Goal: Task Accomplishment & Management: Complete application form

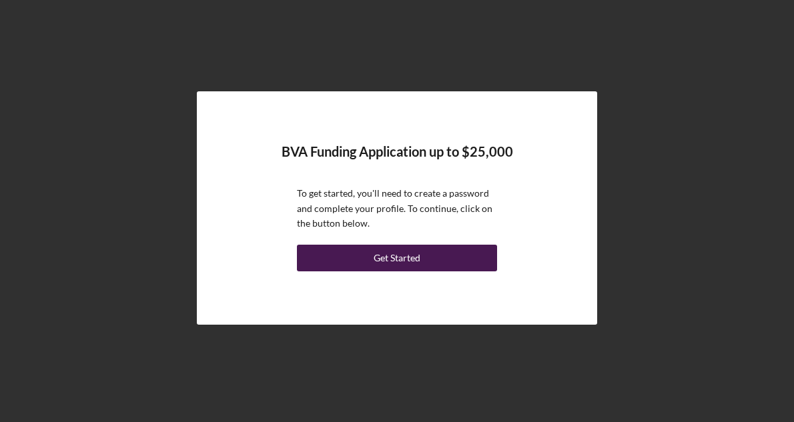
click at [424, 258] on button "Get Started" at bounding box center [397, 258] width 200 height 27
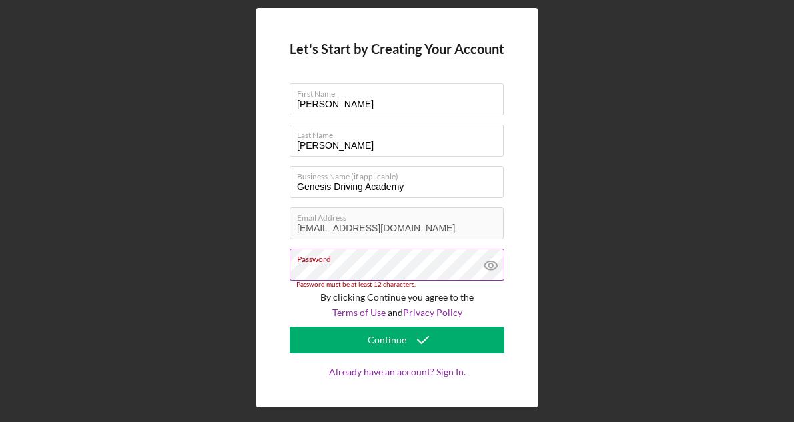
click at [493, 263] on icon at bounding box center [490, 265] width 33 height 33
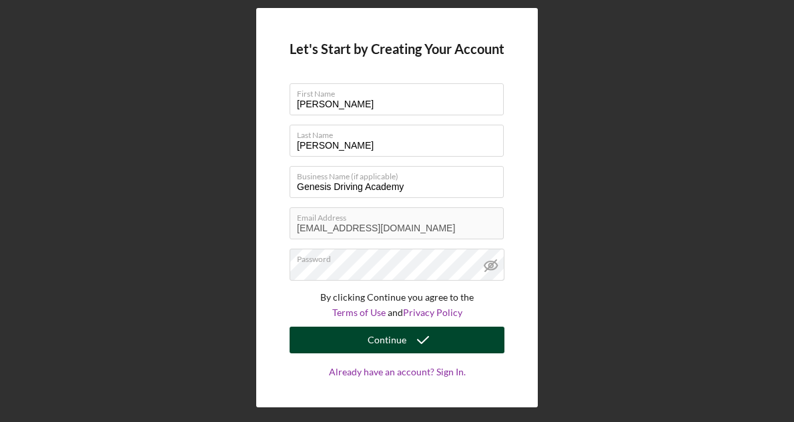
click at [437, 339] on icon "submit" at bounding box center [422, 339] width 33 height 33
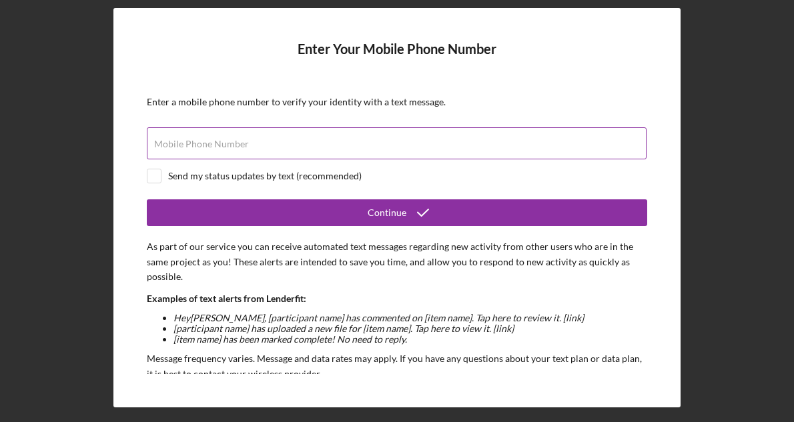
click at [321, 153] on input "Mobile Phone Number" at bounding box center [397, 143] width 500 height 32
type input "[PHONE_NUMBER]"
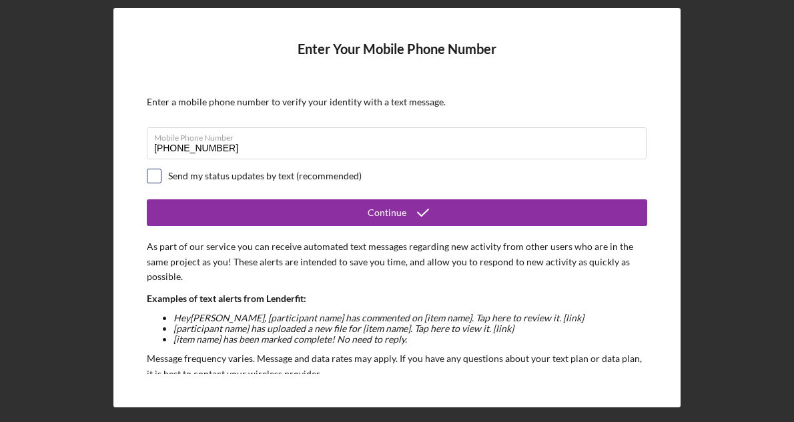
click at [155, 178] on input "checkbox" at bounding box center [153, 175] width 13 height 13
checkbox input "true"
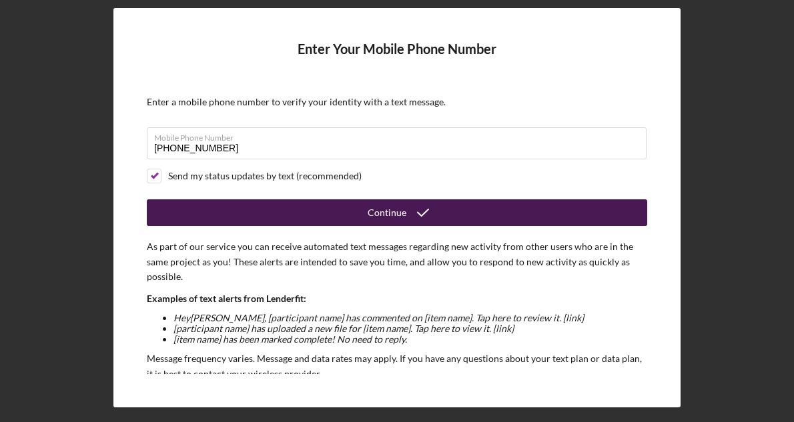
click at [272, 218] on button "Continue" at bounding box center [397, 212] width 500 height 27
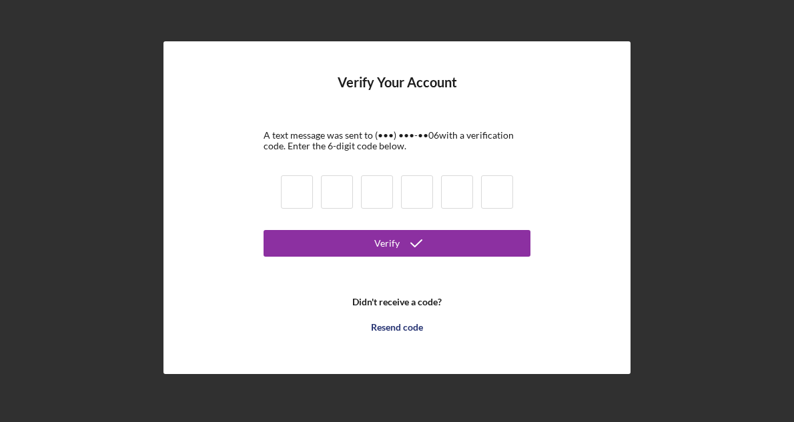
click at [301, 193] on input at bounding box center [297, 191] width 32 height 33
type input "9"
type input "8"
type input "2"
type input "9"
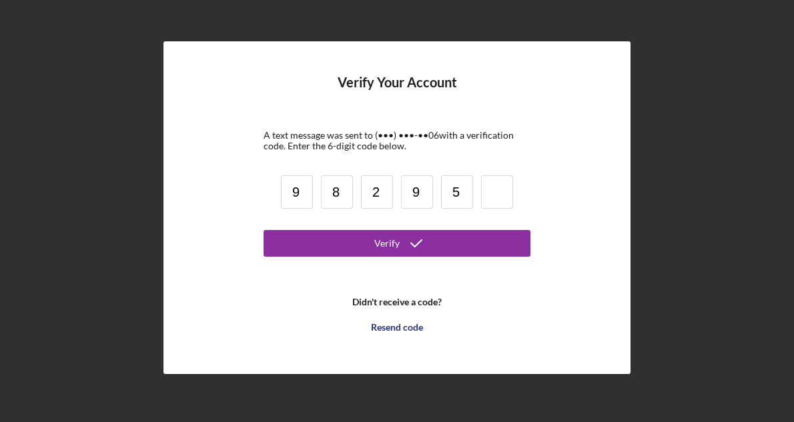
type input "5"
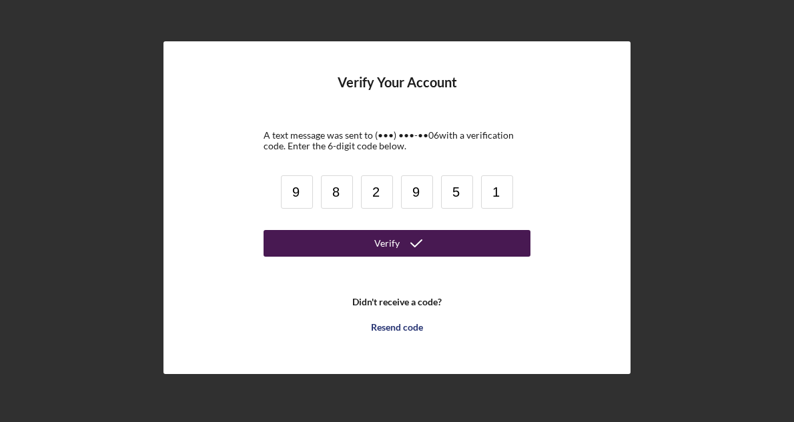
type input "1"
click at [382, 243] on div "Verify" at bounding box center [386, 243] width 25 height 27
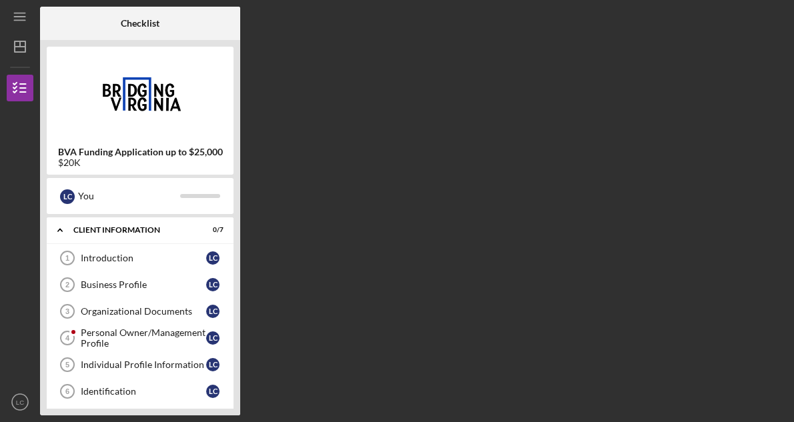
click at [338, 153] on div "Checklist BVA Funding Application up to $25,000 $20K L C You Icon/Expander Clie…" at bounding box center [413, 211] width 747 height 409
click at [167, 231] on div "Client Information" at bounding box center [144, 230] width 143 height 8
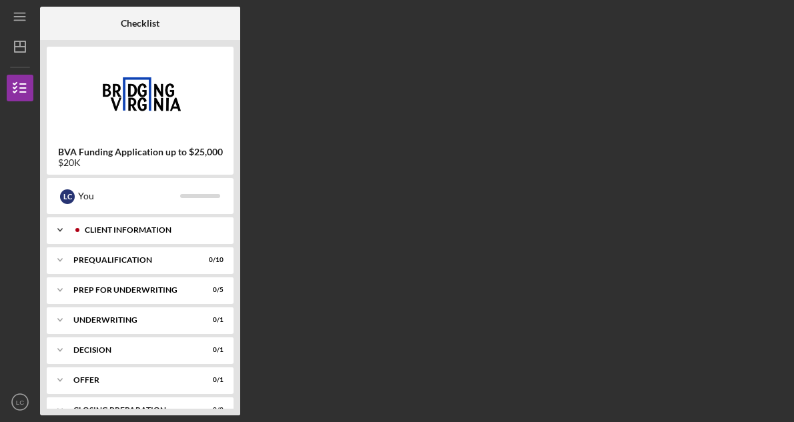
click at [167, 231] on div "Client Information" at bounding box center [151, 230] width 132 height 8
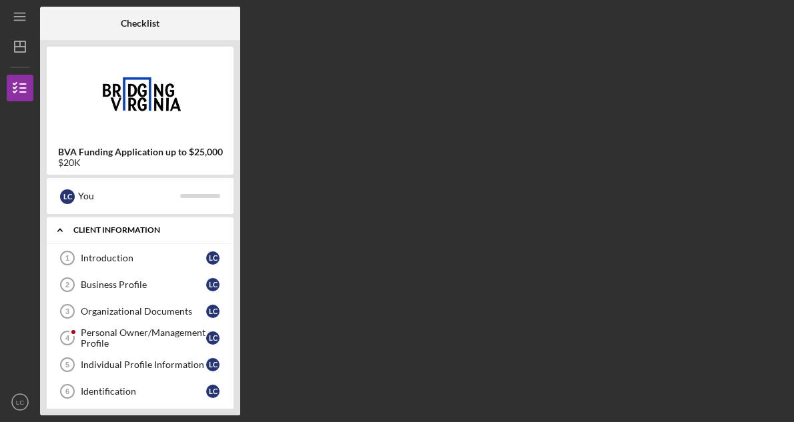
click at [154, 237] on div "Icon/Expander Client Information 0 / 7" at bounding box center [140, 230] width 187 height 27
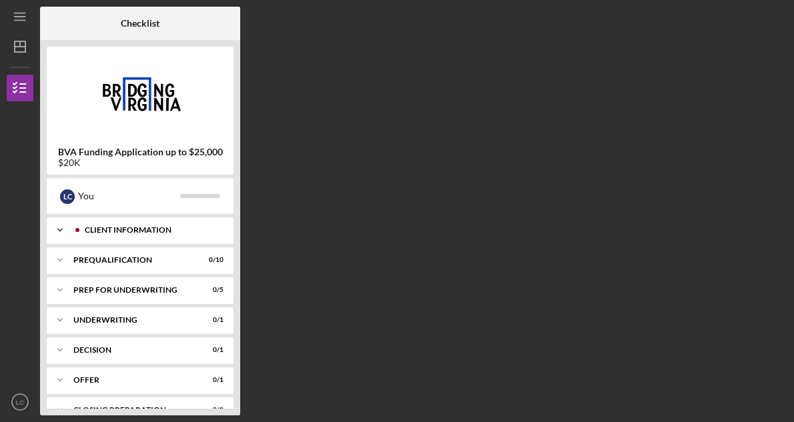
click at [155, 228] on div "Client Information" at bounding box center [151, 230] width 132 height 8
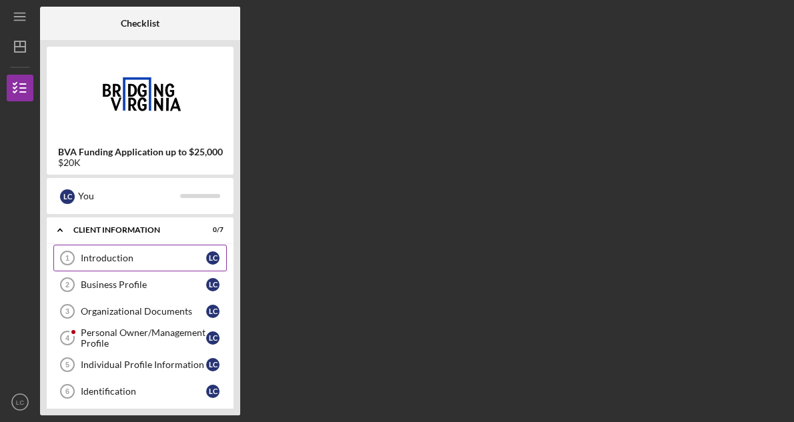
click at [145, 258] on div "Introduction" at bounding box center [143, 258] width 125 height 11
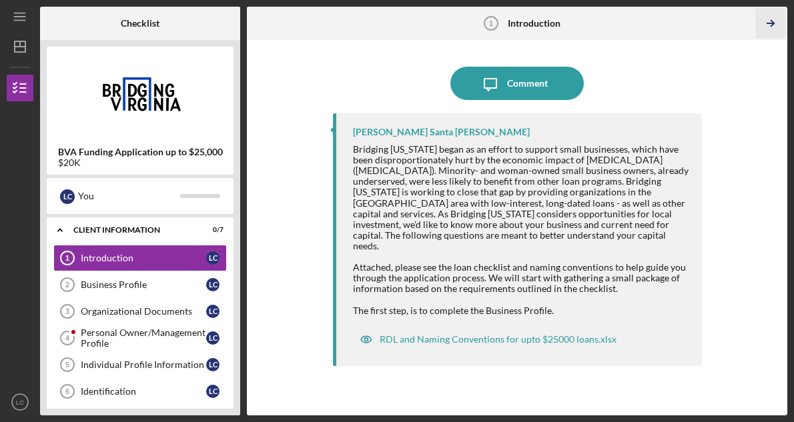
click at [767, 19] on icon "Icon/Table Pagination Arrow" at bounding box center [771, 24] width 30 height 30
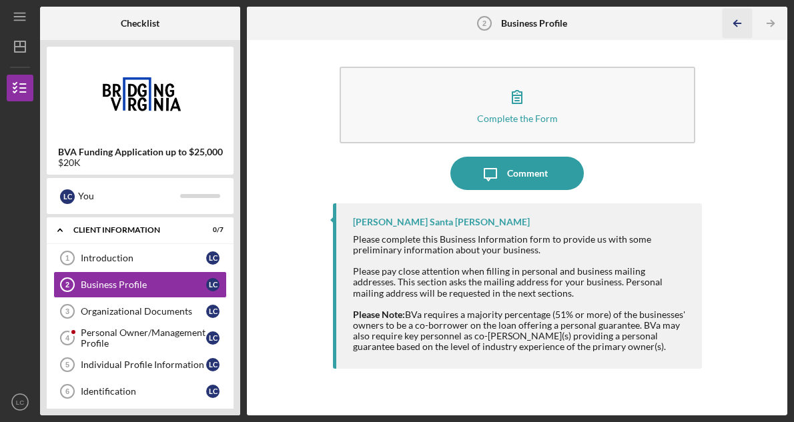
click at [737, 21] on polyline "button" at bounding box center [735, 24] width 3 height 6
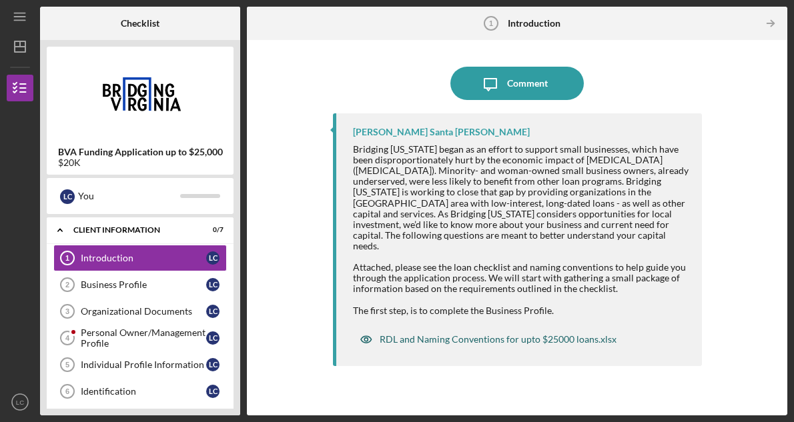
click at [520, 334] on div "RDL and Naming Conventions for upto $25000 loans.xlsx" at bounding box center [498, 339] width 237 height 11
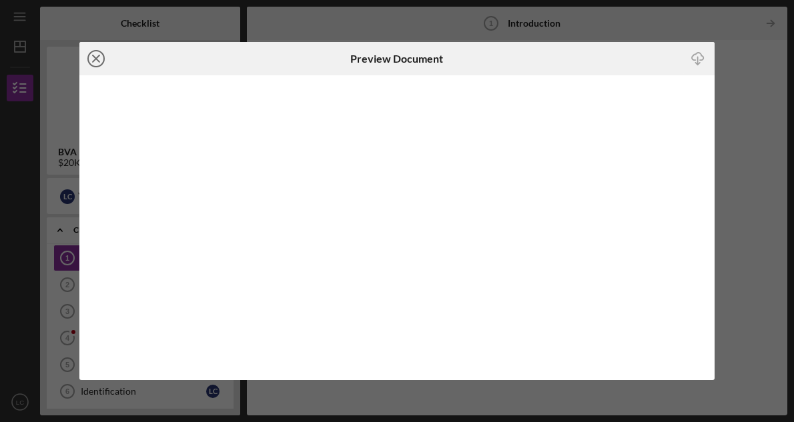
click at [98, 56] on line at bounding box center [96, 58] width 7 height 7
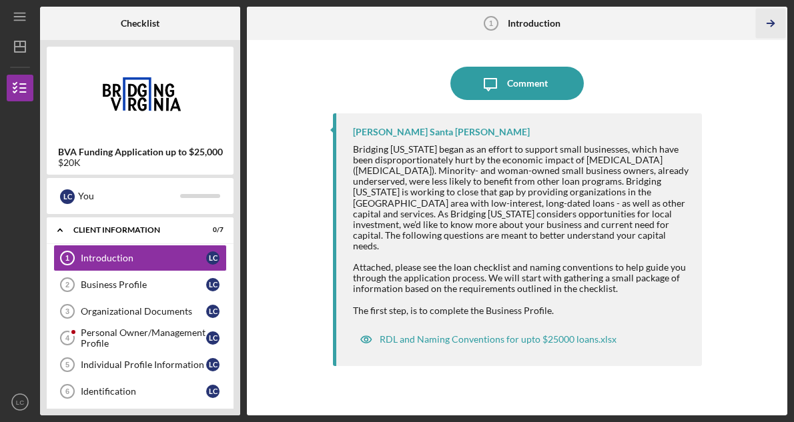
click at [767, 19] on icon "Icon/Table Pagination Arrow" at bounding box center [771, 24] width 30 height 30
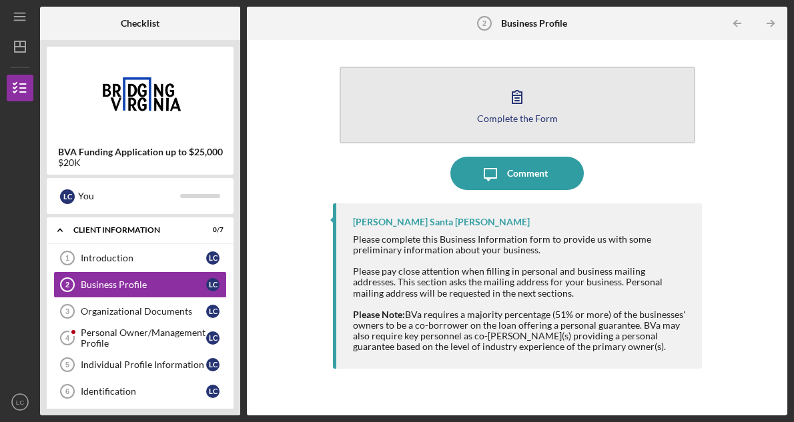
click at [543, 94] on button "Complete the Form Form" at bounding box center [516, 105] width 355 height 77
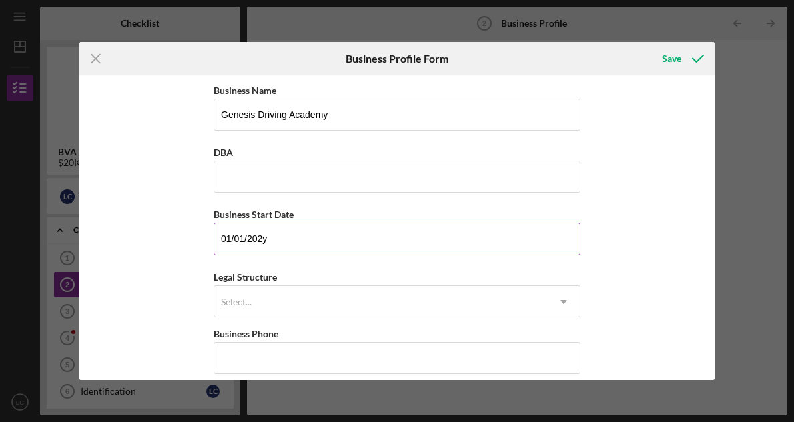
type input "[DATE]"
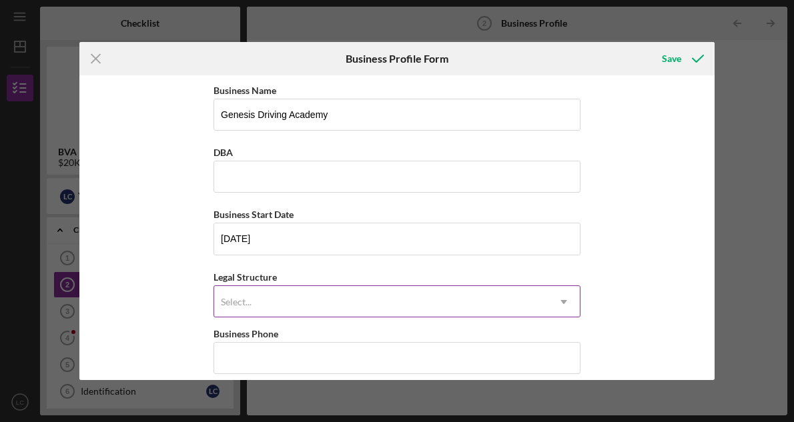
click at [286, 297] on div "Select..." at bounding box center [380, 302] width 333 height 31
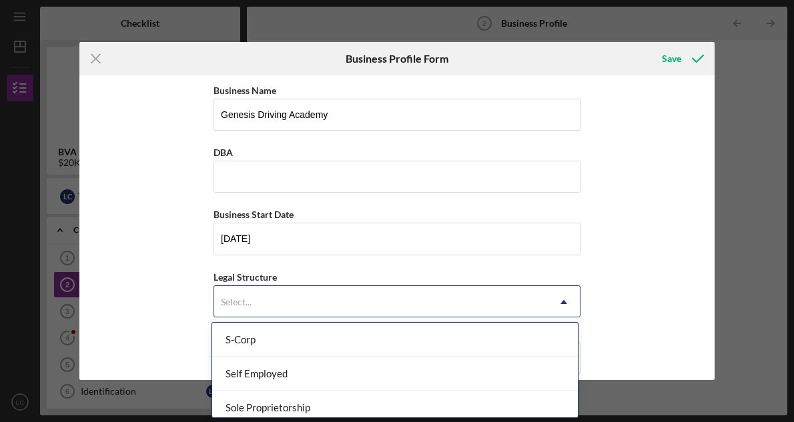
scroll to position [342, 0]
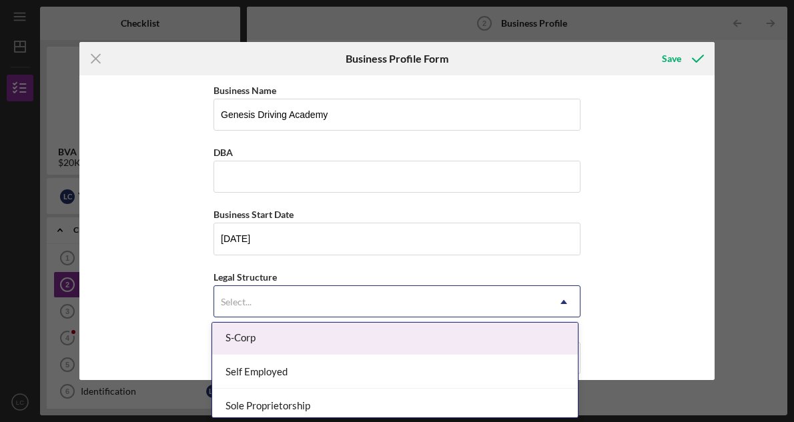
click at [249, 338] on div "S-Corp" at bounding box center [395, 338] width 366 height 34
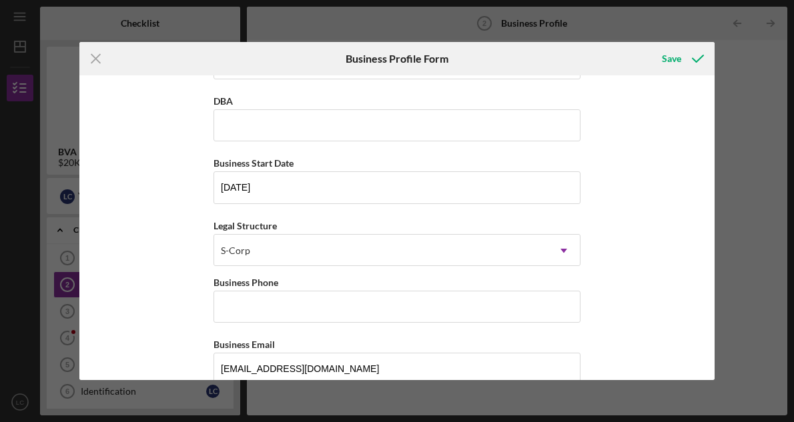
scroll to position [78, 0]
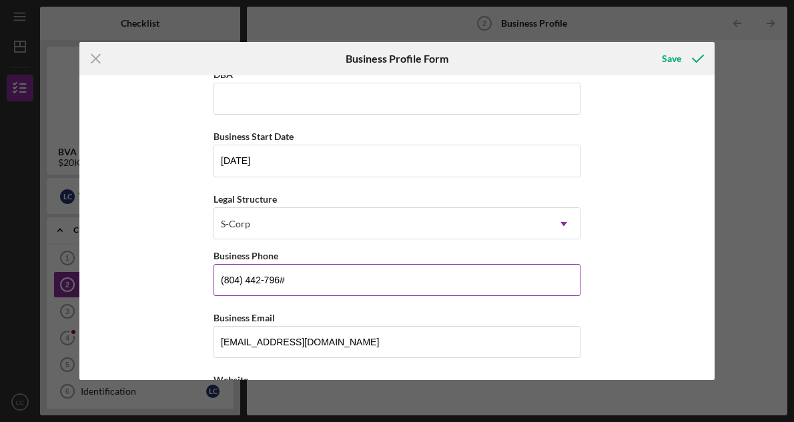
type input "[PHONE_NUMBER]"
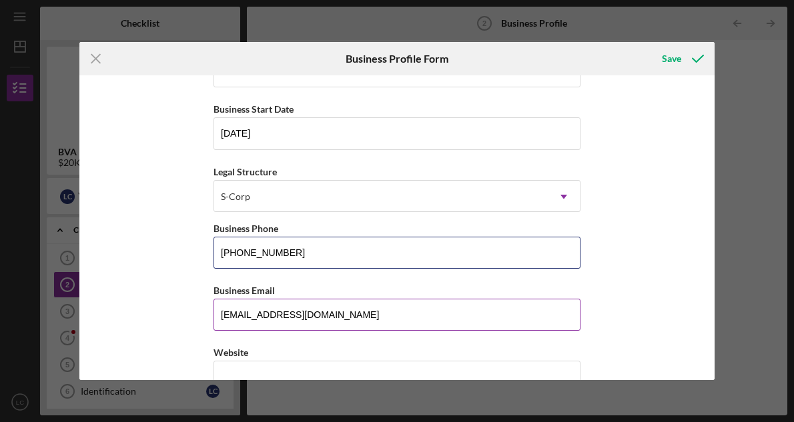
scroll to position [107, 0]
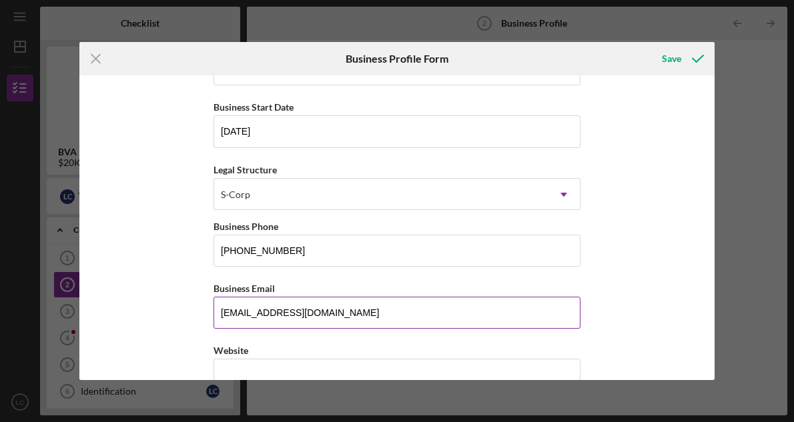
click at [329, 317] on input "[EMAIL_ADDRESS][DOMAIN_NAME]" at bounding box center [396, 313] width 367 height 32
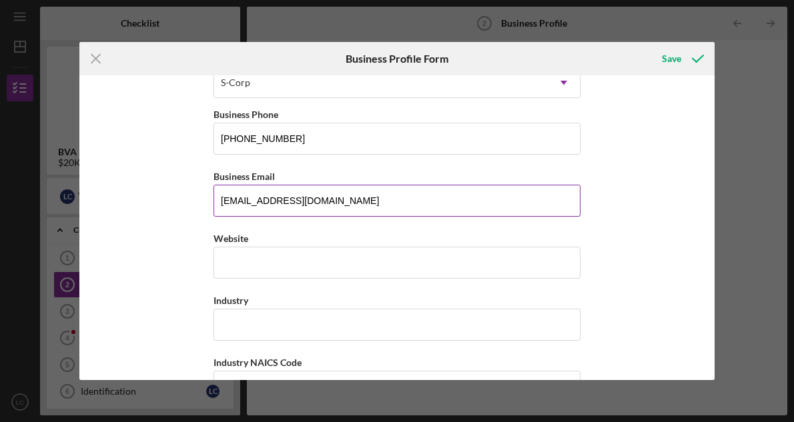
scroll to position [264, 0]
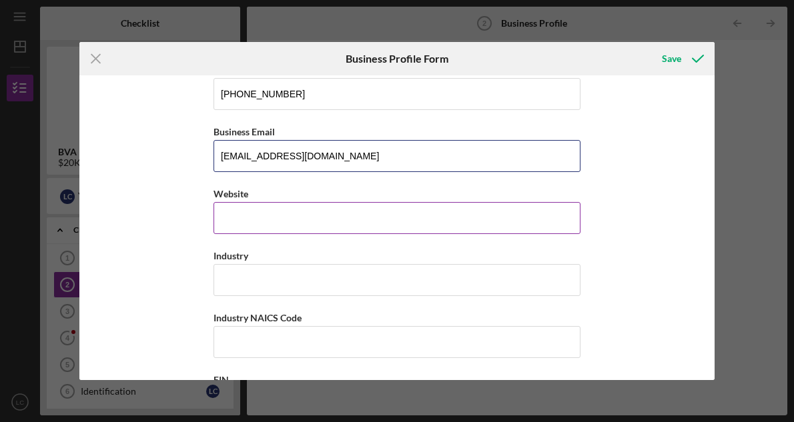
type input "[EMAIL_ADDRESS][DOMAIN_NAME]"
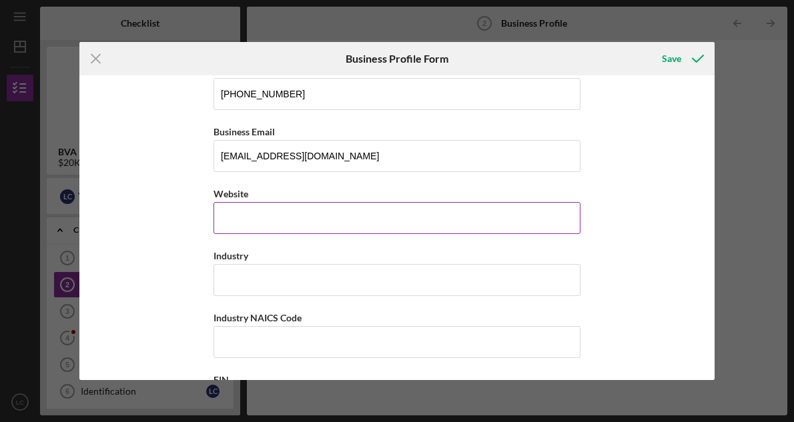
click at [317, 210] on input "Website" at bounding box center [396, 218] width 367 height 32
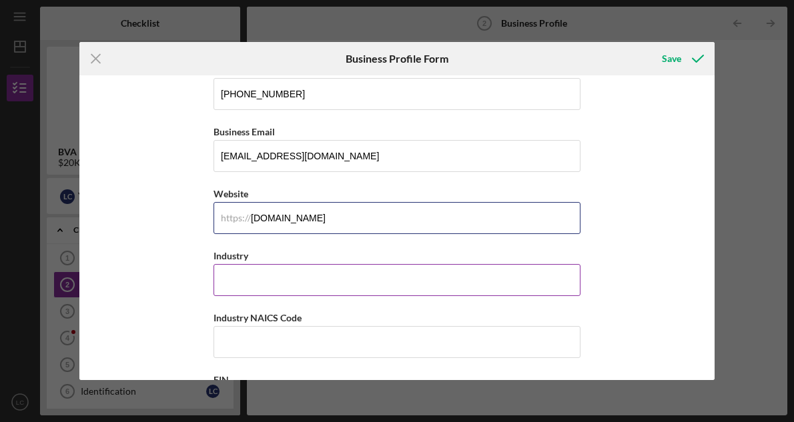
type input "[DOMAIN_NAME]"
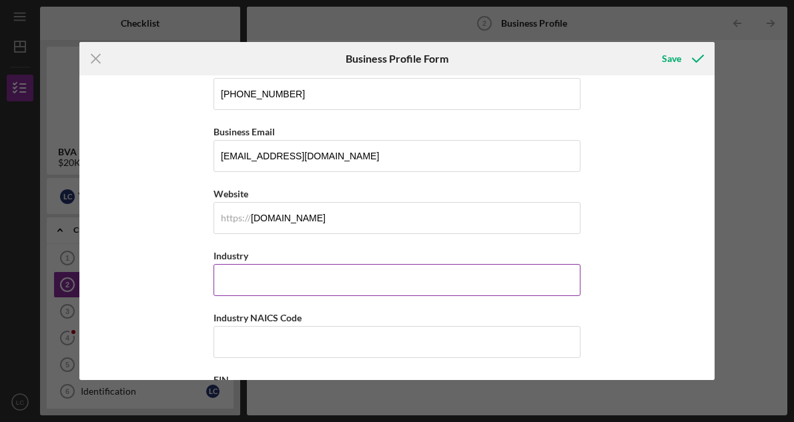
click at [303, 279] on input "Industry" at bounding box center [396, 280] width 367 height 32
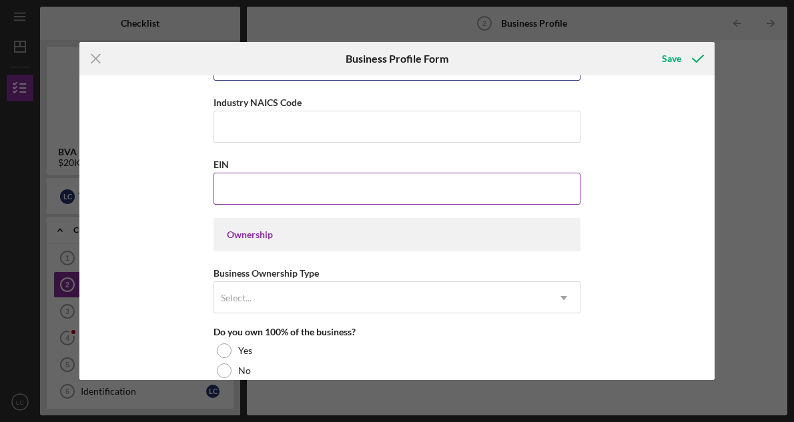
scroll to position [502, 0]
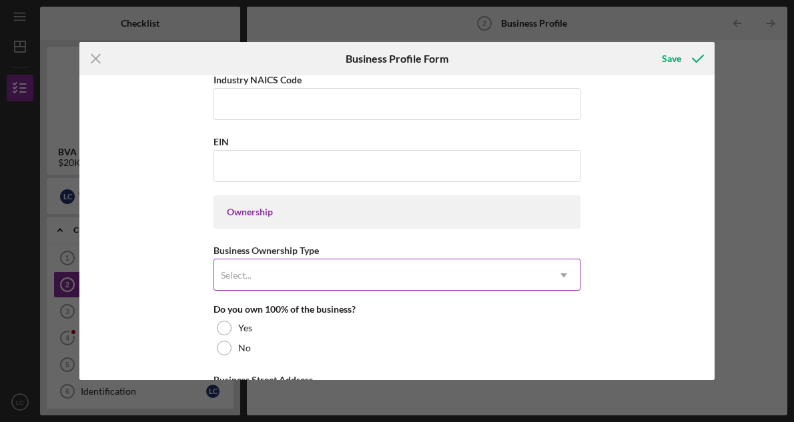
click at [308, 275] on div "Select..." at bounding box center [380, 275] width 333 height 31
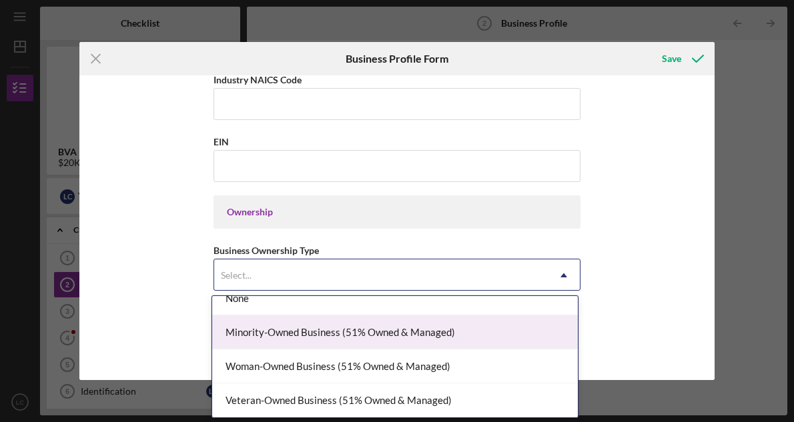
scroll to position [15, 0]
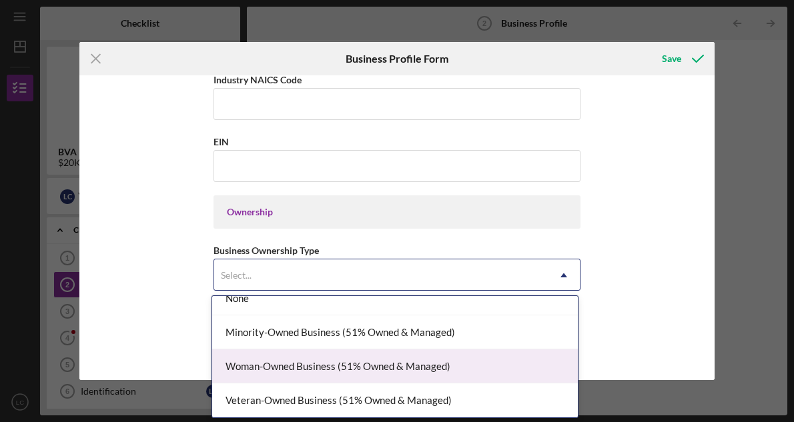
click at [328, 370] on div "Woman-Owned Business (51% Owned & Managed)" at bounding box center [395, 366] width 366 height 34
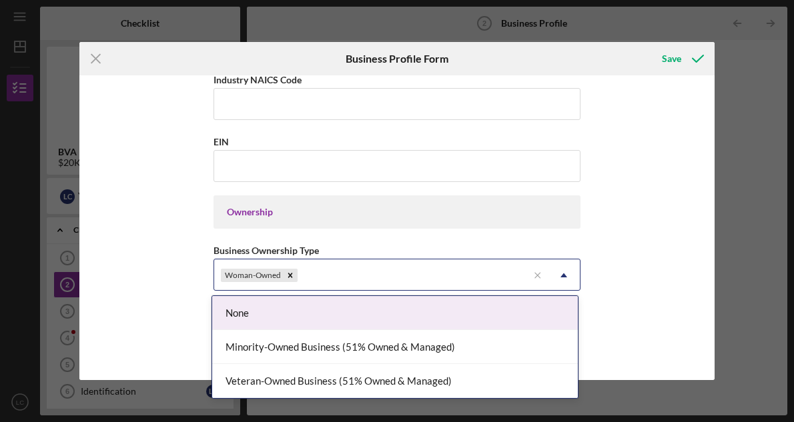
click at [385, 274] on div "Woman-Owned" at bounding box center [370, 275] width 313 height 31
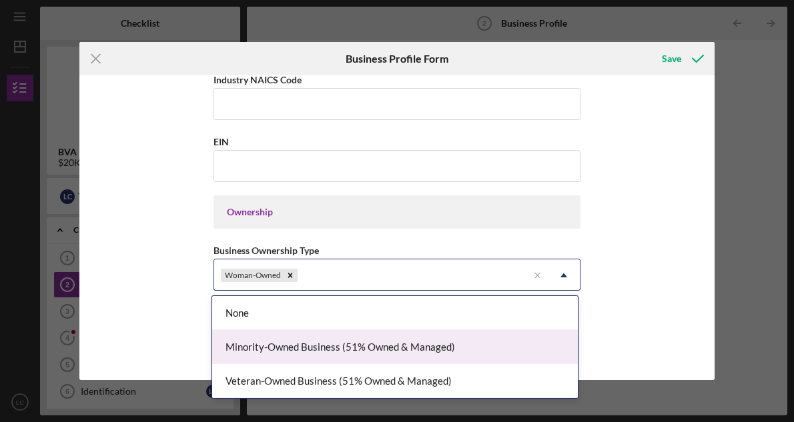
click at [344, 349] on div "Minority-Owned Business (51% Owned & Managed)" at bounding box center [395, 347] width 366 height 34
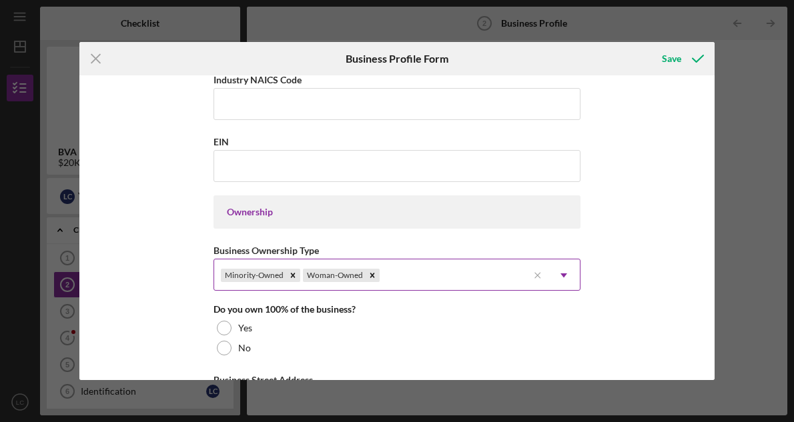
click at [419, 278] on div "Minority-Owned Woman-Owned" at bounding box center [370, 275] width 313 height 31
click at [686, 245] on div "Business Name Genesis Driving Academy DBA Business Start Date [DATE] Legal Stru…" at bounding box center [396, 227] width 635 height 304
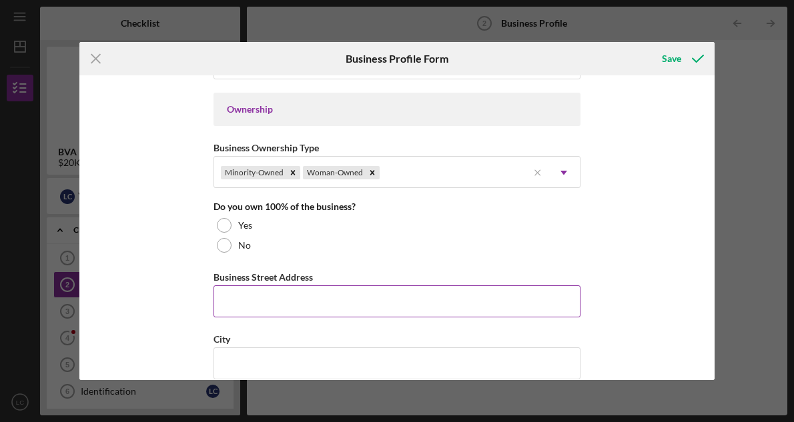
scroll to position [630, 0]
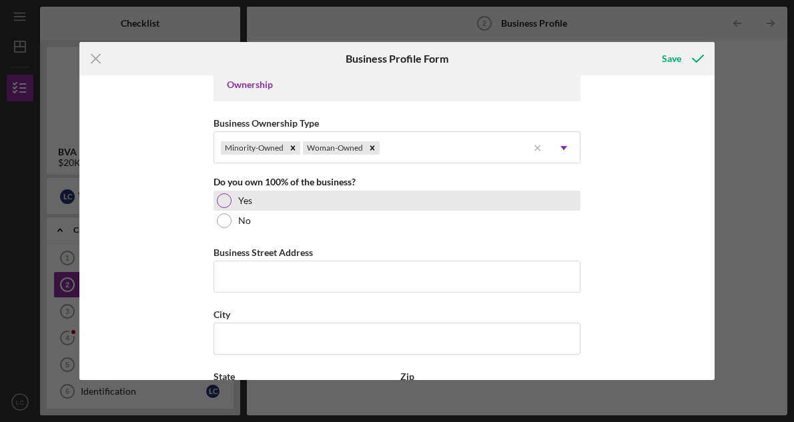
click at [219, 199] on div at bounding box center [224, 200] width 15 height 15
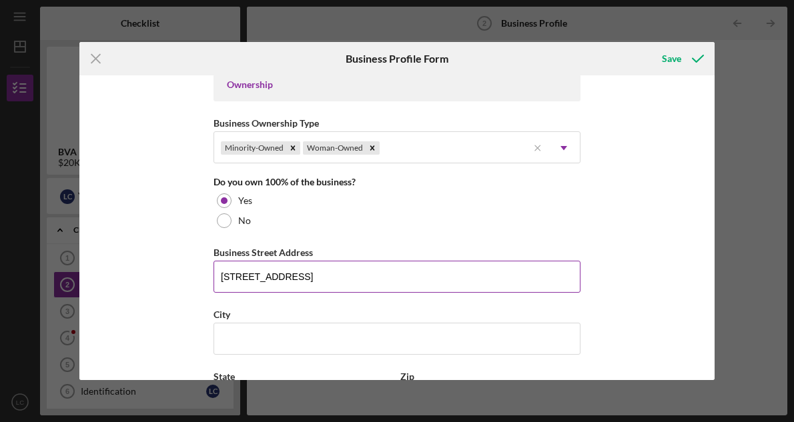
type input "[STREET_ADDRESS]"
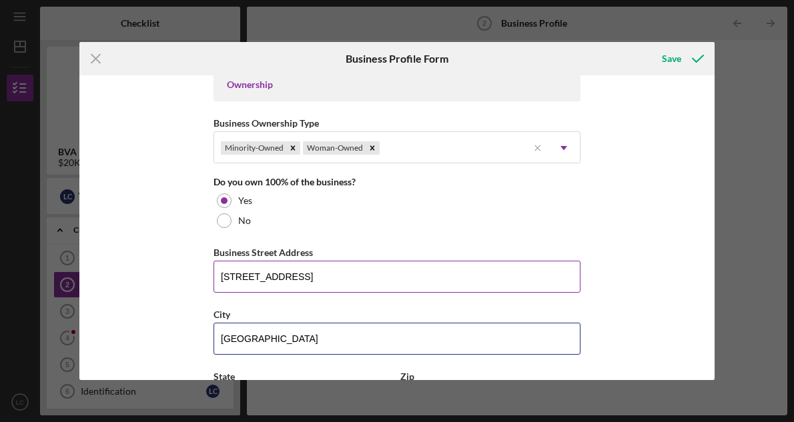
type input "[GEOGRAPHIC_DATA]"
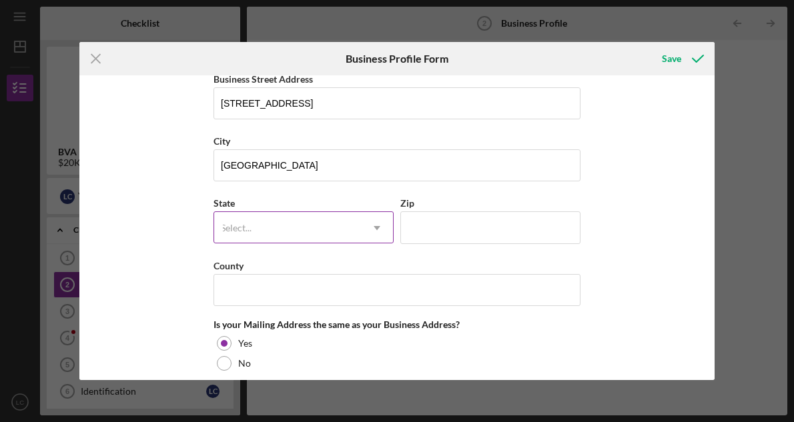
type input "v"
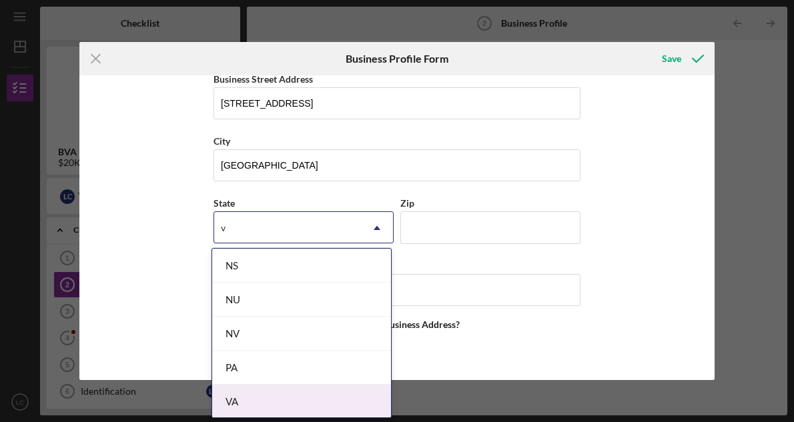
scroll to position [0, 0]
click at [254, 394] on div "VA" at bounding box center [301, 402] width 179 height 34
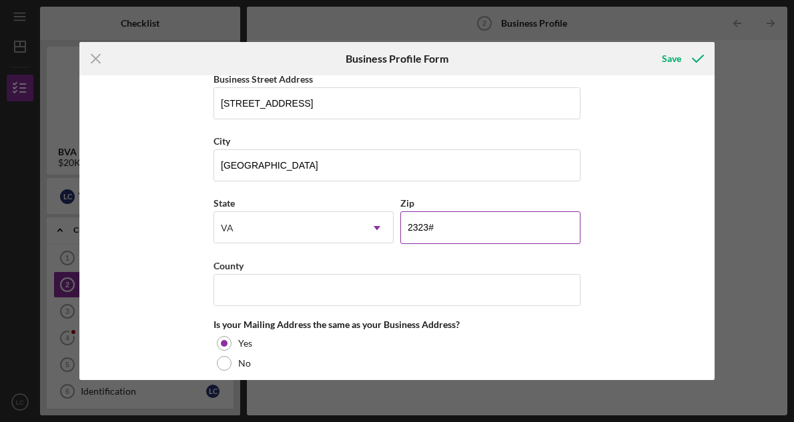
type input "23233"
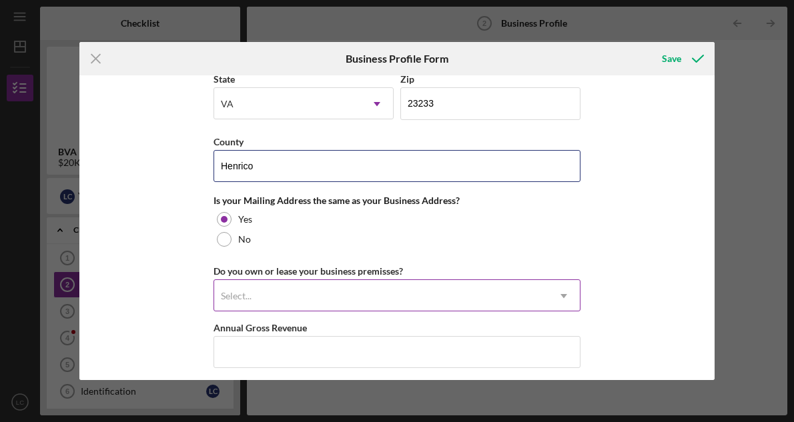
scroll to position [951, 0]
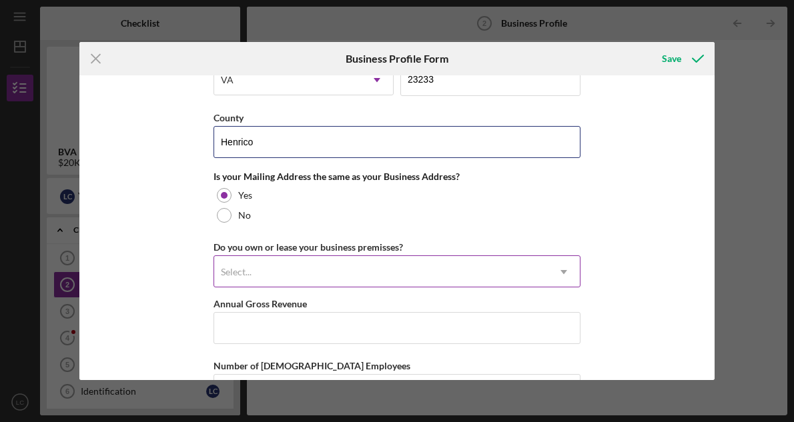
type input "Henrico"
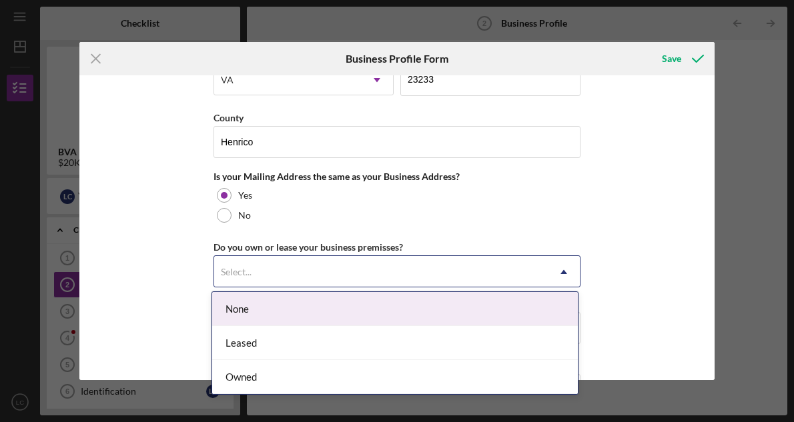
click at [399, 269] on div "Select..." at bounding box center [380, 272] width 333 height 31
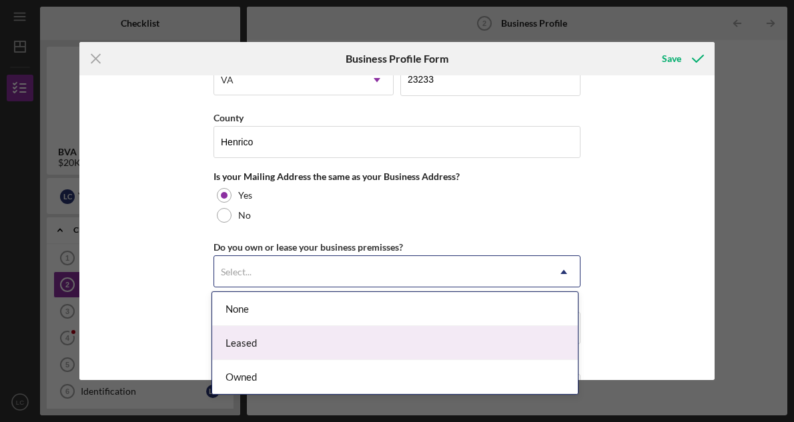
click at [335, 342] on div "Leased" at bounding box center [395, 343] width 366 height 34
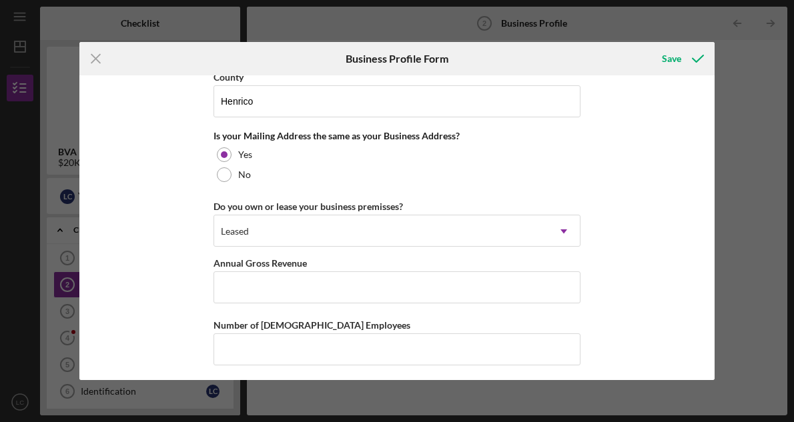
scroll to position [1016, 0]
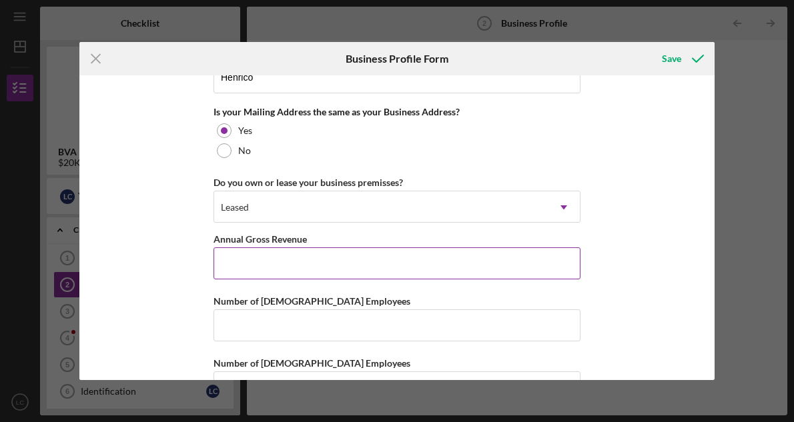
click at [364, 266] on input "Annual Gross Revenue" at bounding box center [396, 263] width 367 height 32
type input "$72,000"
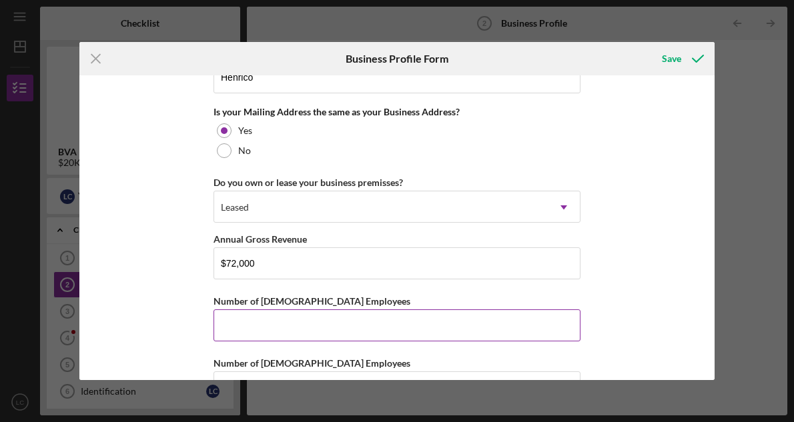
click at [317, 333] on input "Number of [DEMOGRAPHIC_DATA] Employees" at bounding box center [396, 325] width 367 height 32
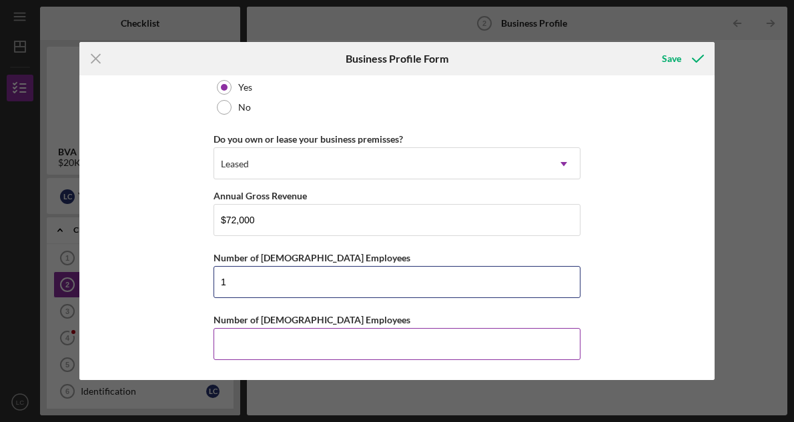
scroll to position [1058, 0]
type input "1"
click at [271, 344] on input "Number of [DEMOGRAPHIC_DATA] Employees" at bounding box center [396, 345] width 367 height 32
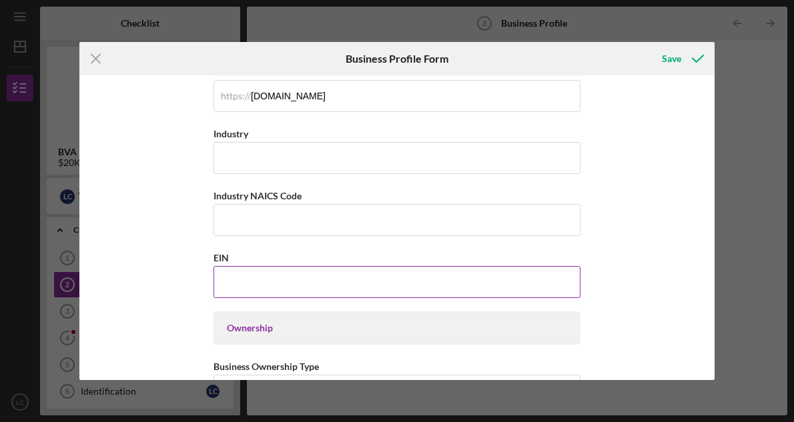
scroll to position [348, 0]
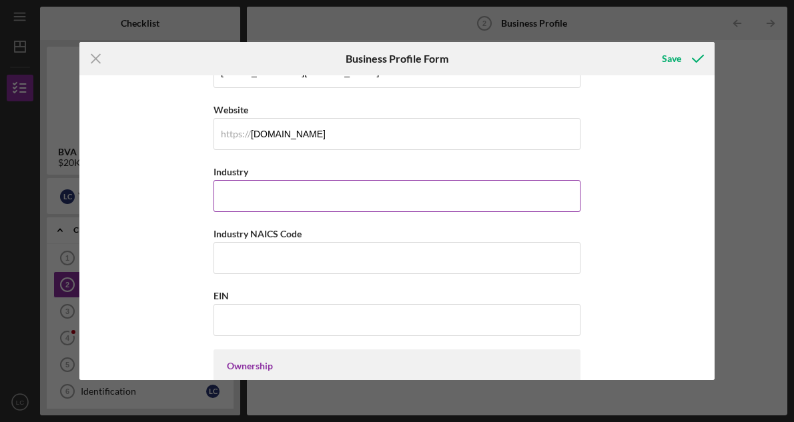
type input "1"
click at [324, 195] on input "Industry" at bounding box center [396, 196] width 367 height 32
type input "Automobile Driving School"
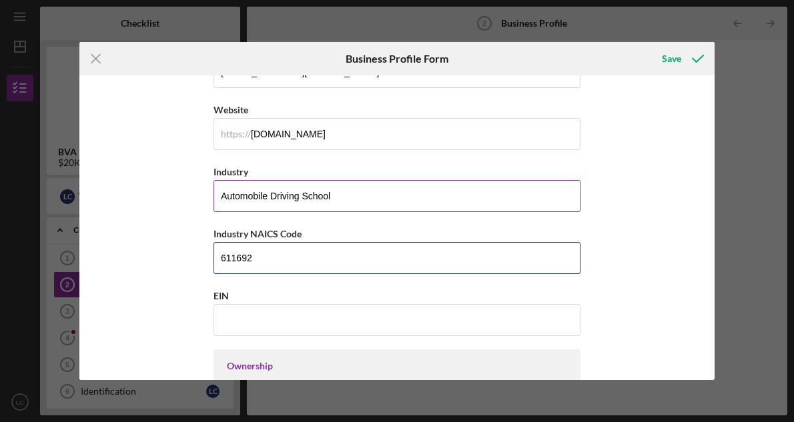
type input "611692"
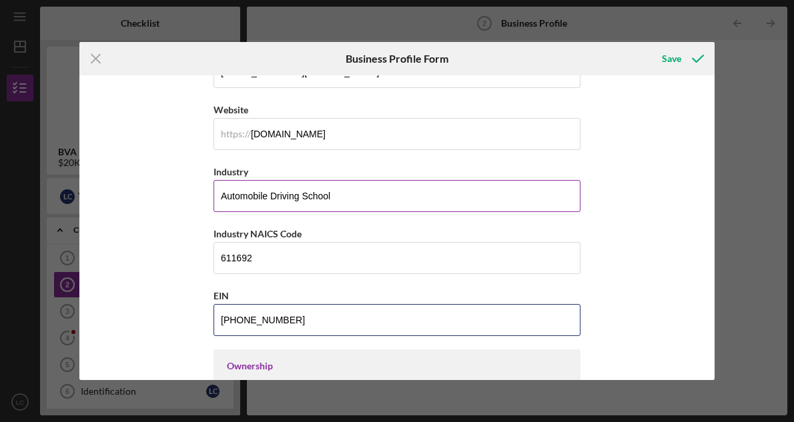
type input "[US_EMPLOYER_IDENTIFICATION_NUMBER]"
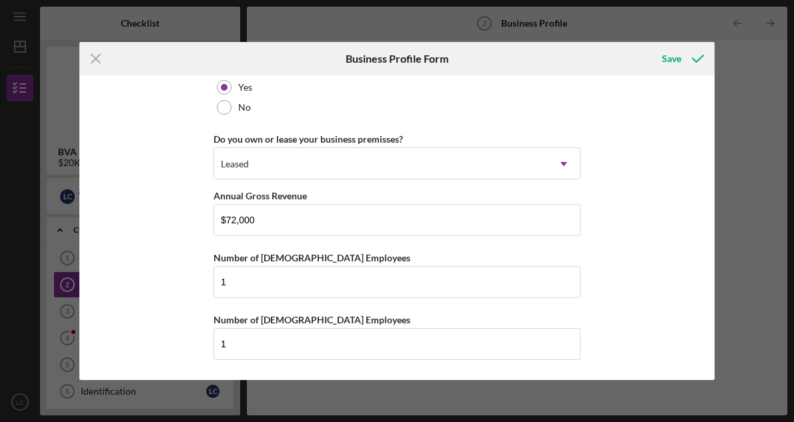
scroll to position [1058, 0]
click at [681, 60] on icon "submit" at bounding box center [697, 58] width 33 height 33
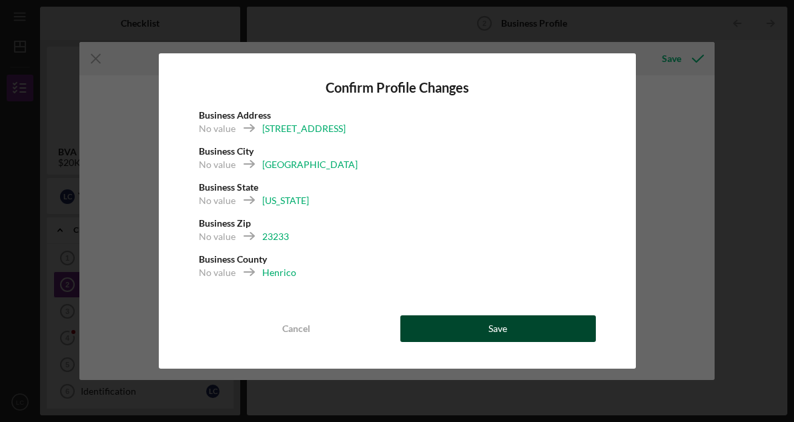
click at [514, 337] on button "Save" at bounding box center [497, 328] width 195 height 27
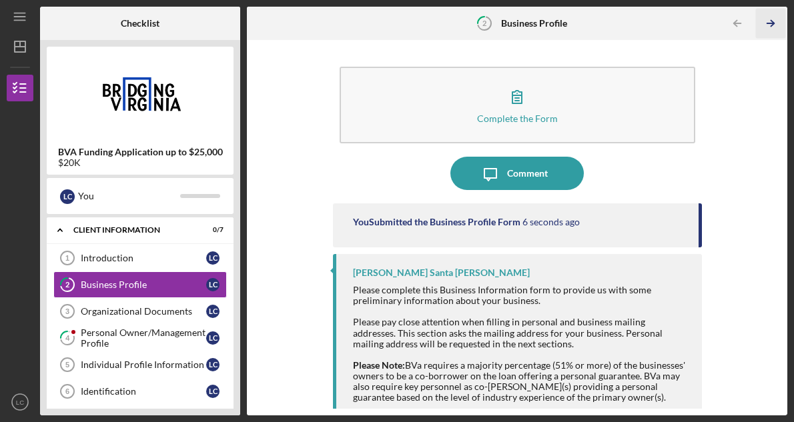
click at [765, 19] on icon "Icon/Table Pagination Arrow" at bounding box center [771, 24] width 30 height 30
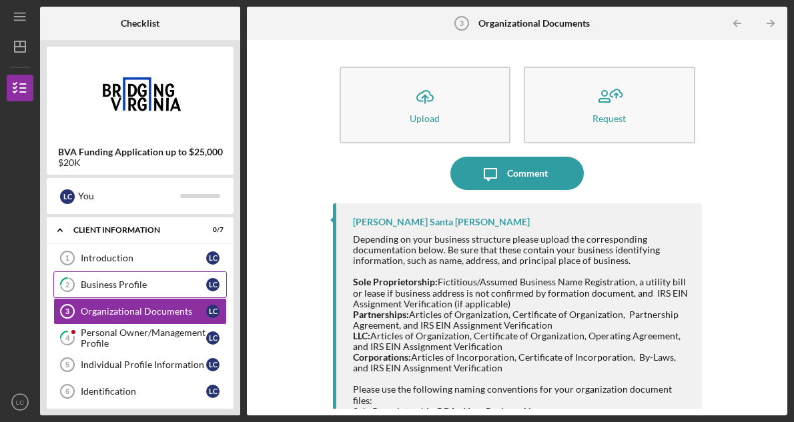
click at [68, 284] on tspan "2" at bounding box center [67, 285] width 4 height 9
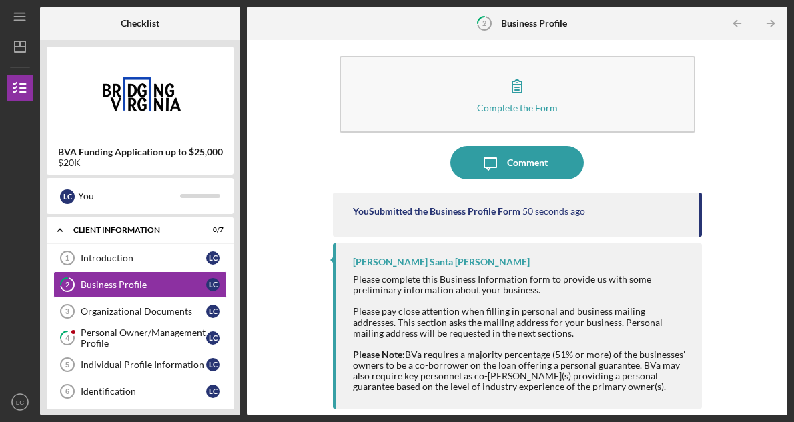
scroll to position [10, 0]
click at [66, 282] on tspan "2" at bounding box center [67, 285] width 4 height 9
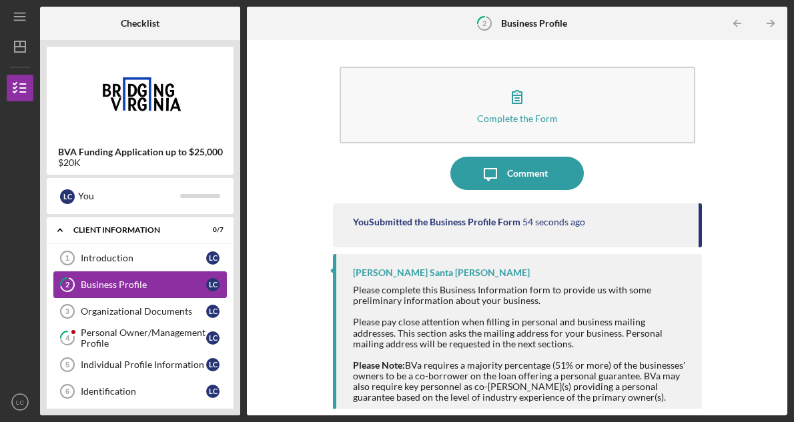
click at [66, 282] on tspan "2" at bounding box center [67, 285] width 4 height 9
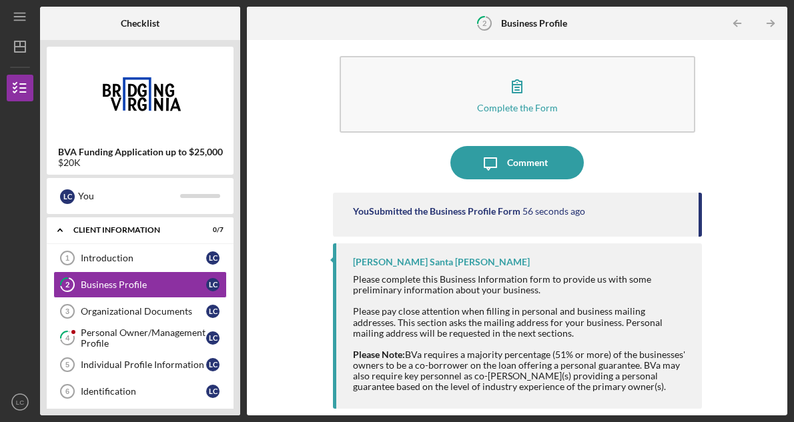
scroll to position [10, 0]
click at [759, 31] on icon "Icon/Table Pagination Arrow" at bounding box center [771, 24] width 30 height 30
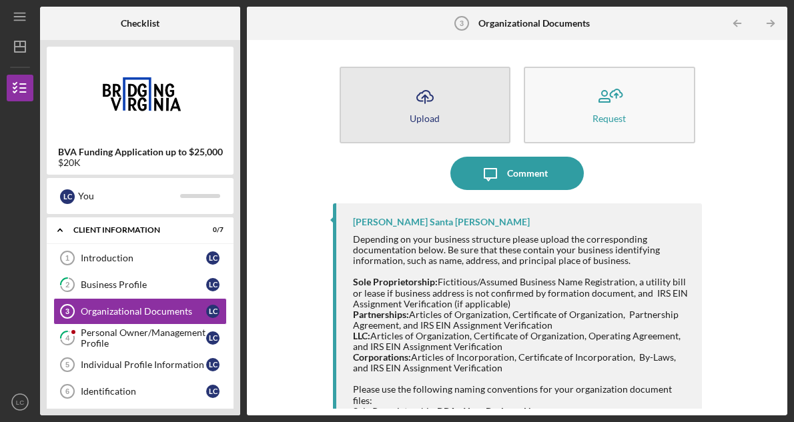
click at [462, 99] on button "Icon/Upload Upload" at bounding box center [424, 105] width 171 height 77
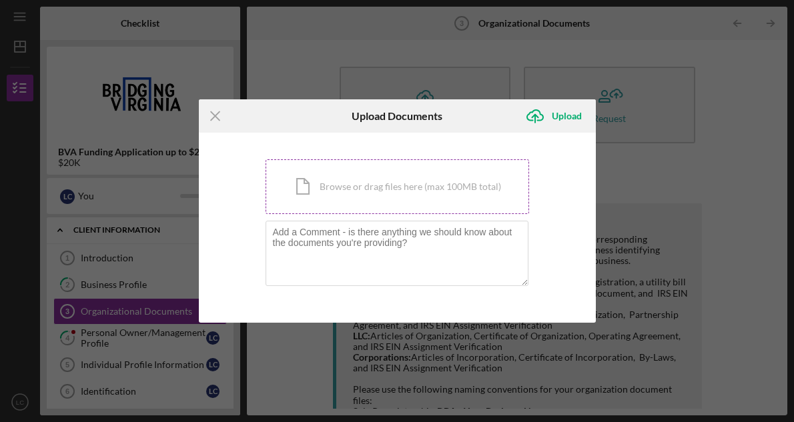
click at [422, 187] on div "Icon/Document Browse or drag files here (max 100MB total) Tap to choose files o…" at bounding box center [396, 186] width 263 height 55
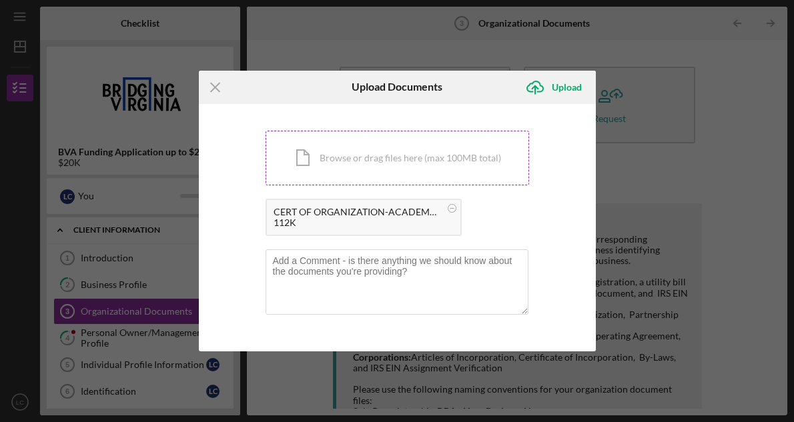
click at [456, 161] on div "Icon/Document Browse or drag files here (max 100MB total) Tap to choose files o…" at bounding box center [396, 158] width 263 height 55
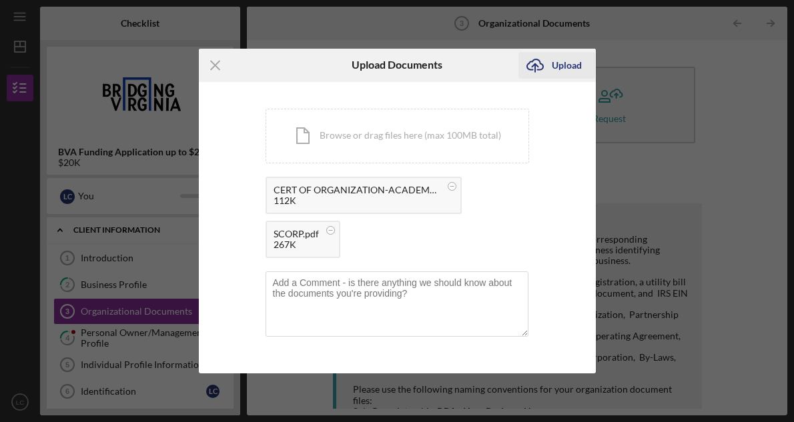
click at [556, 67] on div "Upload" at bounding box center [567, 65] width 30 height 27
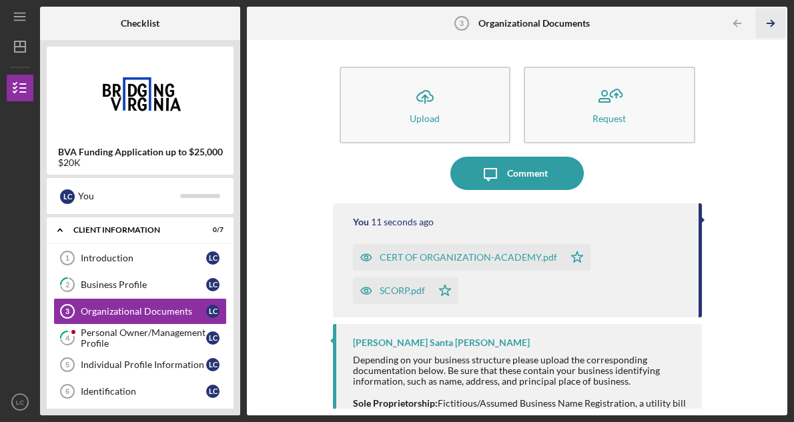
click at [768, 25] on icon "Icon/Table Pagination Arrow" at bounding box center [771, 24] width 30 height 30
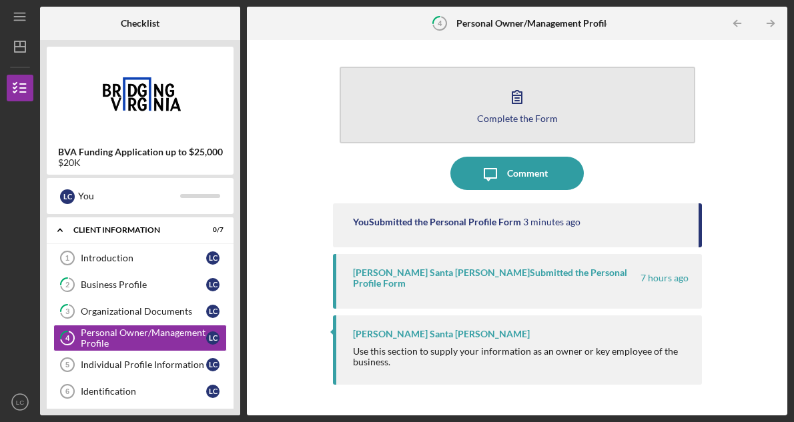
click at [527, 91] on icon "button" at bounding box center [516, 96] width 33 height 33
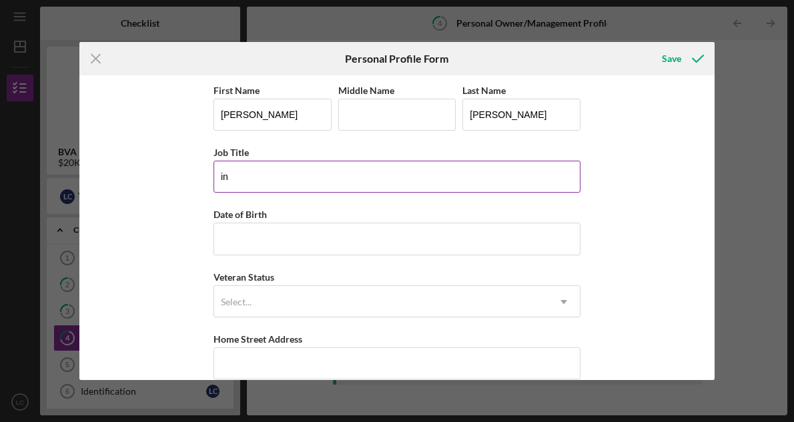
type input "i"
type input "Instructor"
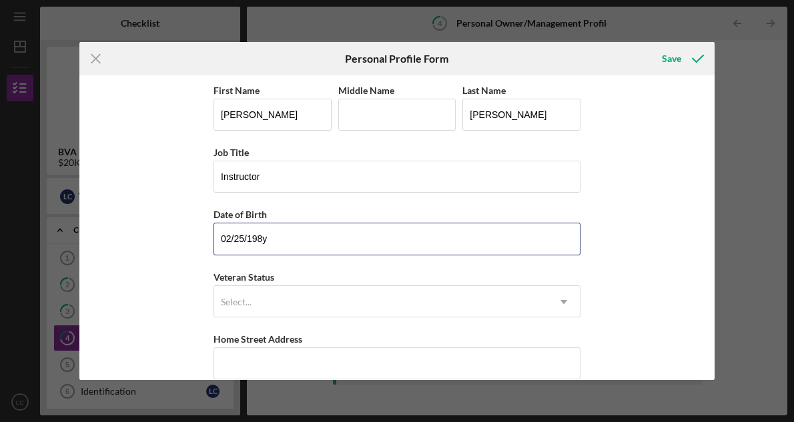
type input "[DATE]"
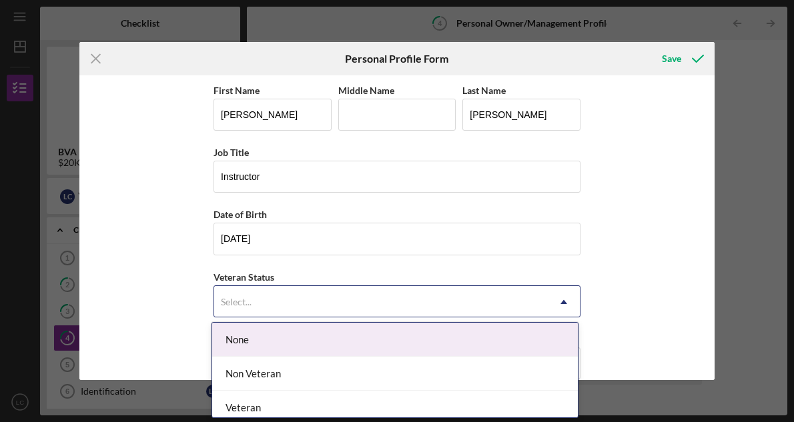
click at [278, 308] on div "Select..." at bounding box center [380, 302] width 333 height 31
click at [276, 342] on div "None" at bounding box center [395, 340] width 366 height 34
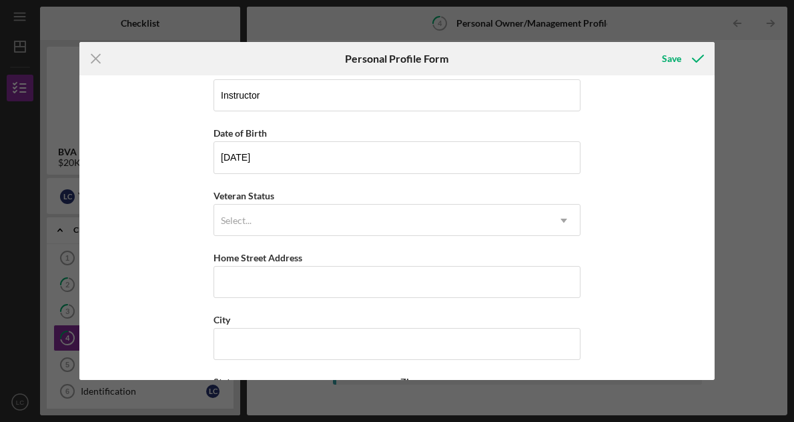
scroll to position [122, 0]
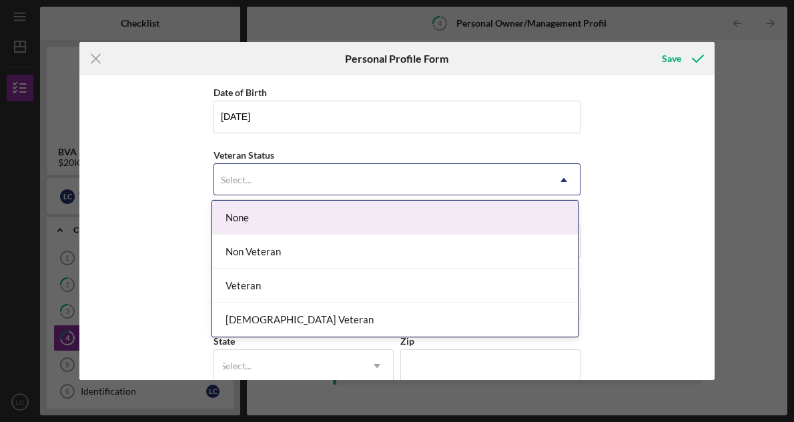
click at [281, 176] on div "Select..." at bounding box center [380, 180] width 333 height 31
click at [257, 225] on div "None" at bounding box center [395, 218] width 366 height 34
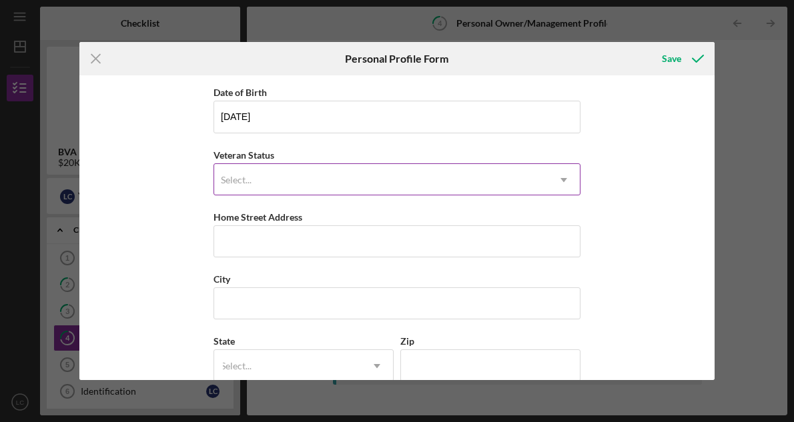
click at [266, 188] on div "Select..." at bounding box center [380, 180] width 333 height 31
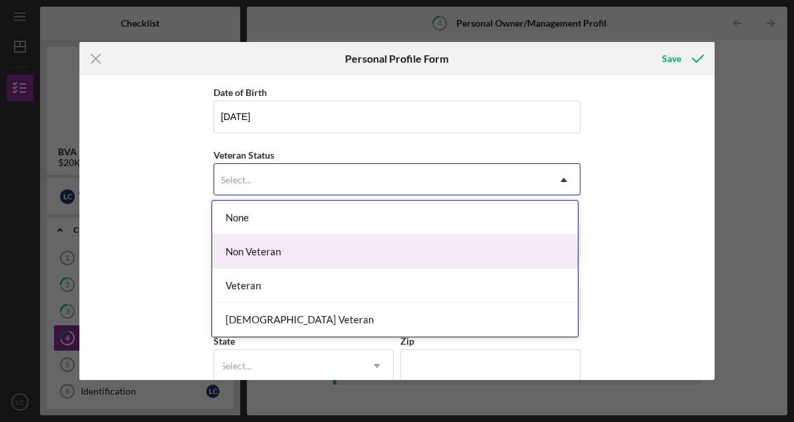
click at [265, 248] on div "Non Veteran" at bounding box center [395, 252] width 366 height 34
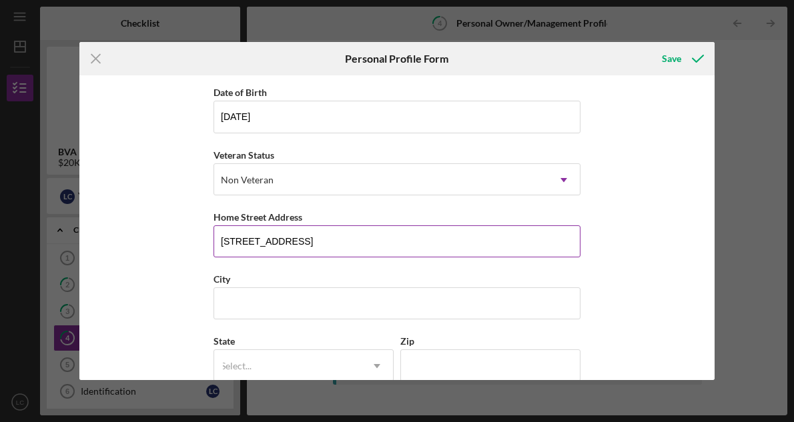
type input "[STREET_ADDRESS]"
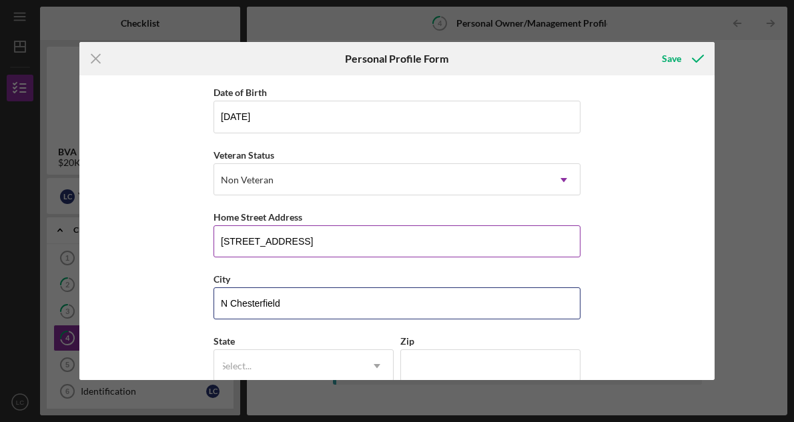
type input "N Chesterfield"
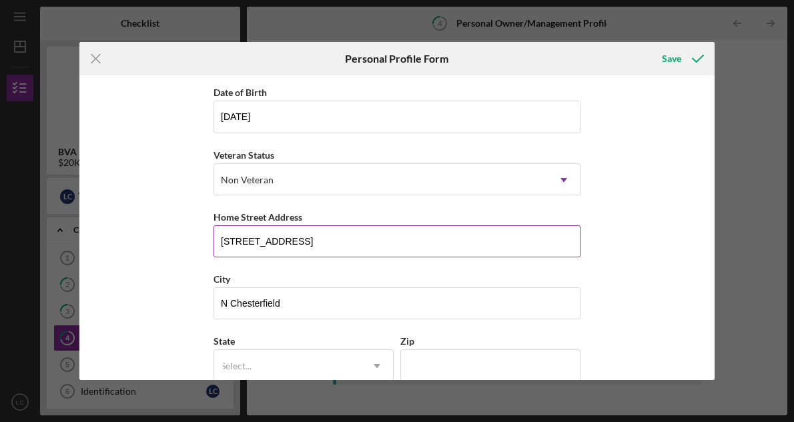
type input "v"
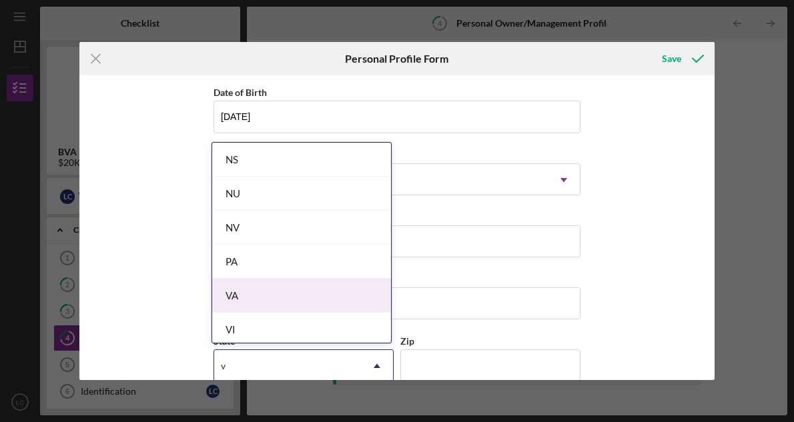
click at [249, 289] on div "VA" at bounding box center [301, 296] width 179 height 34
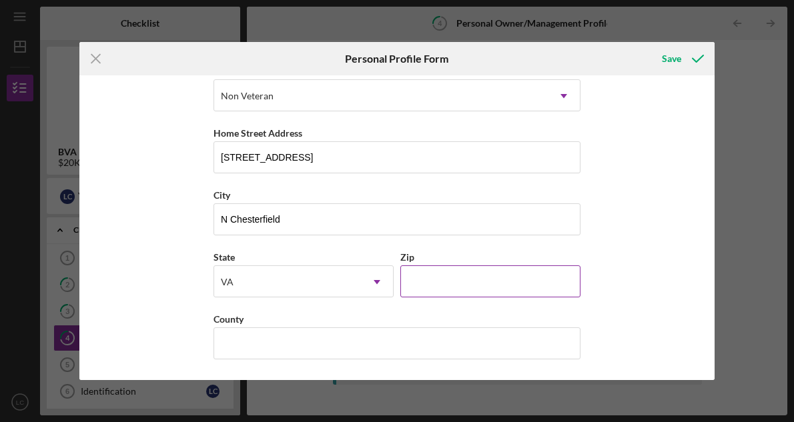
scroll to position [205, 0]
type input "23235"
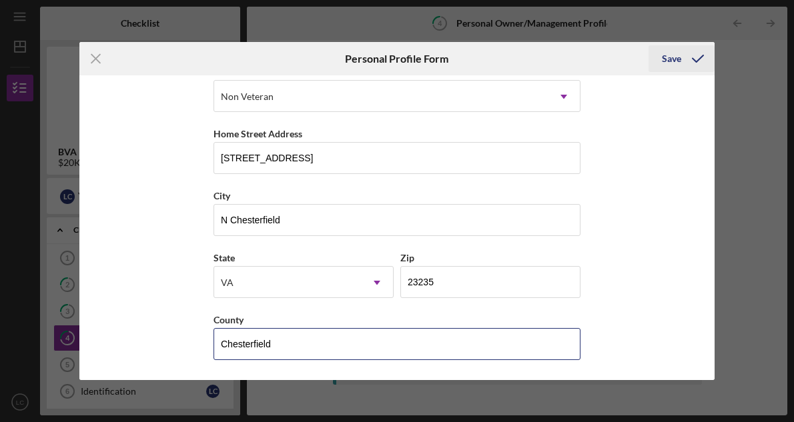
type input "Chesterfield"
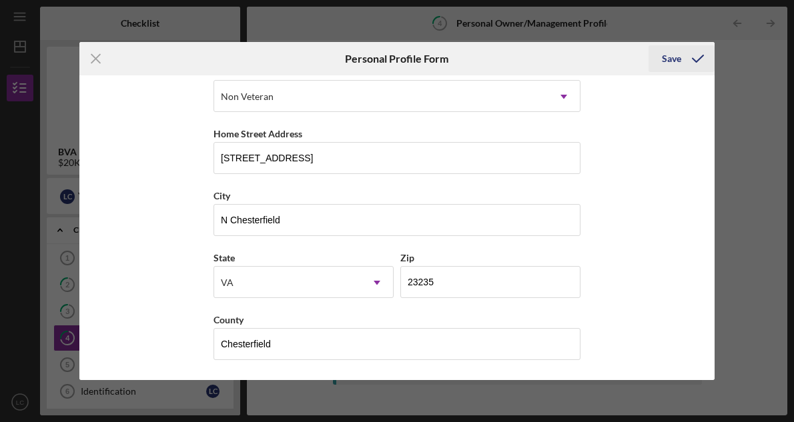
click at [675, 61] on div "Save" at bounding box center [671, 58] width 19 height 27
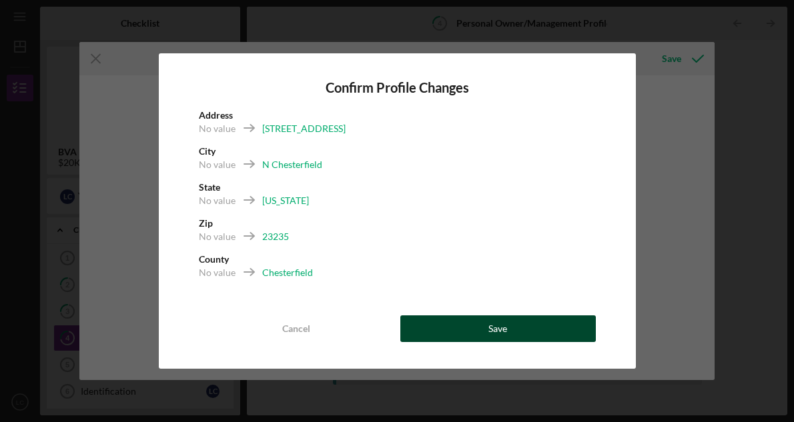
click at [474, 333] on button "Save" at bounding box center [497, 328] width 195 height 27
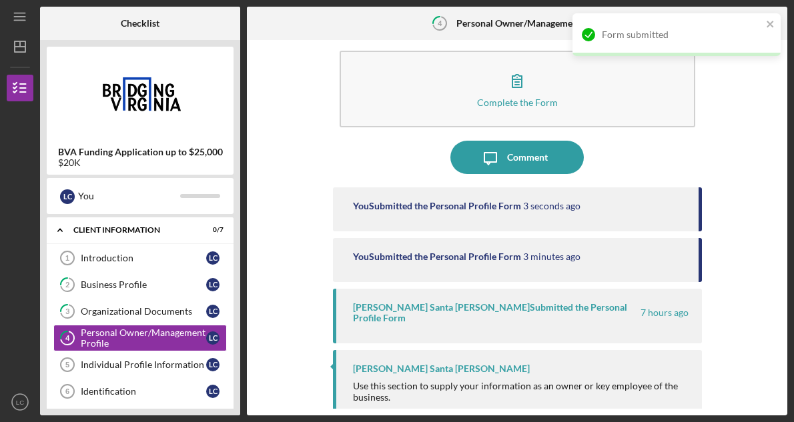
scroll to position [15, 0]
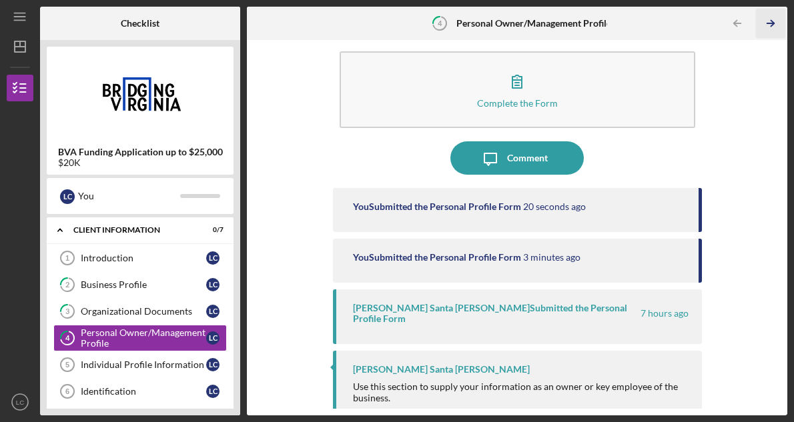
click at [765, 27] on icon "Icon/Table Pagination Arrow" at bounding box center [771, 24] width 30 height 30
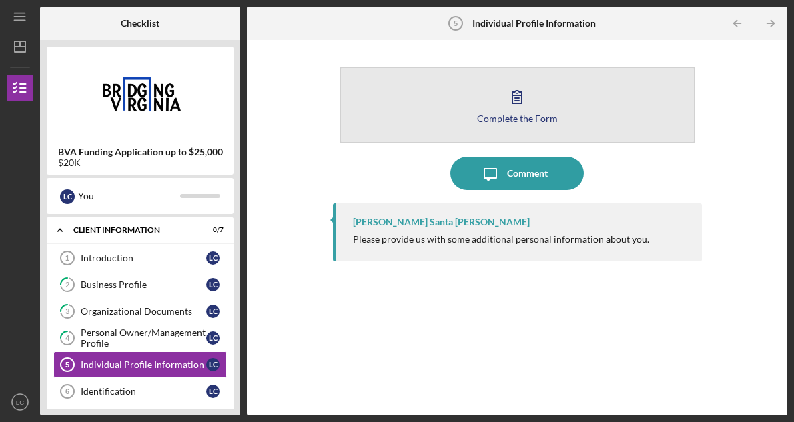
click at [550, 101] on button "Complete the Form Form" at bounding box center [516, 105] width 355 height 77
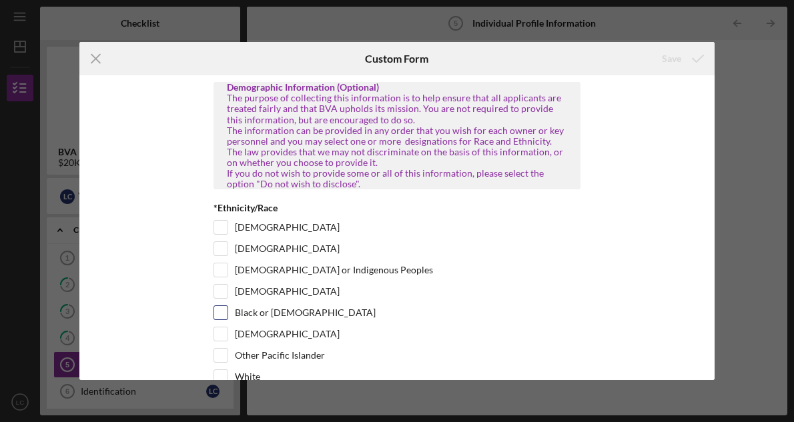
click at [225, 319] on div at bounding box center [220, 312] width 15 height 15
click at [221, 319] on input "Black or [DEMOGRAPHIC_DATA]" at bounding box center [220, 312] width 13 height 13
checkbox input "true"
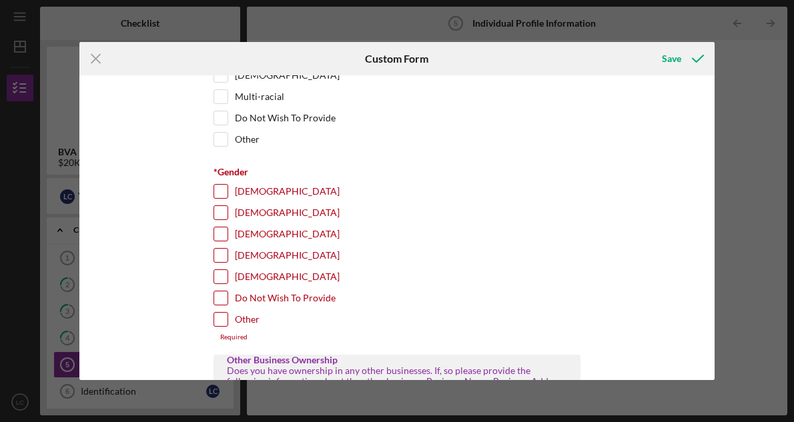
scroll to position [331, 0]
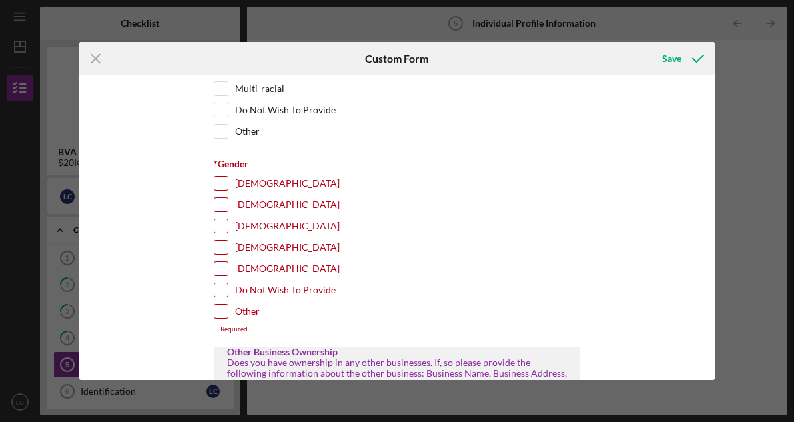
click at [225, 190] on input "[DEMOGRAPHIC_DATA]" at bounding box center [220, 183] width 13 height 13
checkbox input "true"
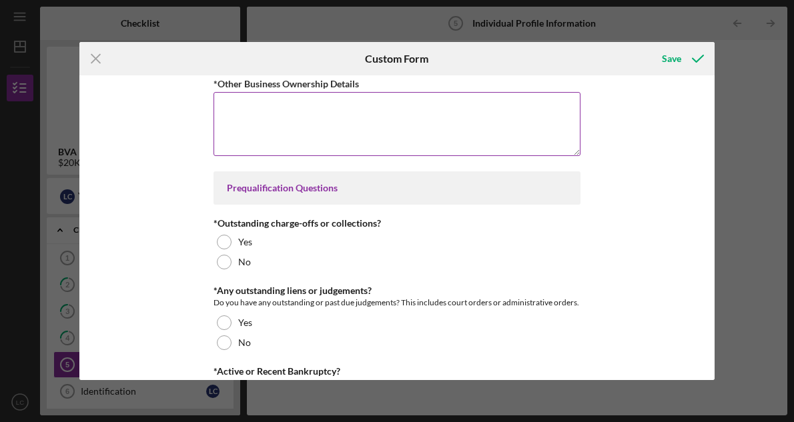
scroll to position [656, 0]
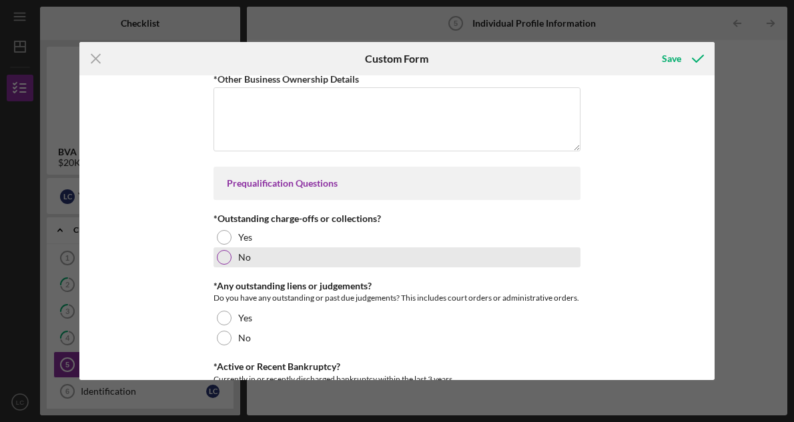
click at [221, 265] on div at bounding box center [224, 257] width 15 height 15
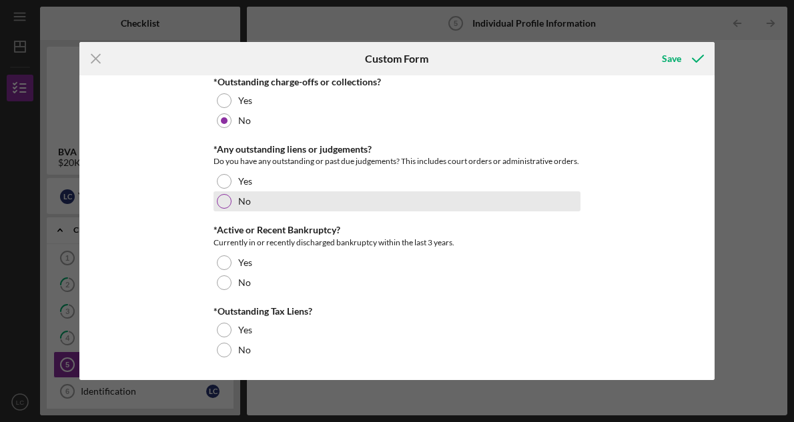
scroll to position [802, 0]
click at [225, 200] on div at bounding box center [224, 201] width 15 height 15
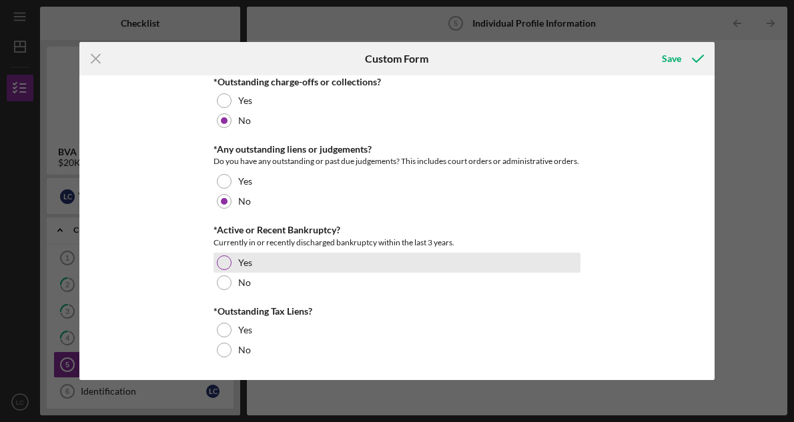
click at [224, 262] on div at bounding box center [224, 262] width 15 height 15
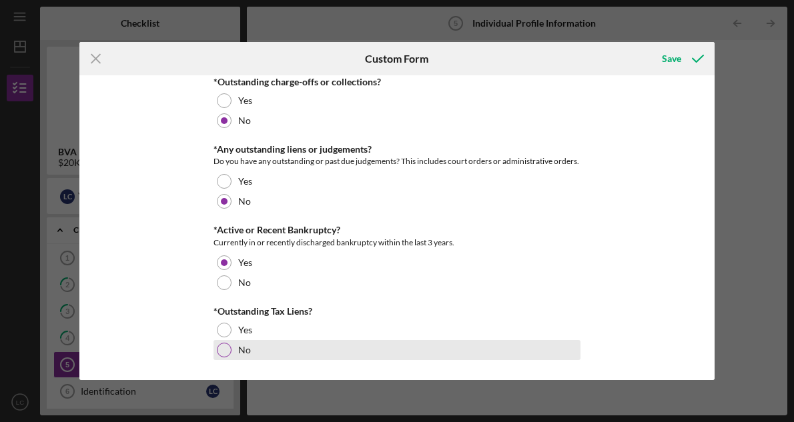
click at [222, 345] on div at bounding box center [224, 350] width 15 height 15
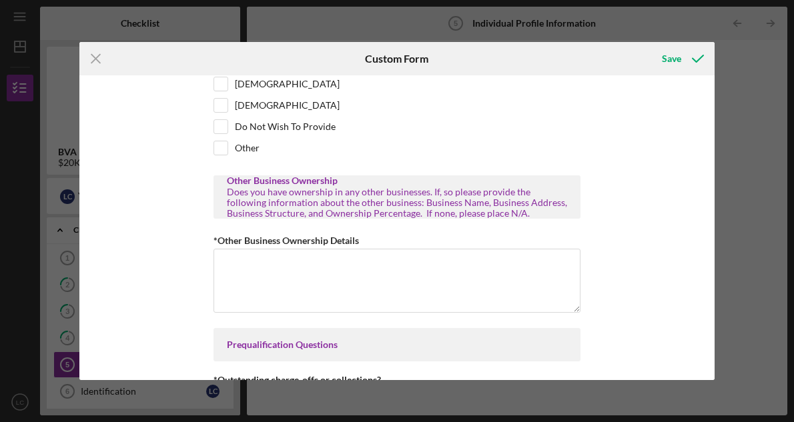
scroll to position [494, 0]
click at [279, 275] on textarea "*Other Business Ownership Details" at bounding box center [396, 281] width 367 height 64
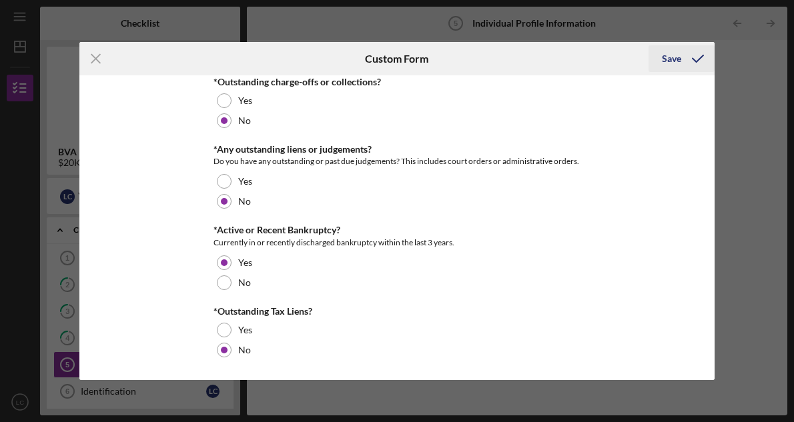
scroll to position [802, 0]
type textarea "N/A"
click at [670, 59] on div "Save" at bounding box center [671, 58] width 19 height 27
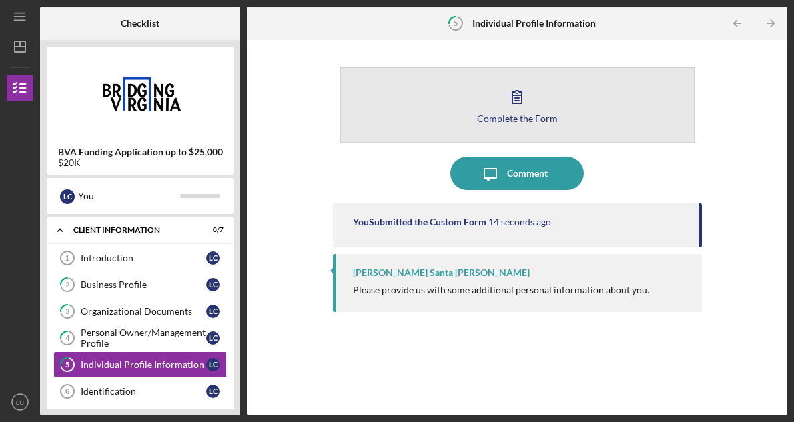
click at [518, 113] on div "Complete the Form" at bounding box center [517, 118] width 81 height 10
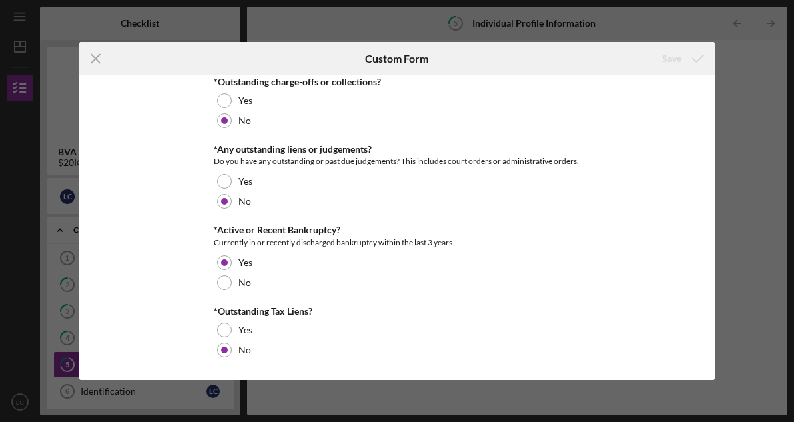
scroll to position [802, 0]
click at [736, 85] on div "Icon/Menu Close Custom Form Save Demographic Information (Optional) The purpose…" at bounding box center [397, 211] width 794 height 422
drag, startPoint x: 94, startPoint y: 57, endPoint x: 115, endPoint y: 141, distance: 85.9
click at [115, 141] on form "Icon/Menu Close Custom Form Save Demographic Information (Optional) The purpose…" at bounding box center [396, 210] width 635 height 337
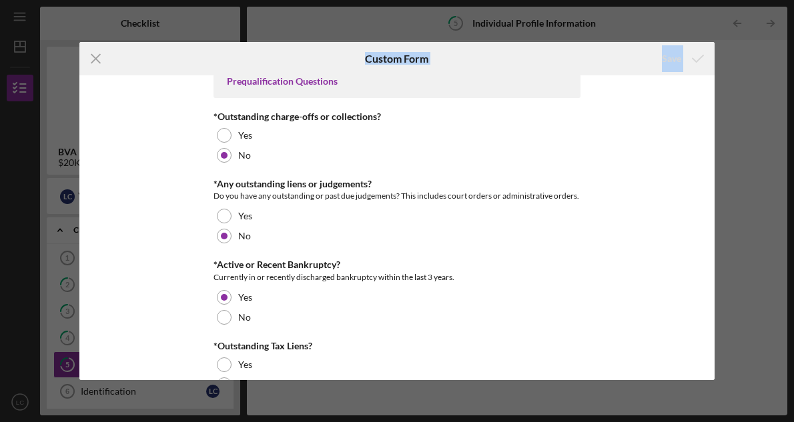
scroll to position [642, 0]
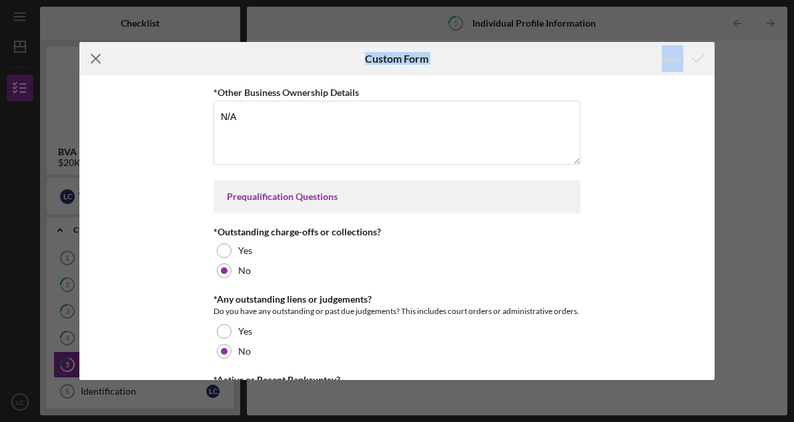
click at [90, 55] on icon "Icon/Menu Close" at bounding box center [95, 58] width 33 height 33
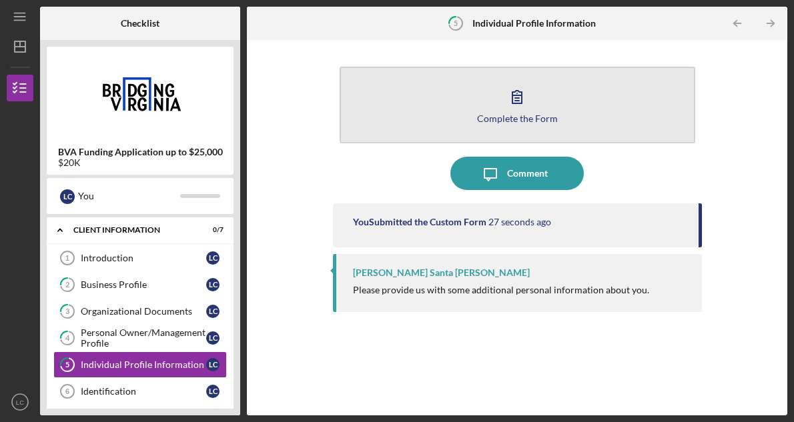
click at [556, 113] on button "Complete the Form Form" at bounding box center [516, 105] width 355 height 77
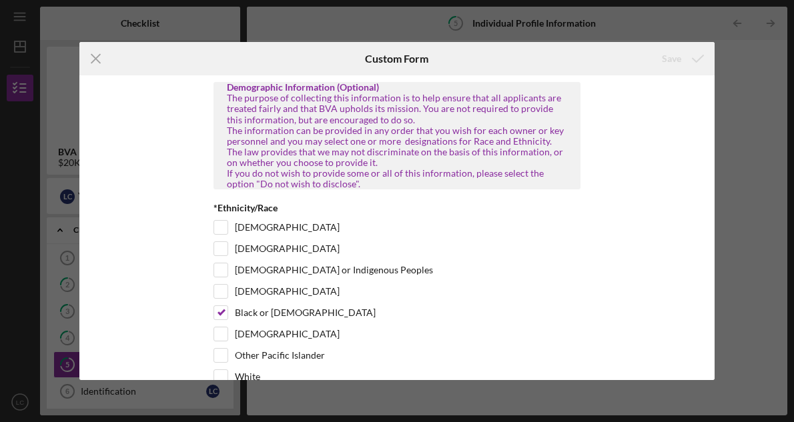
click at [732, 92] on div "Icon/Menu Close Custom Form Save Demographic Information (Optional) The purpose…" at bounding box center [397, 211] width 794 height 422
click at [690, 29] on div "Icon/Menu Close Custom Form Save Demographic Information (Optional) The purpose…" at bounding box center [397, 211] width 794 height 422
click at [94, 57] on line at bounding box center [95, 59] width 9 height 9
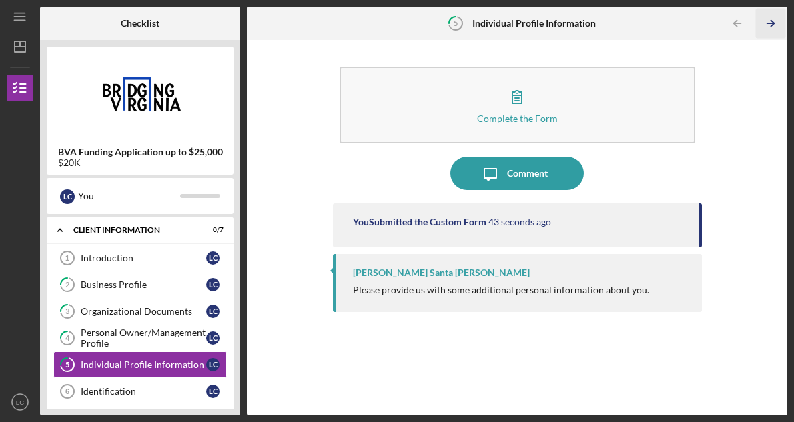
click at [770, 22] on icon "Icon/Table Pagination Arrow" at bounding box center [771, 24] width 30 height 30
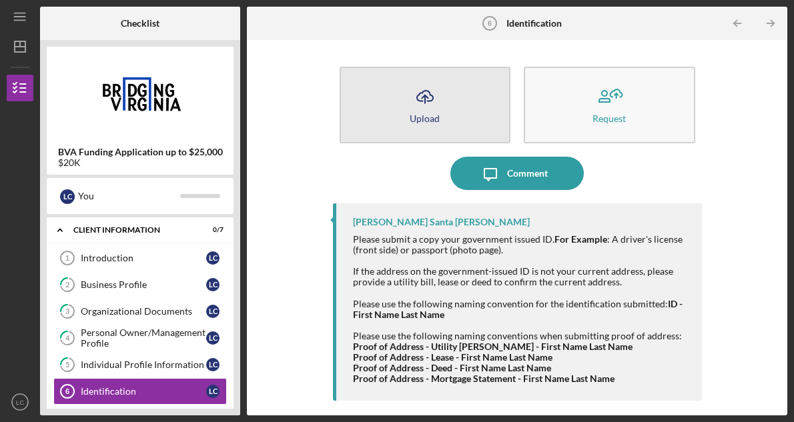
click at [420, 96] on icon "Icon/Upload" at bounding box center [424, 96] width 33 height 33
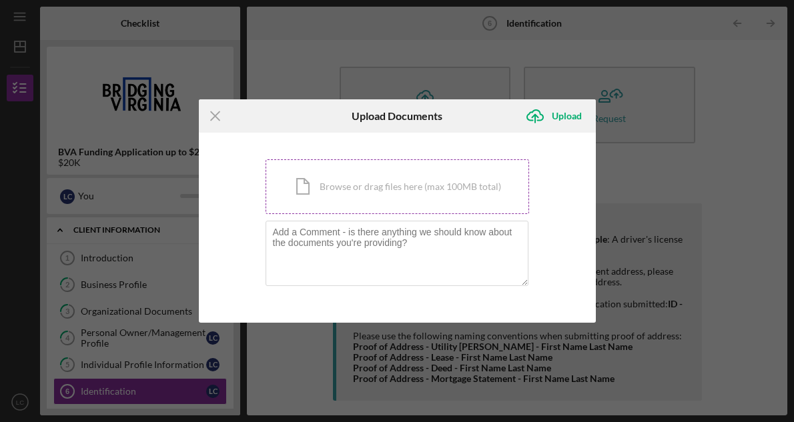
click at [374, 165] on div "Icon/Document Browse or drag files here (max 100MB total) Tap to choose files o…" at bounding box center [396, 186] width 263 height 55
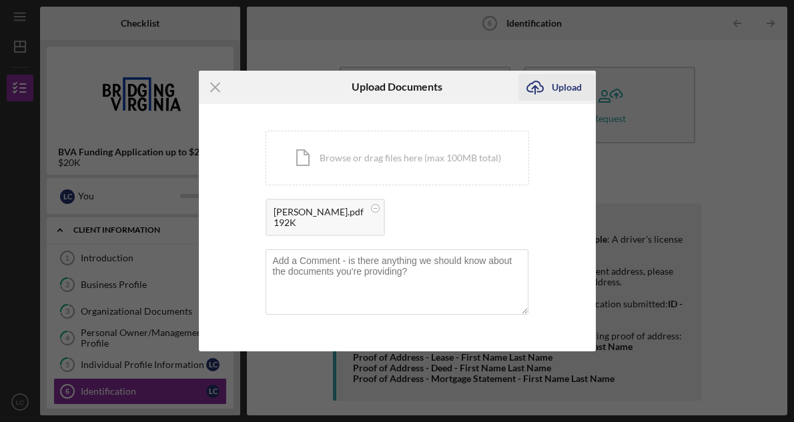
click at [558, 90] on div "Upload" at bounding box center [567, 87] width 30 height 27
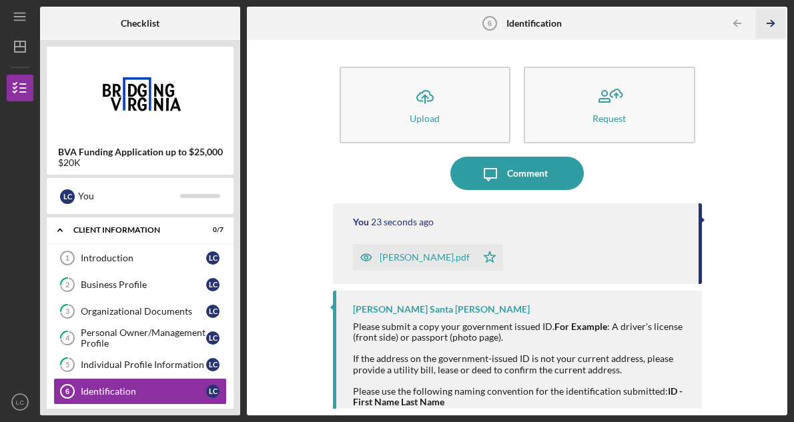
click at [770, 24] on icon "Icon/Table Pagination Arrow" at bounding box center [771, 24] width 30 height 30
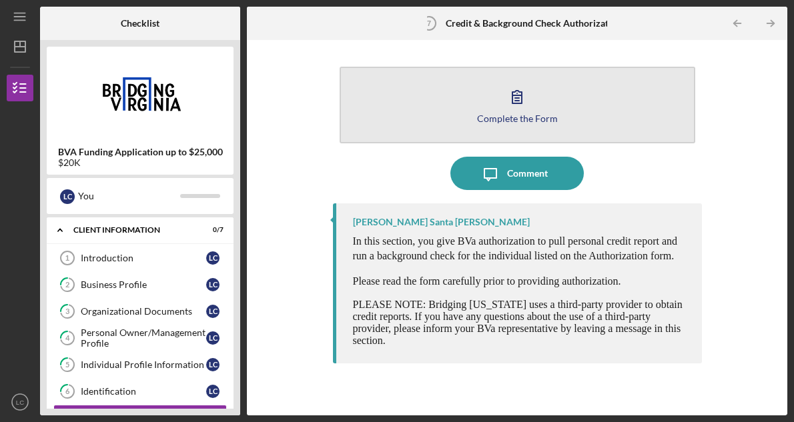
click at [512, 104] on icon "button" at bounding box center [516, 96] width 33 height 33
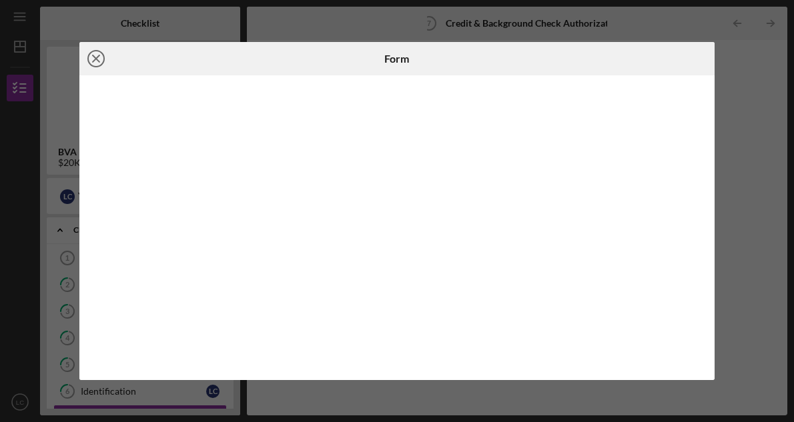
click at [97, 55] on icon "Icon/Close" at bounding box center [95, 58] width 33 height 33
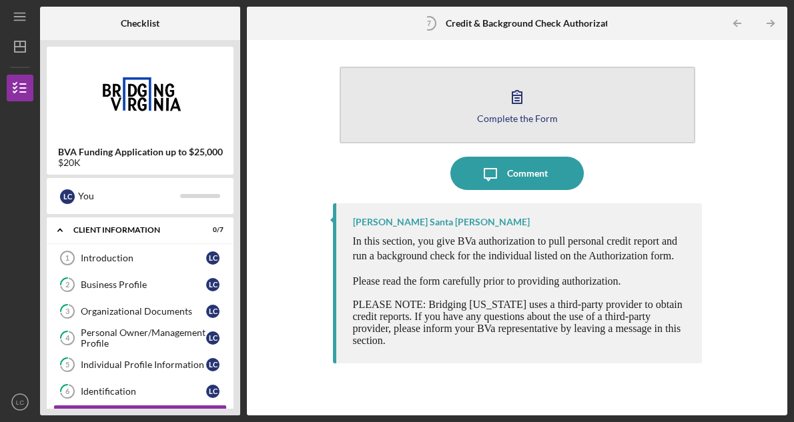
click at [529, 109] on icon "button" at bounding box center [516, 96] width 33 height 33
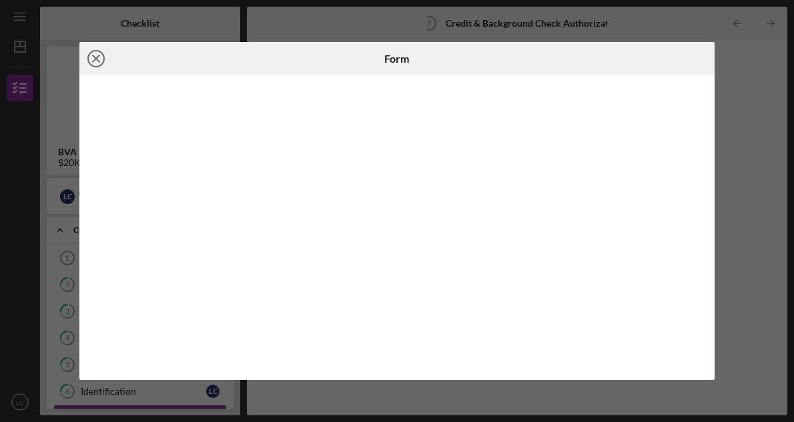
click at [99, 57] on icon "Icon/Close" at bounding box center [95, 58] width 33 height 33
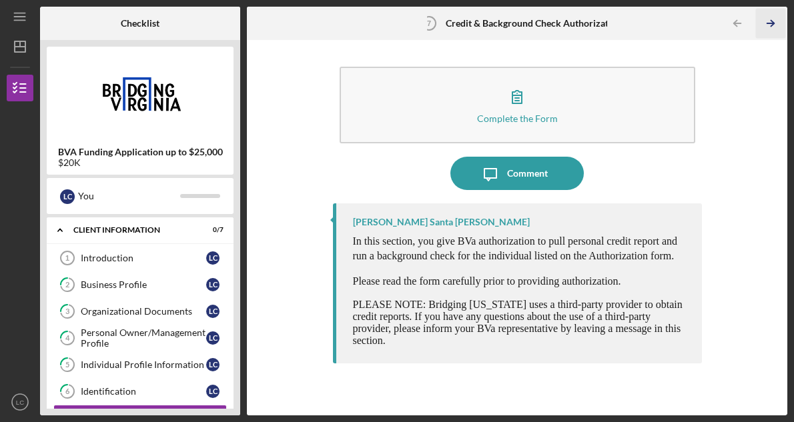
click at [772, 27] on icon "Icon/Table Pagination Arrow" at bounding box center [771, 24] width 30 height 30
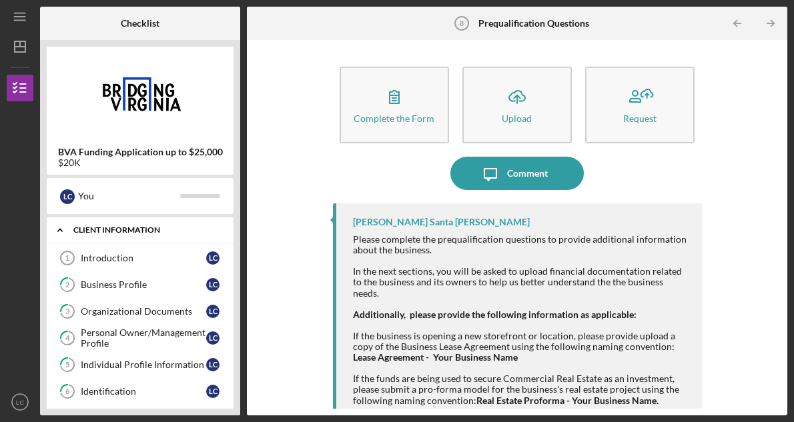
click at [56, 230] on icon "Icon/Expander" at bounding box center [60, 230] width 27 height 27
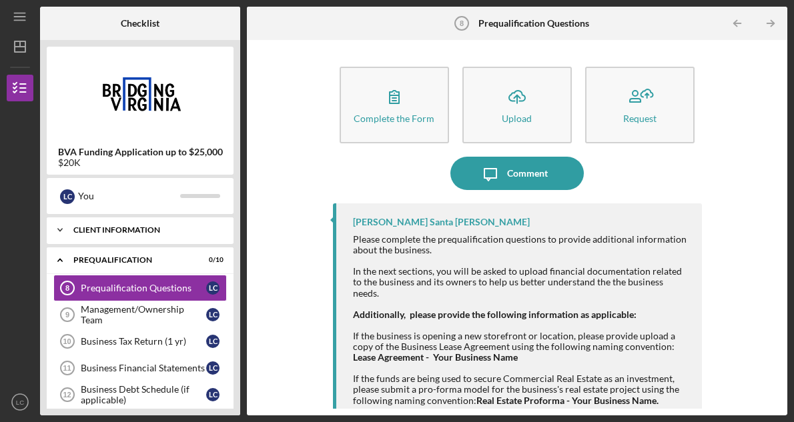
click at [175, 235] on div "Icon/Expander Client Information 0 / 7" at bounding box center [140, 230] width 187 height 27
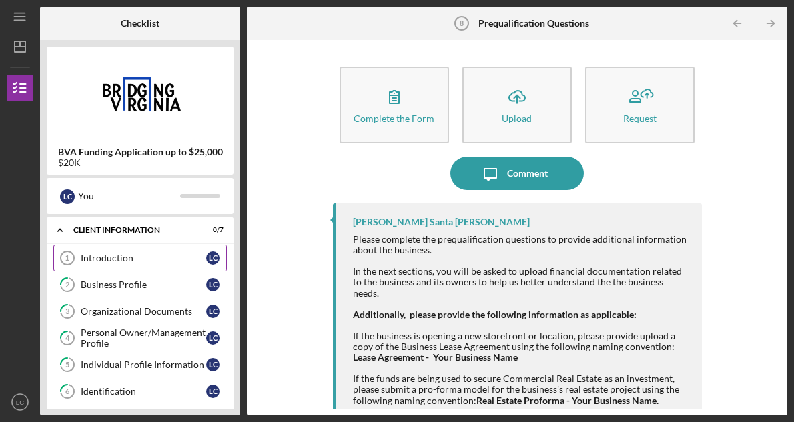
click at [147, 256] on div "Introduction" at bounding box center [143, 258] width 125 height 11
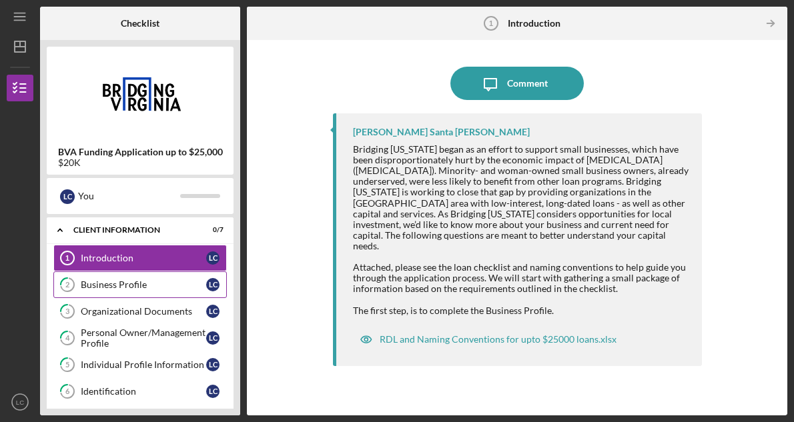
click at [144, 287] on div "Business Profile" at bounding box center [143, 284] width 125 height 11
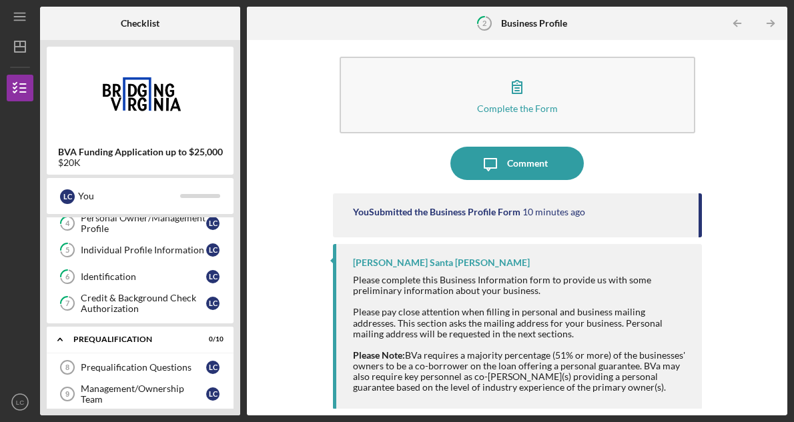
scroll to position [172, 0]
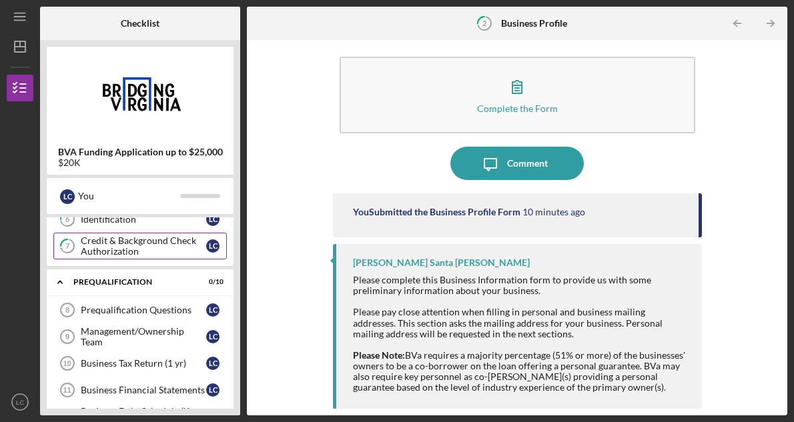
click at [161, 244] on div "Credit & Background Check Authorization" at bounding box center [143, 245] width 125 height 21
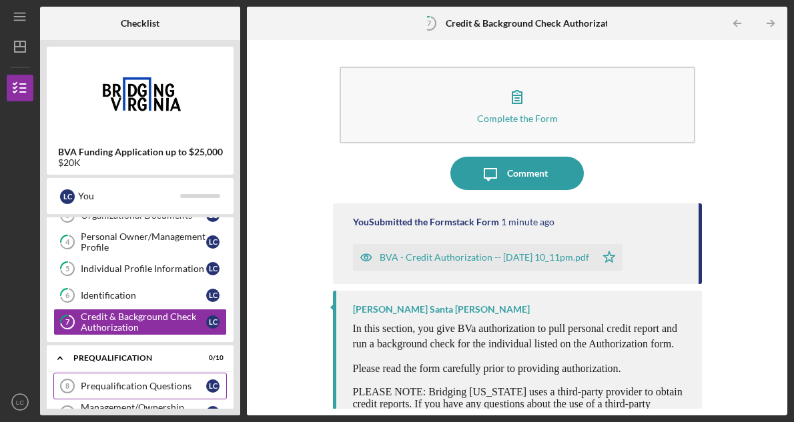
scroll to position [77, 0]
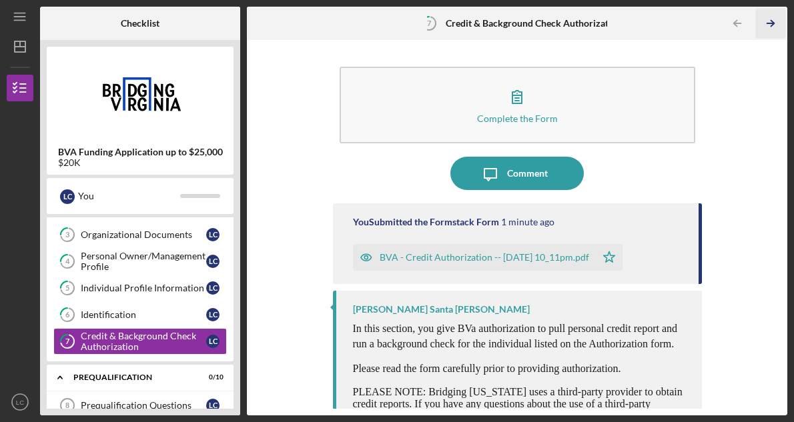
click at [767, 25] on icon "Icon/Table Pagination Arrow" at bounding box center [771, 24] width 30 height 30
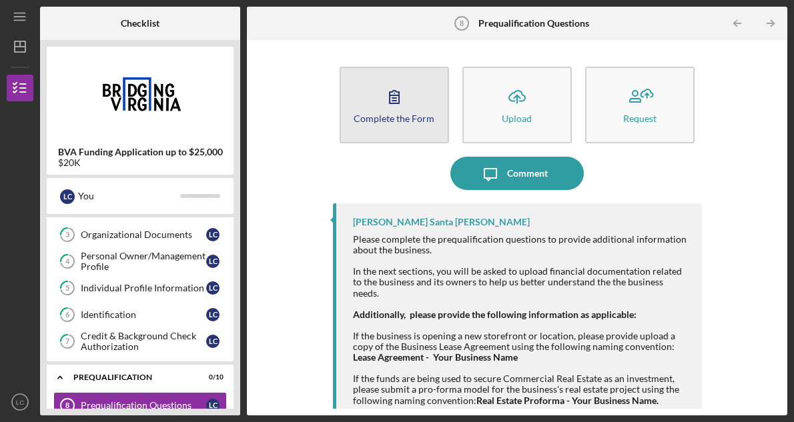
click at [371, 127] on button "Complete the Form Form" at bounding box center [393, 105] width 109 height 77
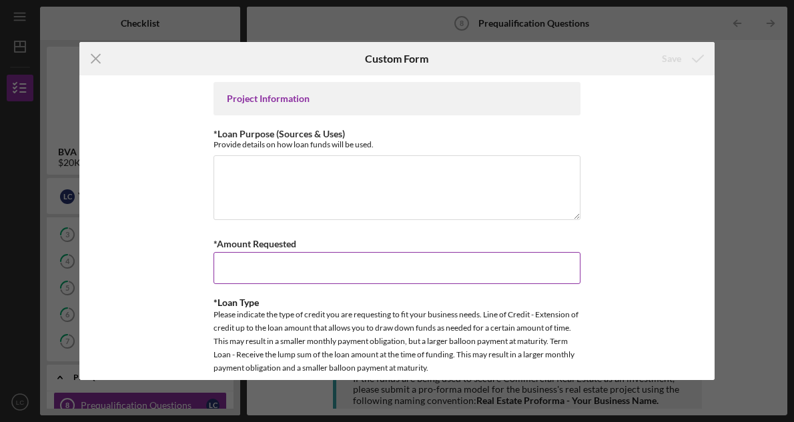
click at [282, 270] on input "*Amount Requested" at bounding box center [396, 268] width 367 height 32
type input "$25,000"
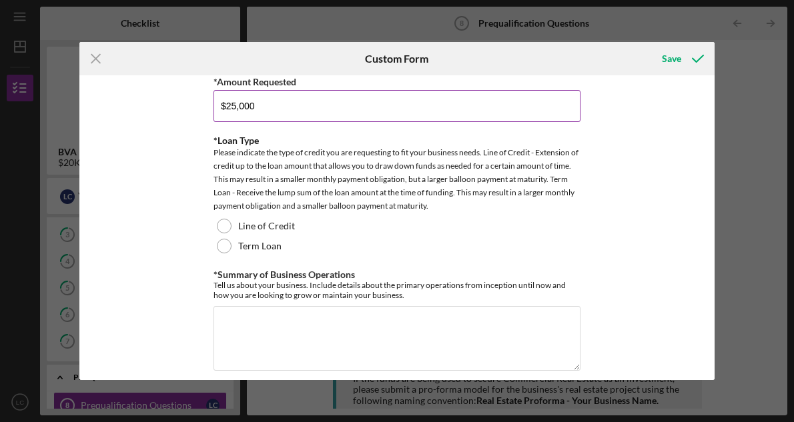
scroll to position [186, 0]
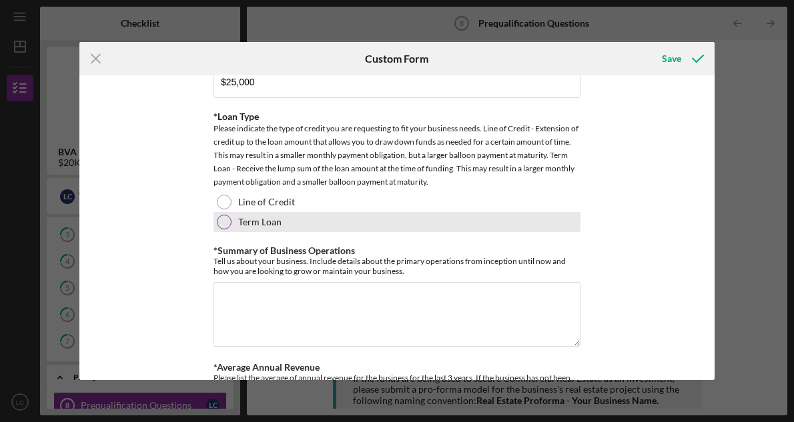
click at [230, 219] on div "Term Loan" at bounding box center [396, 222] width 367 height 20
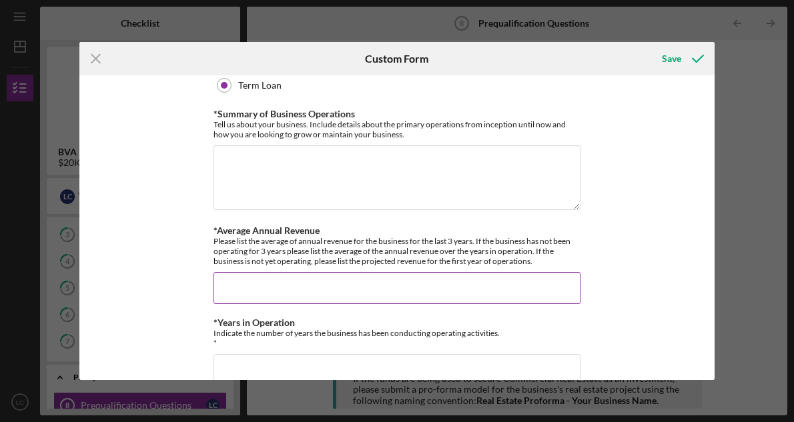
scroll to position [324, 0]
click at [280, 292] on input "*Average Annual Revenue" at bounding box center [396, 287] width 367 height 32
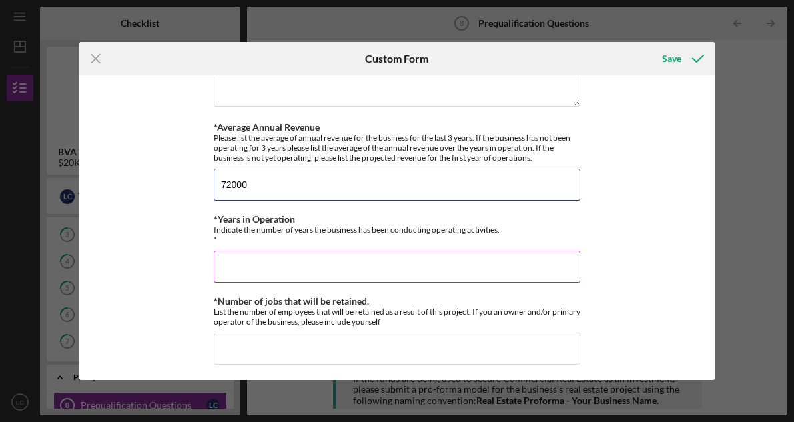
scroll to position [439, 0]
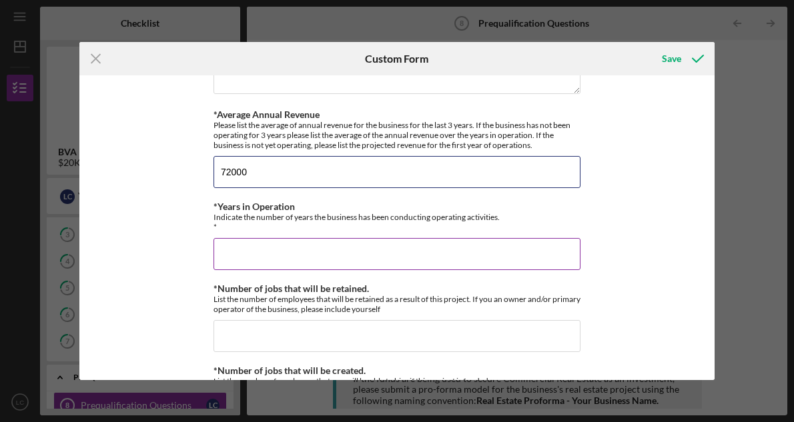
type input "72000"
click at [301, 253] on input "*Years in Operation" at bounding box center [396, 254] width 367 height 32
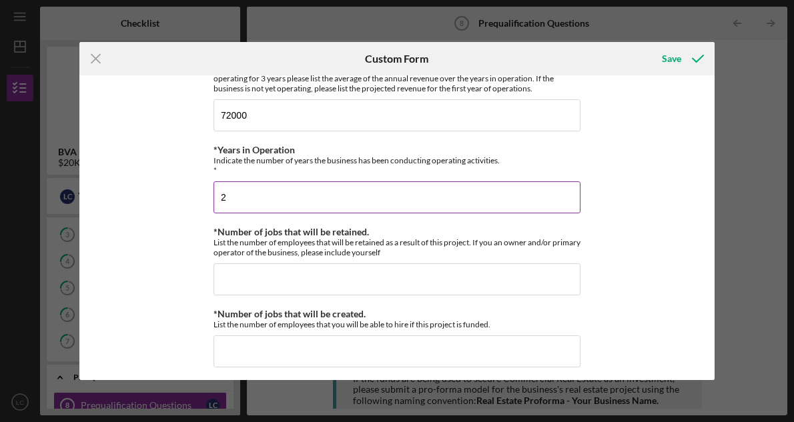
scroll to position [505, 0]
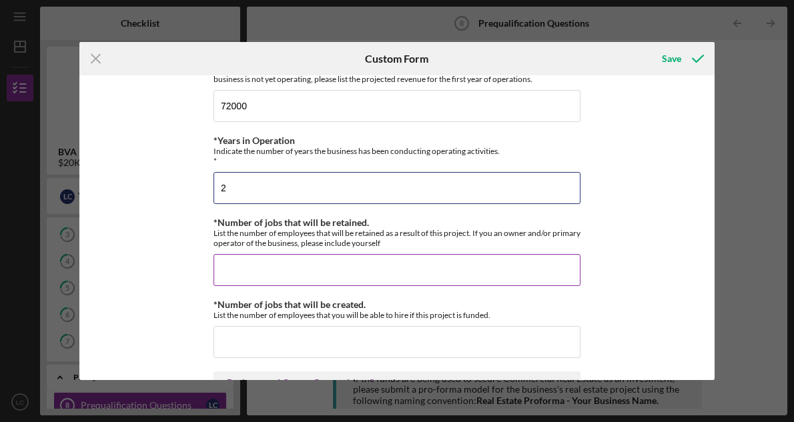
type input "2"
click at [275, 268] on input "*Number of jobs that will be retained." at bounding box center [396, 270] width 367 height 32
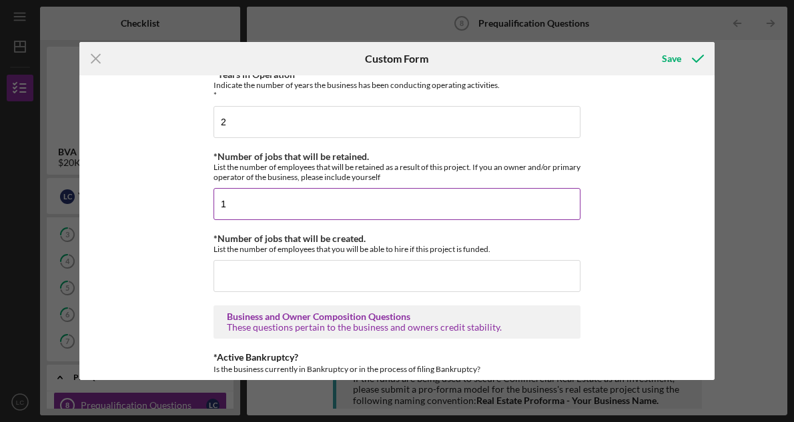
scroll to position [574, 0]
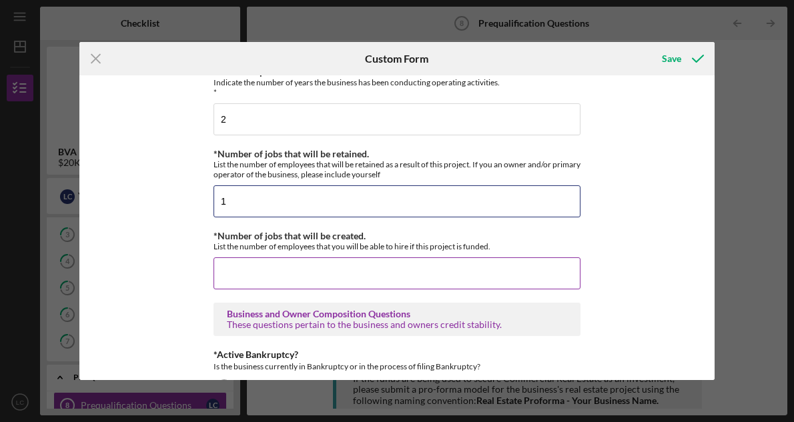
type input "1"
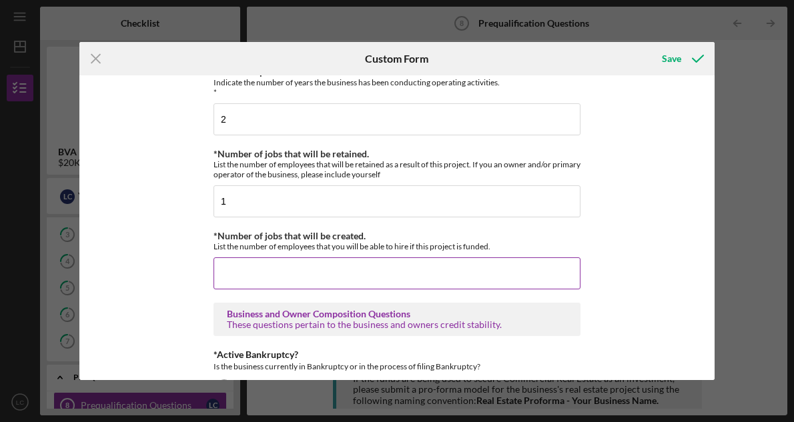
click at [275, 276] on input "*Number of jobs that will be created." at bounding box center [396, 273] width 367 height 32
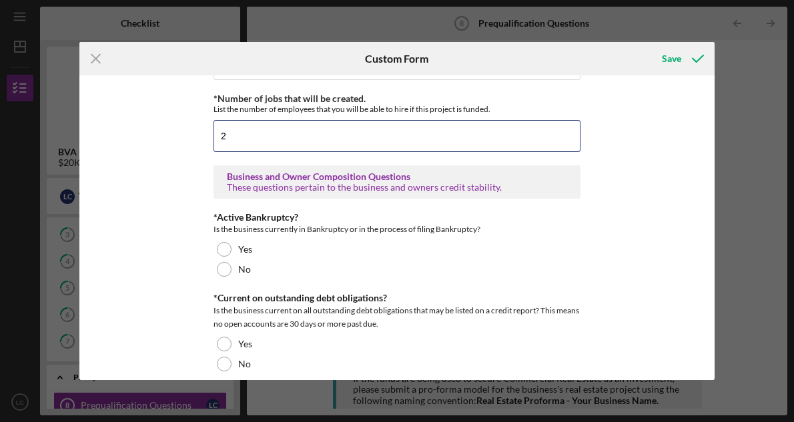
scroll to position [717, 0]
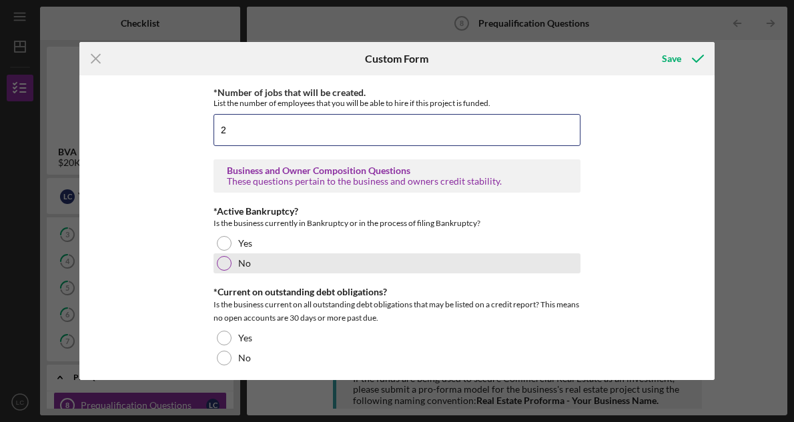
type input "2"
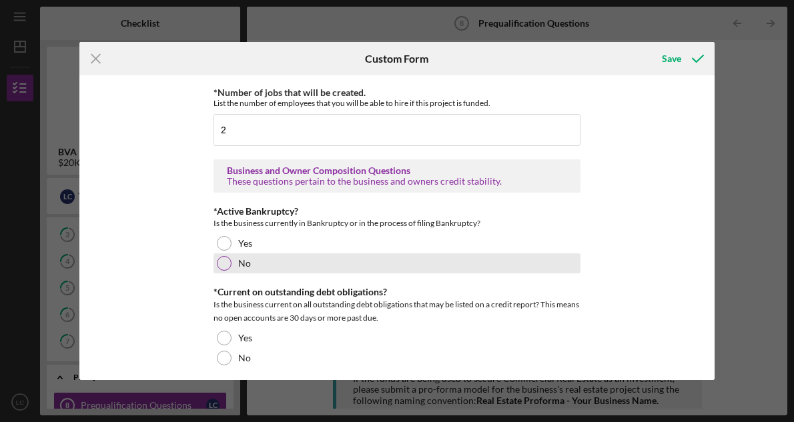
click at [217, 264] on div at bounding box center [224, 263] width 15 height 15
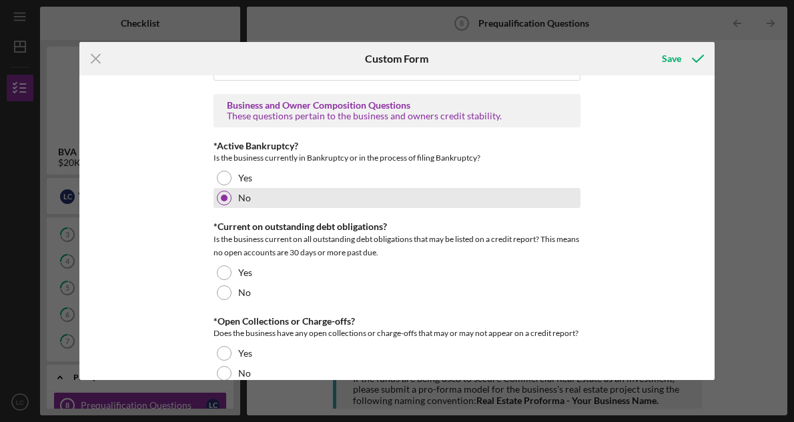
scroll to position [786, 0]
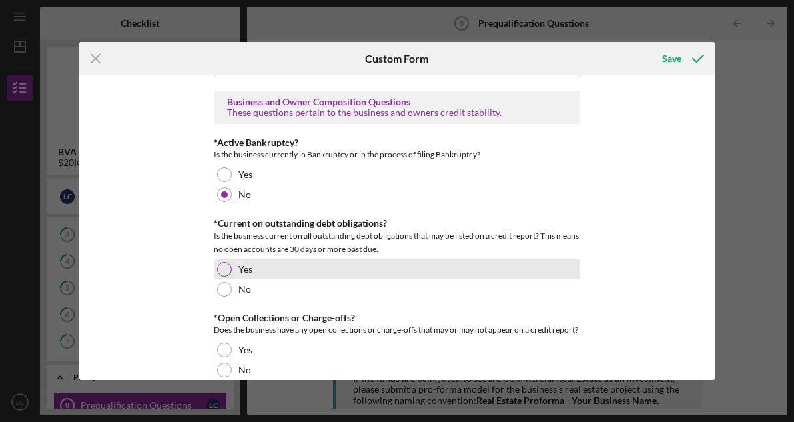
click at [224, 262] on div at bounding box center [224, 269] width 15 height 15
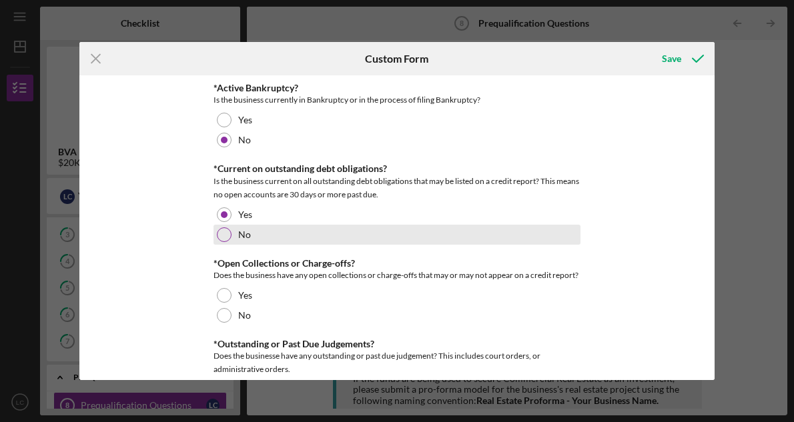
scroll to position [848, 0]
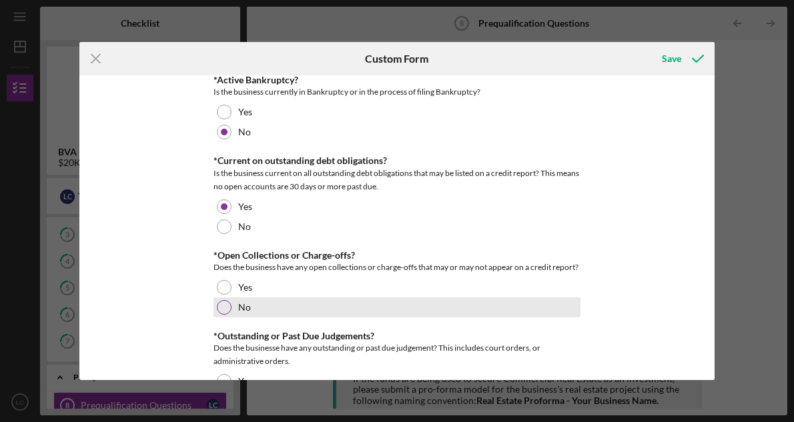
click at [225, 307] on div at bounding box center [224, 307] width 15 height 15
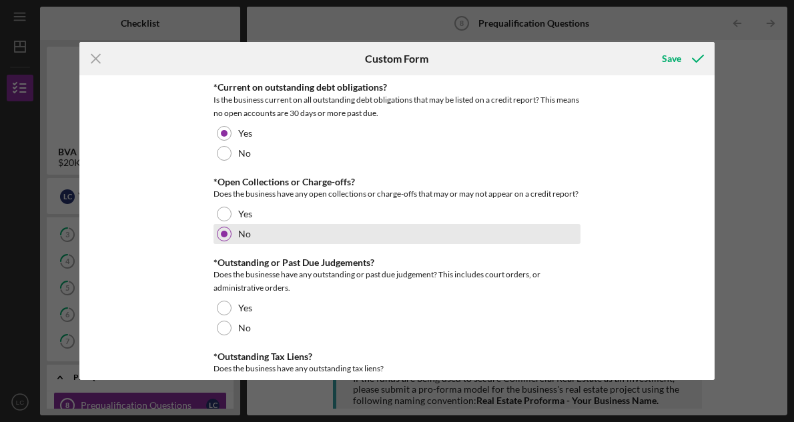
scroll to position [964, 0]
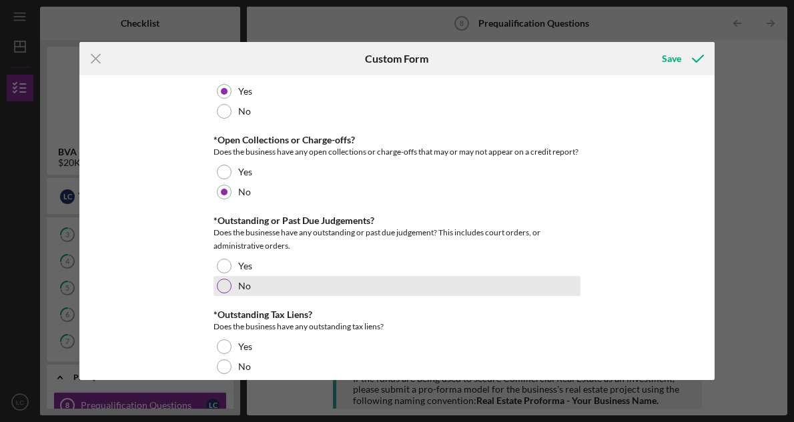
click at [220, 285] on div at bounding box center [224, 286] width 15 height 15
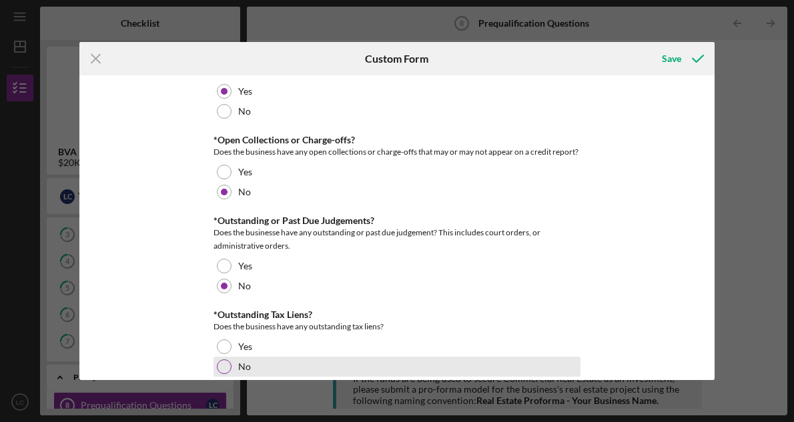
click at [221, 362] on div at bounding box center [224, 367] width 15 height 15
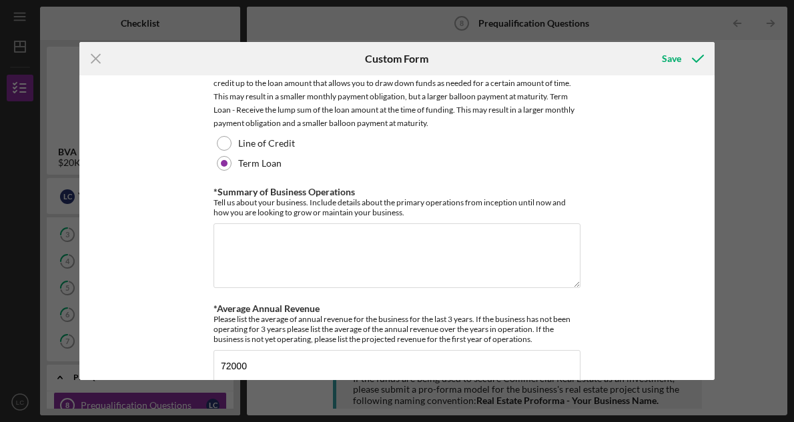
scroll to position [234, 0]
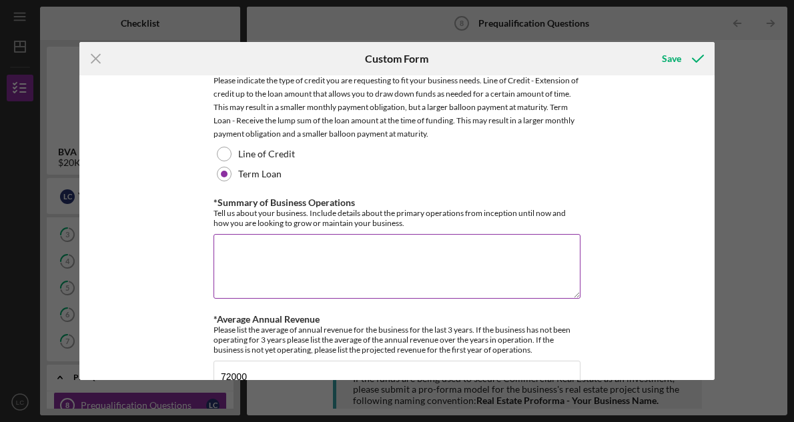
click at [299, 255] on textarea "*Summary of Business Operations" at bounding box center [396, 266] width 367 height 64
type textarea "I"
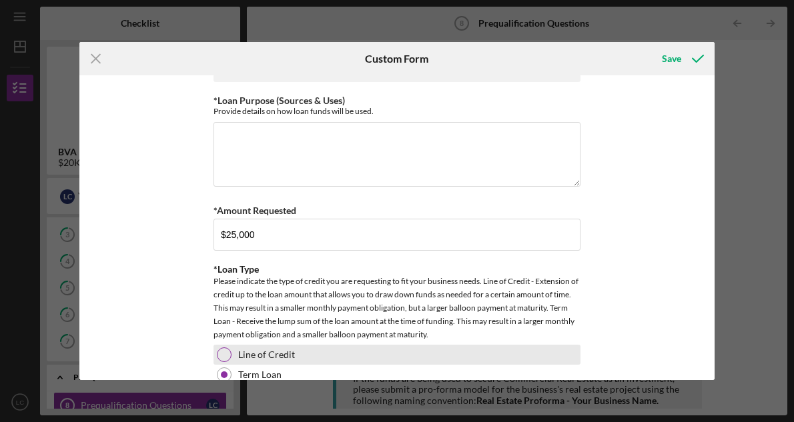
scroll to position [0, 0]
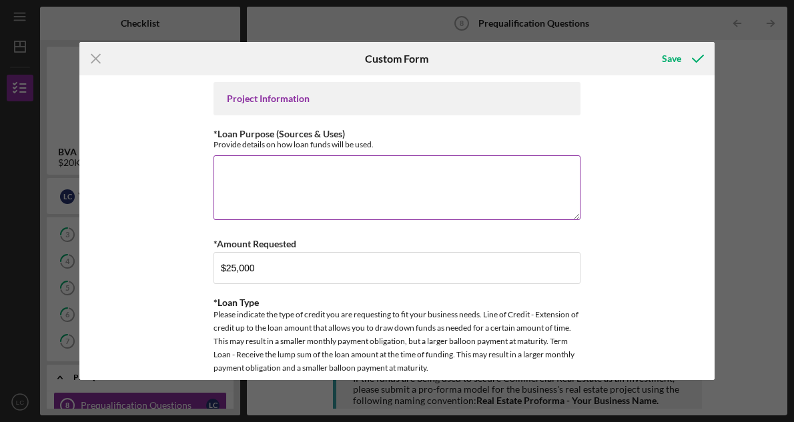
type textarea "Genesis Driving Academy offers an array of driver training services to teens an…"
click at [371, 175] on textarea "*Loan Purpose (Sources & Uses)" at bounding box center [396, 187] width 367 height 64
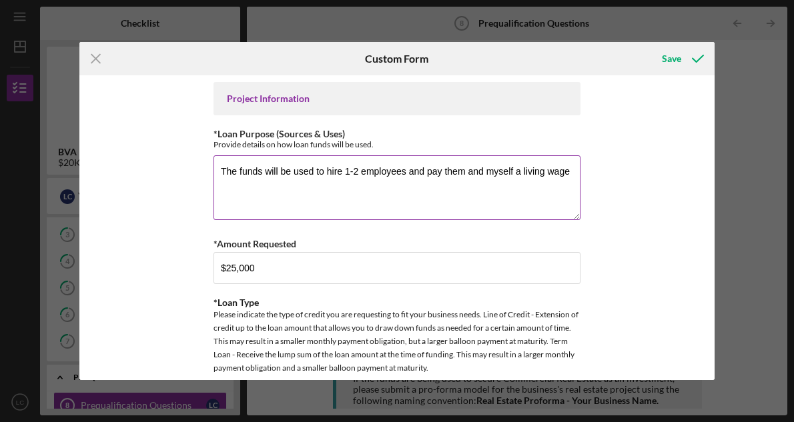
click at [519, 173] on textarea "The funds will be used to hire 1-2 employees and pay them and myself a living w…" at bounding box center [396, 187] width 367 height 64
click at [347, 188] on textarea "The funds will be used to hire 1-2 employees and pay them and myself a commensu…" at bounding box center [396, 187] width 367 height 64
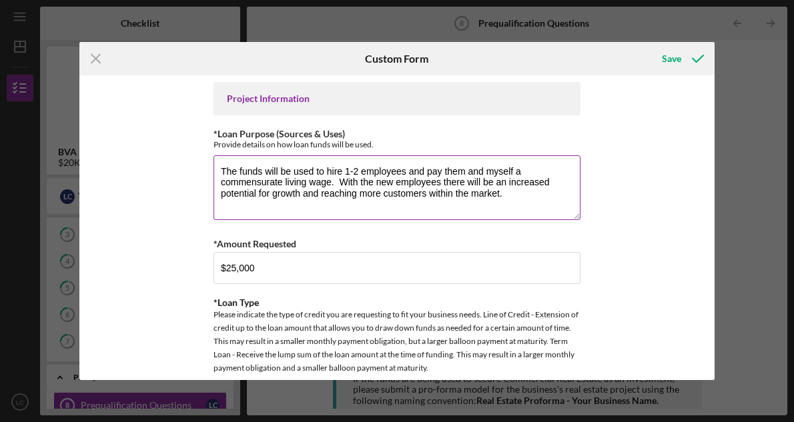
click at [358, 175] on textarea "The funds will be used to hire 1-2 employees and pay them and myself a commensu…" at bounding box center [396, 187] width 367 height 64
click at [360, 169] on textarea "The funds will be used to hire 1-2 new employees and pay them and myself a comm…" at bounding box center [396, 187] width 367 height 64
click at [414, 171] on textarea "The funds will be used to hire a new employees and pay them and myself a commen…" at bounding box center [396, 187] width 367 height 64
click at [349, 172] on textarea "The funds will be used to hire a new employee and pay them and myself a commens…" at bounding box center [396, 187] width 367 height 64
click at [404, 173] on textarea "The funds will be used to hire new employee and pay them and myself a commensur…" at bounding box center [396, 187] width 367 height 64
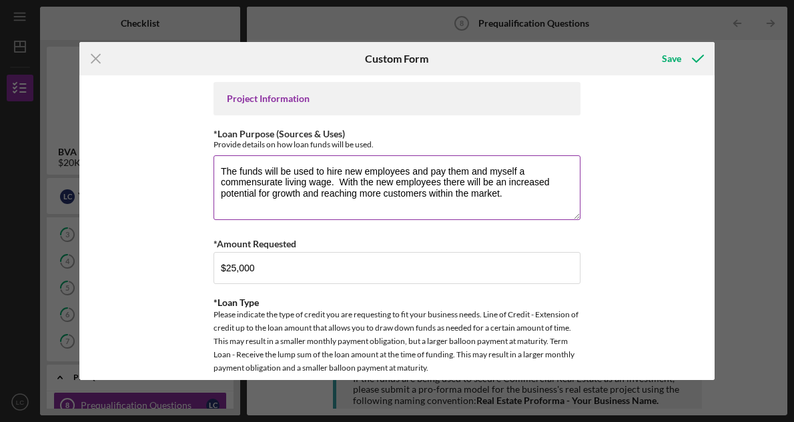
click at [483, 171] on textarea "The funds will be used to hire new employees and pay them and myself a commensu…" at bounding box center [396, 187] width 367 height 64
click at [526, 203] on textarea "The funds will be used to hire new employees and pay them along with myself a c…" at bounding box center [396, 187] width 367 height 64
type textarea "The funds will be used to hire new employees and pay them along with myself a c…"
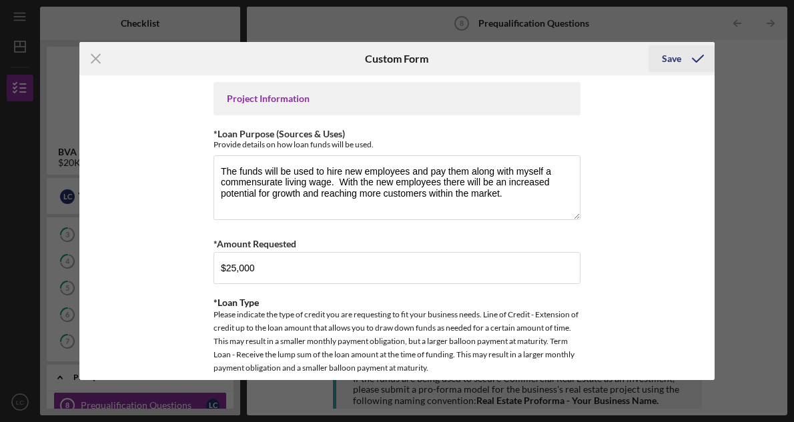
click at [674, 55] on div "Save" at bounding box center [671, 58] width 19 height 27
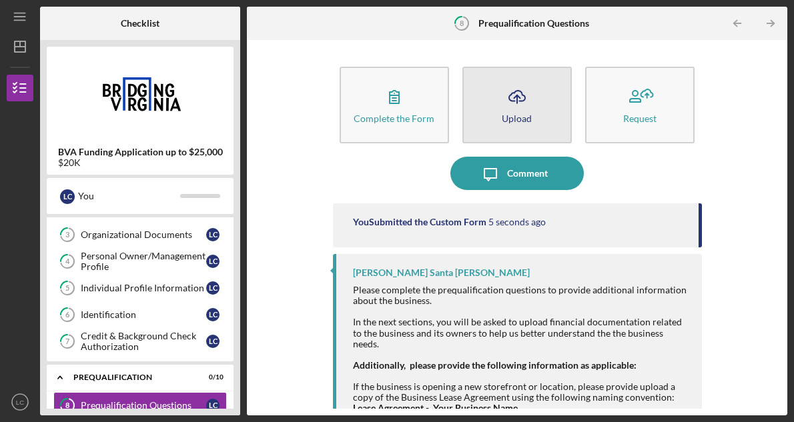
click at [509, 106] on icon "Icon/Upload" at bounding box center [516, 96] width 33 height 33
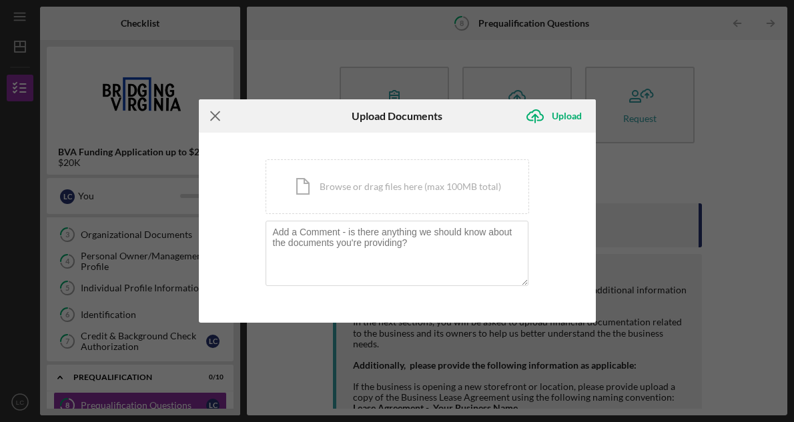
click at [213, 114] on line at bounding box center [215, 115] width 9 height 9
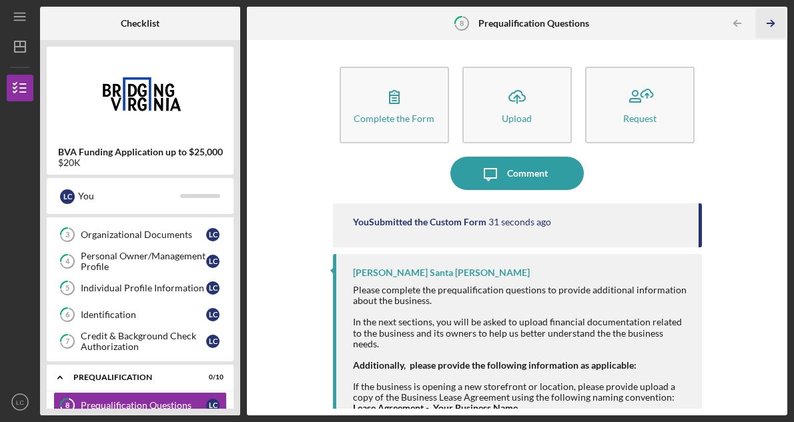
click at [765, 23] on icon "Icon/Table Pagination Arrow" at bounding box center [771, 24] width 30 height 30
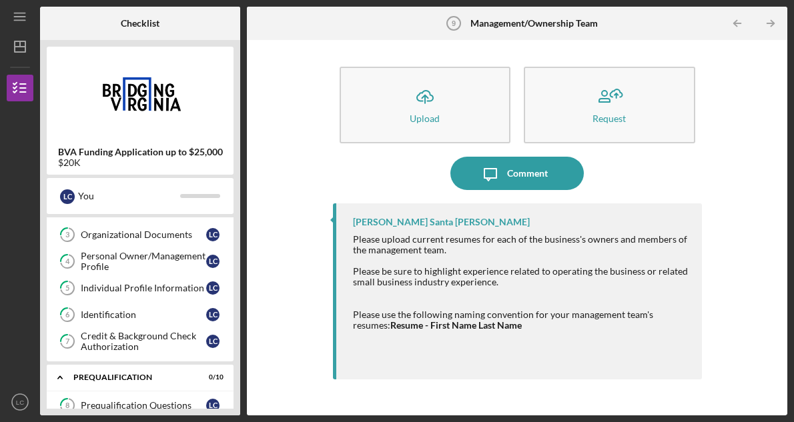
scroll to position [196, 0]
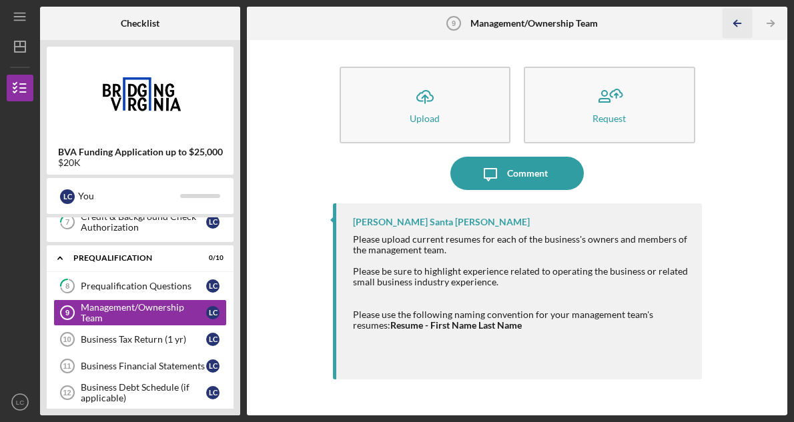
click at [733, 22] on icon "Icon/Table Pagination Arrow" at bounding box center [737, 24] width 30 height 30
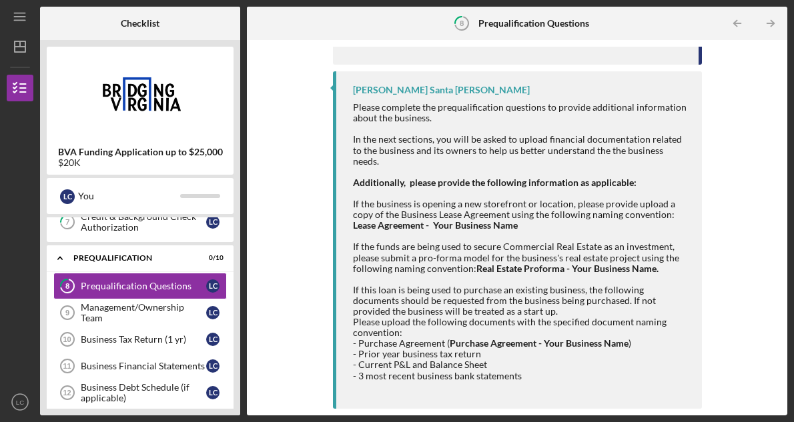
scroll to position [181, 0]
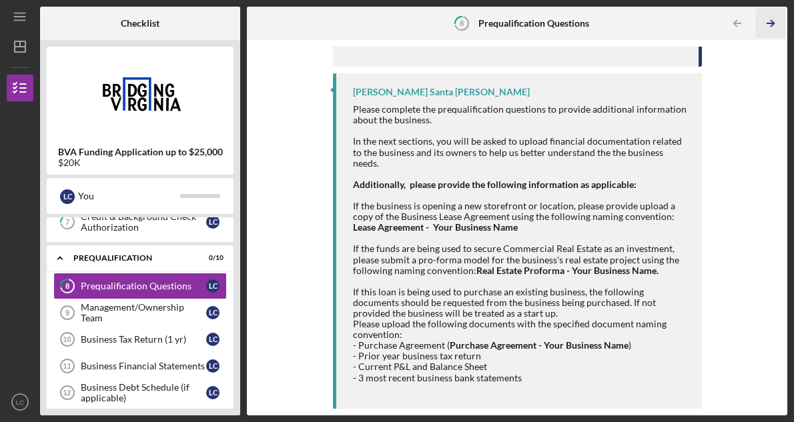
click at [771, 18] on icon "Icon/Table Pagination Arrow" at bounding box center [771, 24] width 30 height 30
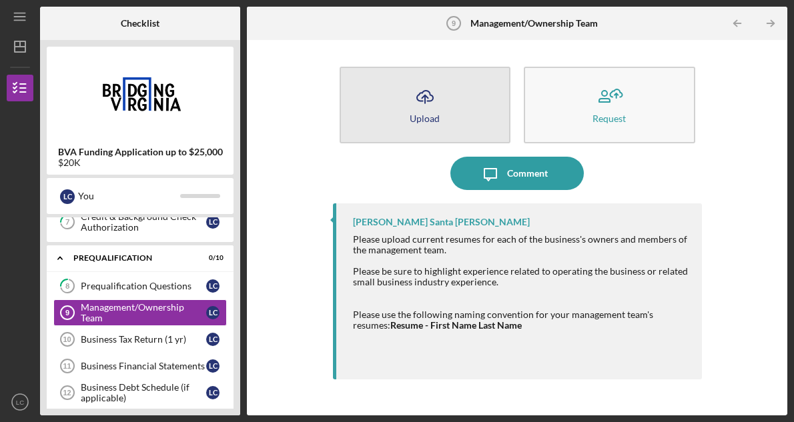
click at [444, 111] on button "Icon/Upload Upload" at bounding box center [424, 105] width 171 height 77
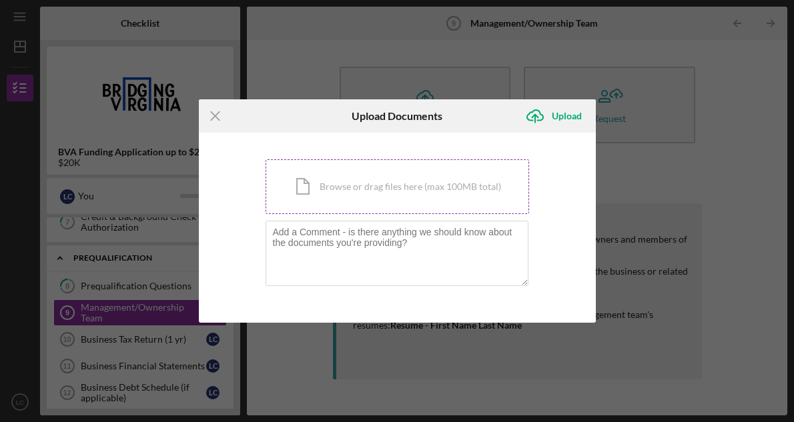
click at [349, 183] on div "Icon/Document Browse or drag files here (max 100MB total) Tap to choose files o…" at bounding box center [396, 186] width 263 height 55
click at [430, 187] on div "Icon/Document Browse or drag files here (max 100MB total) Tap to choose files o…" at bounding box center [396, 186] width 263 height 55
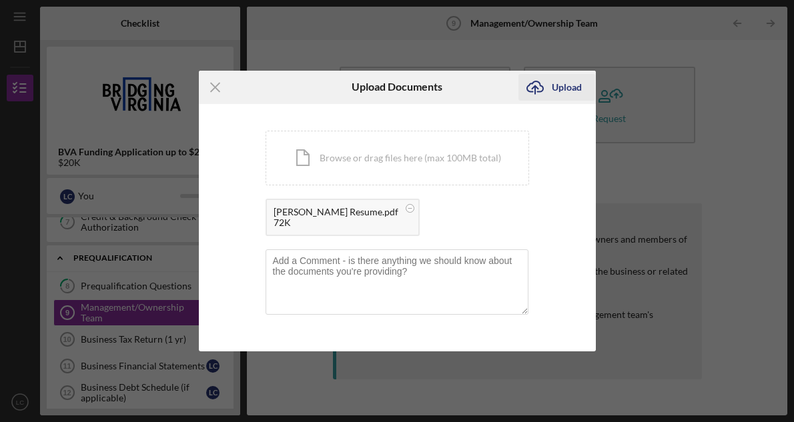
click at [568, 85] on div "Upload" at bounding box center [567, 87] width 30 height 27
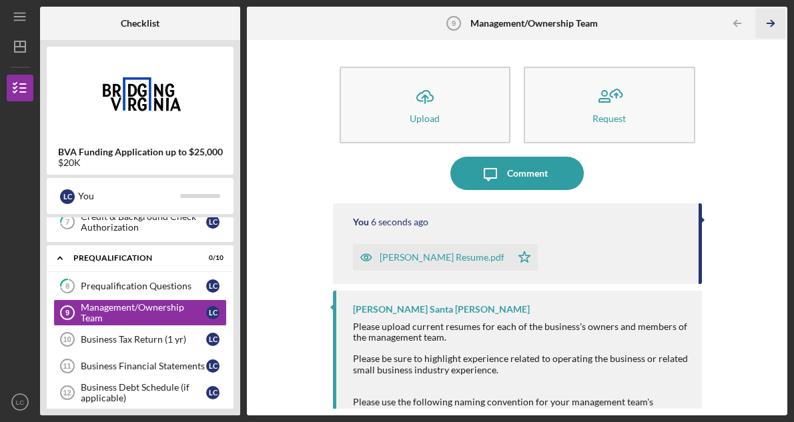
click at [778, 24] on icon "Icon/Table Pagination Arrow" at bounding box center [771, 24] width 30 height 30
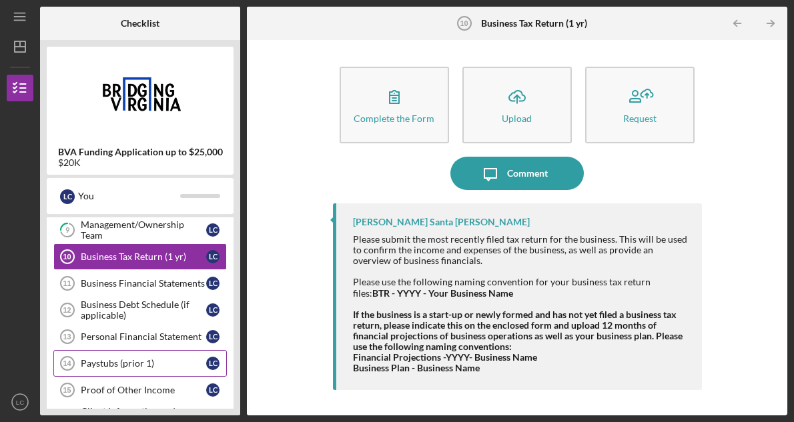
scroll to position [278, 0]
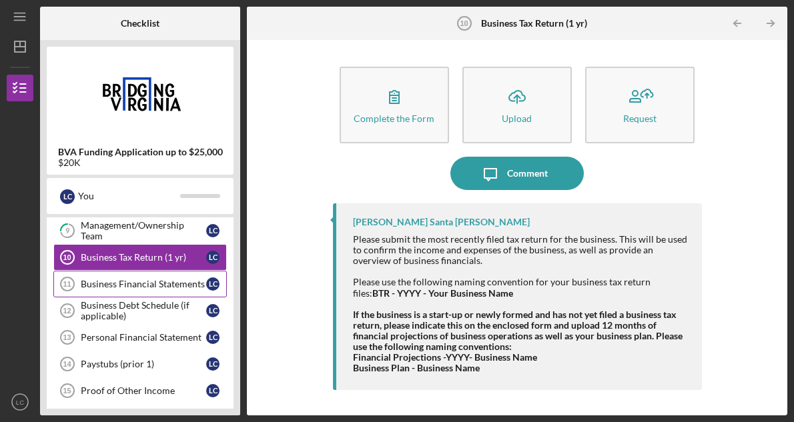
click at [184, 277] on link "Business Financial Statements 11 Business Financial Statements L C" at bounding box center [139, 284] width 173 height 27
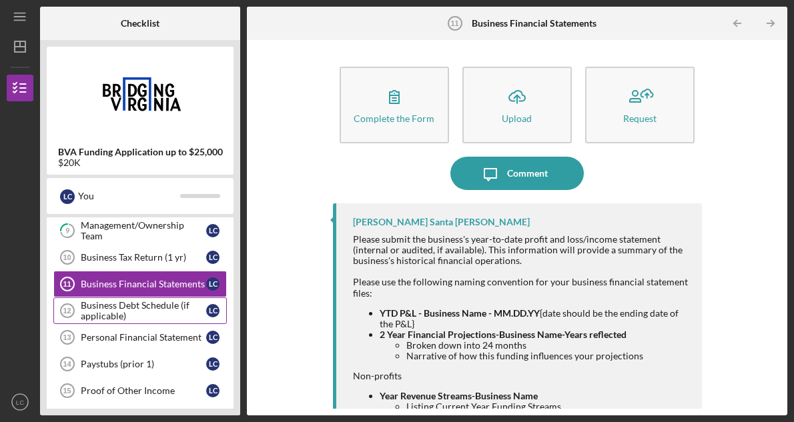
click at [173, 307] on div "Business Debt Schedule (if applicable)" at bounding box center [143, 310] width 125 height 21
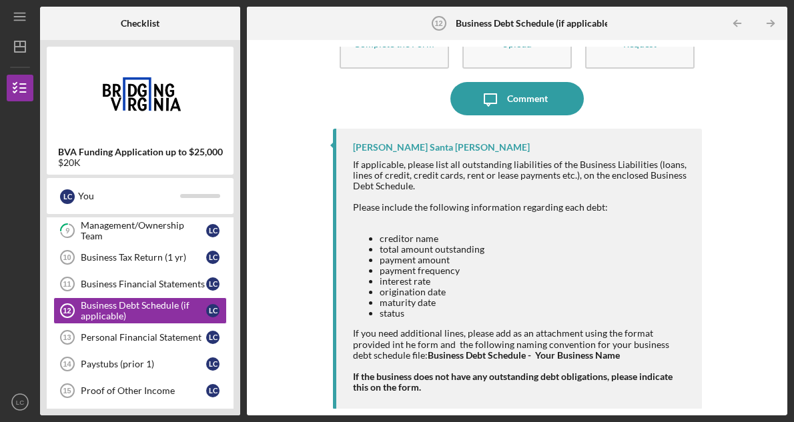
scroll to position [74, 0]
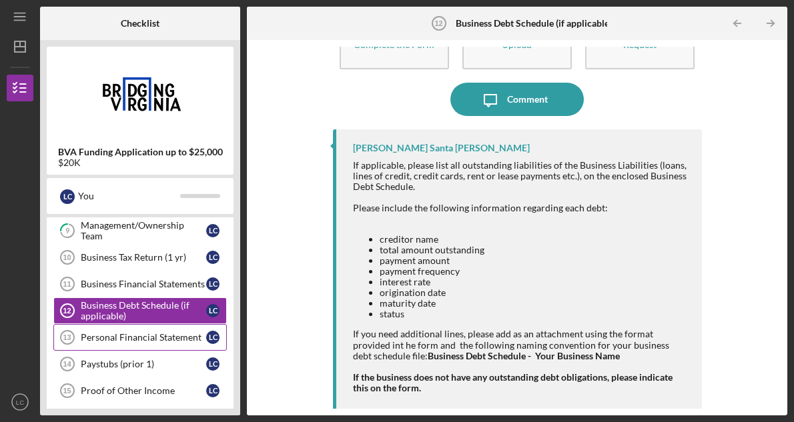
click at [171, 342] on div "Personal Financial Statement" at bounding box center [143, 337] width 125 height 11
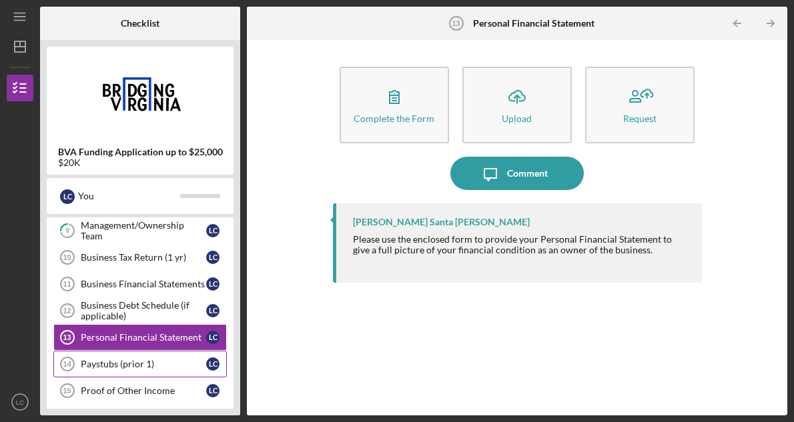
click at [152, 364] on div "Paystubs (prior 1)" at bounding box center [143, 364] width 125 height 11
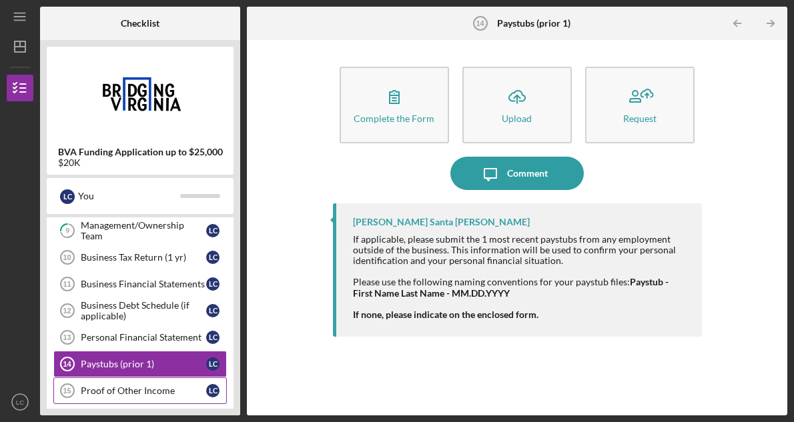
click at [149, 394] on div "Proof of Other Income" at bounding box center [143, 391] width 125 height 11
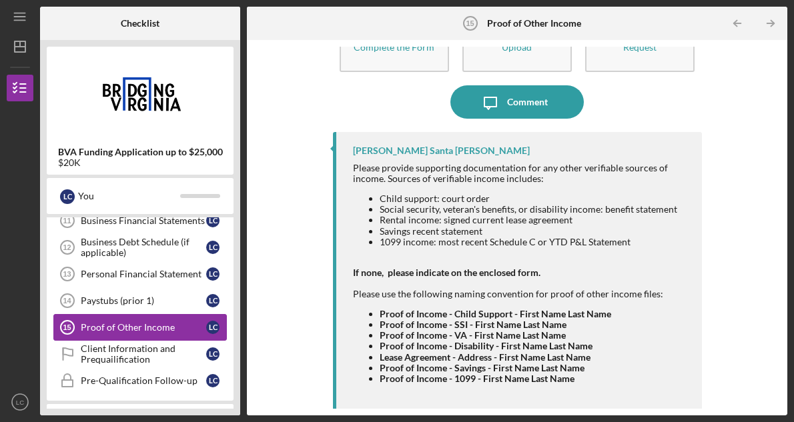
scroll to position [358, 0]
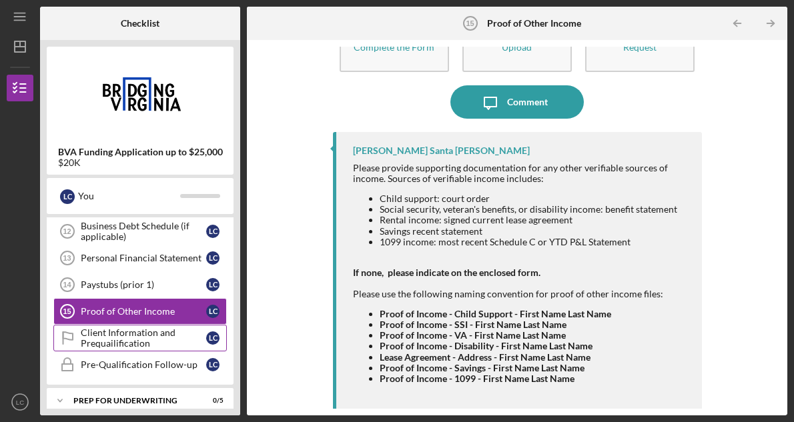
click at [175, 337] on div "Client Information and Prequailification" at bounding box center [143, 337] width 125 height 21
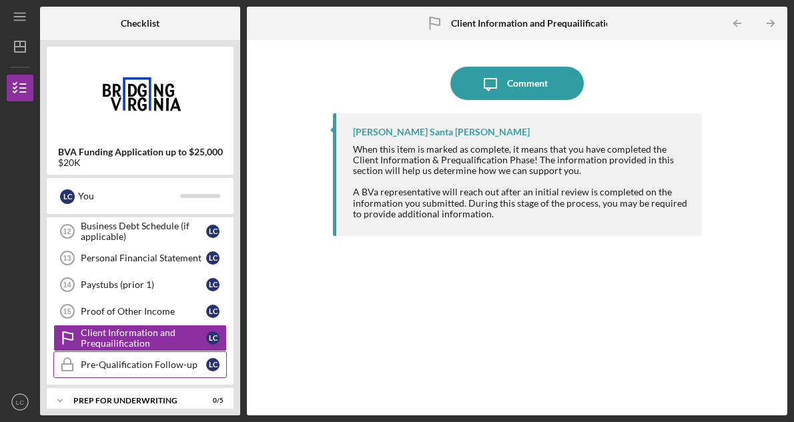
click at [156, 359] on link "Pre-Qualification Follow-up Pre-Qualification Follow-up L C" at bounding box center [139, 364] width 173 height 27
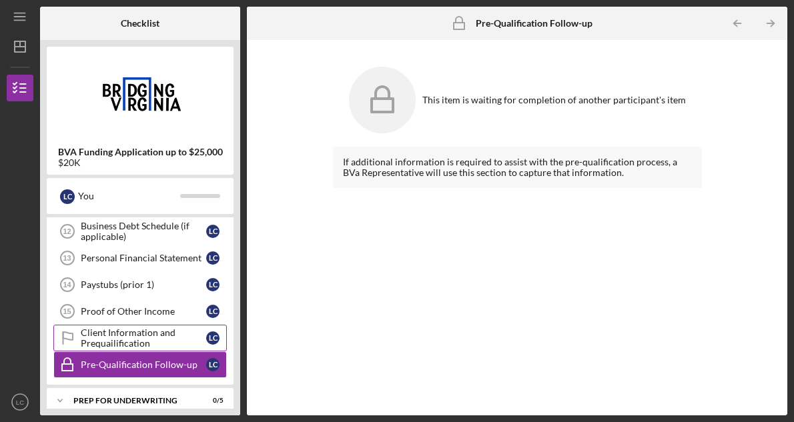
click at [135, 340] on div "Client Information and Prequailification" at bounding box center [143, 337] width 125 height 21
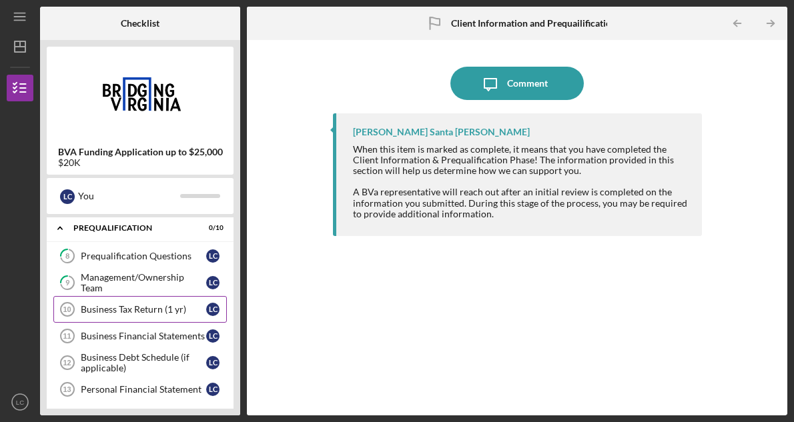
scroll to position [231, 0]
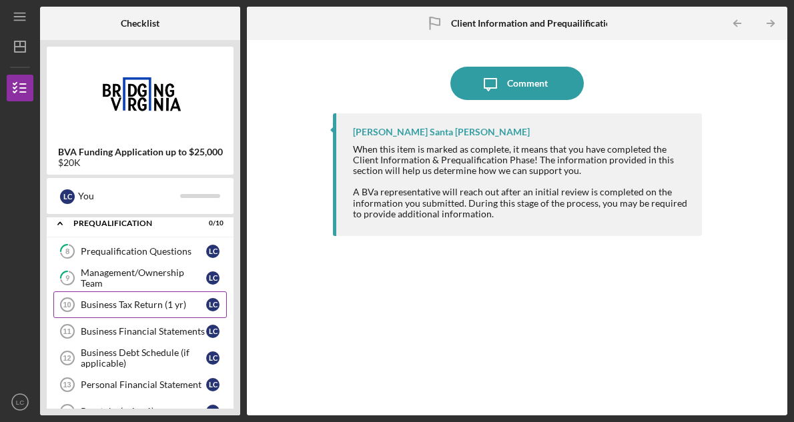
click at [172, 305] on div "Business Tax Return (1 yr)" at bounding box center [143, 304] width 125 height 11
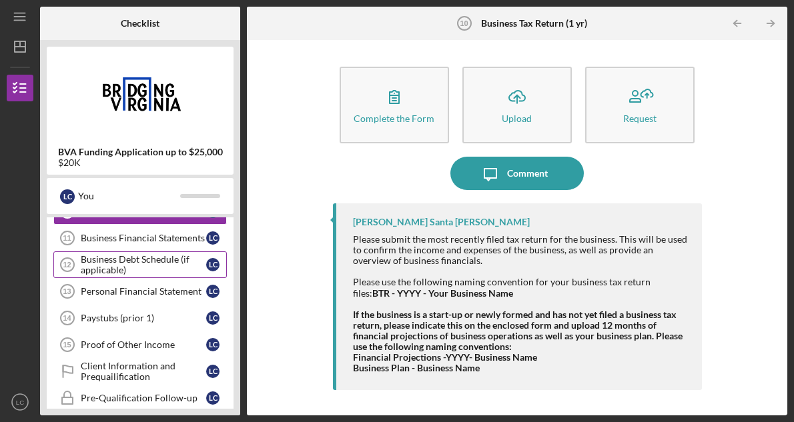
scroll to position [325, 0]
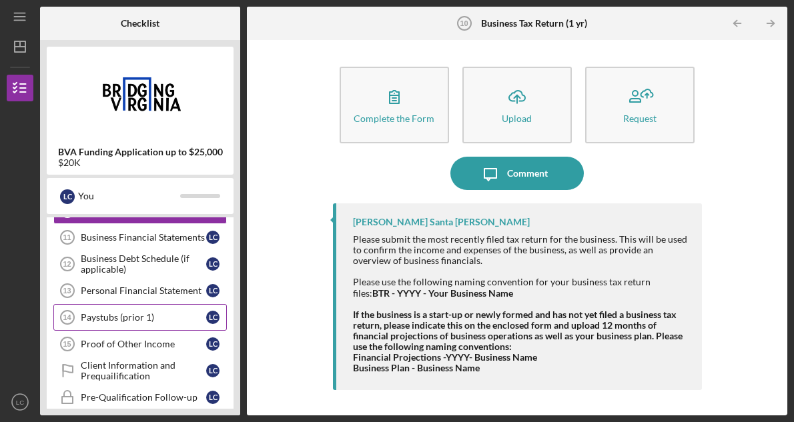
click at [155, 325] on link "Paystubs (prior 1) 14 Paystubs (prior 1) L C" at bounding box center [139, 317] width 173 height 27
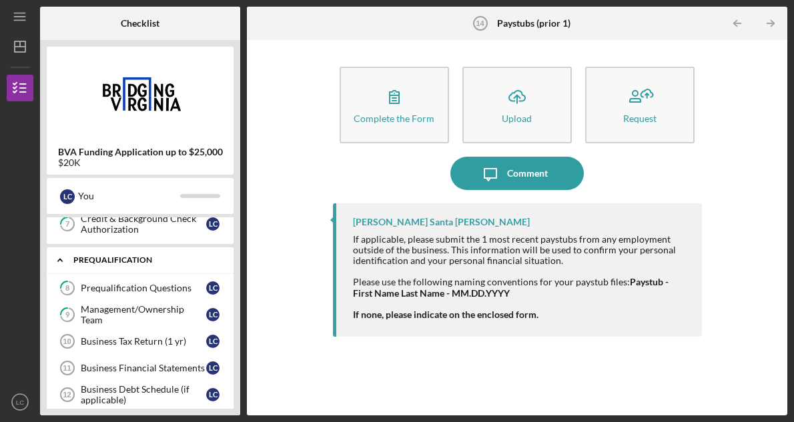
scroll to position [195, 0]
click at [148, 341] on div "Business Tax Return (1 yr)" at bounding box center [143, 340] width 125 height 11
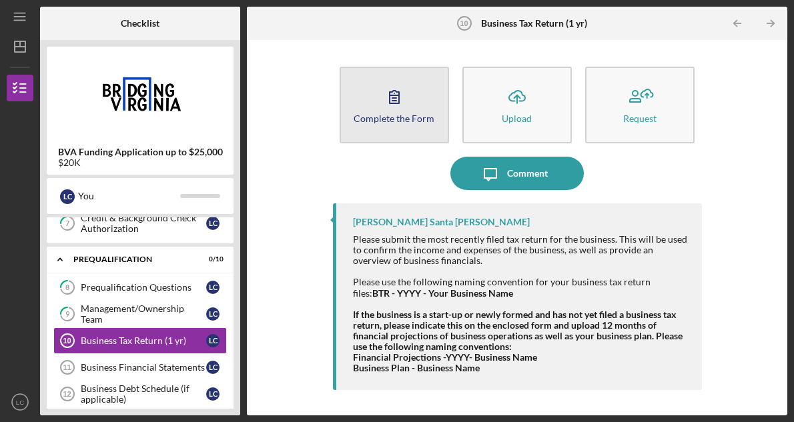
click at [396, 107] on icon "button" at bounding box center [394, 96] width 33 height 33
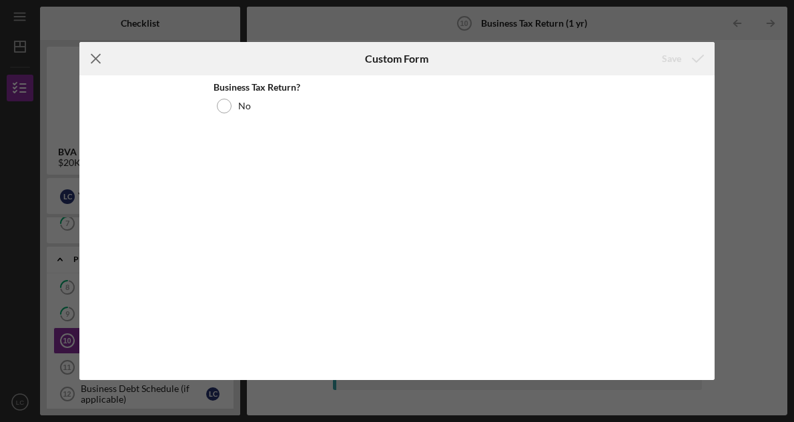
click at [95, 59] on line at bounding box center [95, 59] width 9 height 9
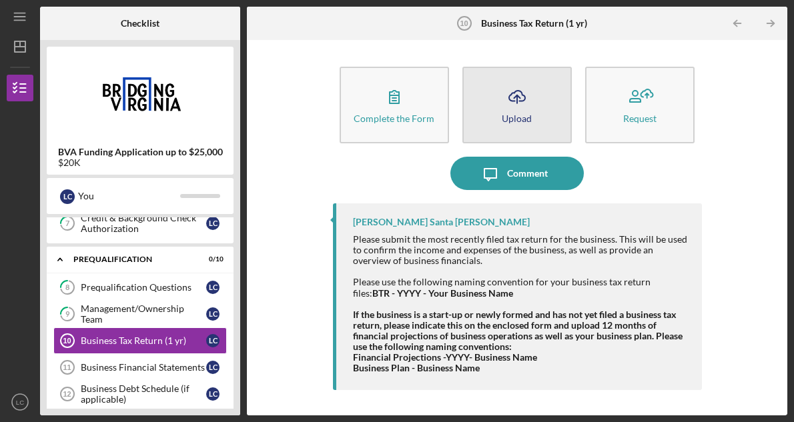
click at [491, 121] on button "Icon/Upload Upload" at bounding box center [516, 105] width 109 height 77
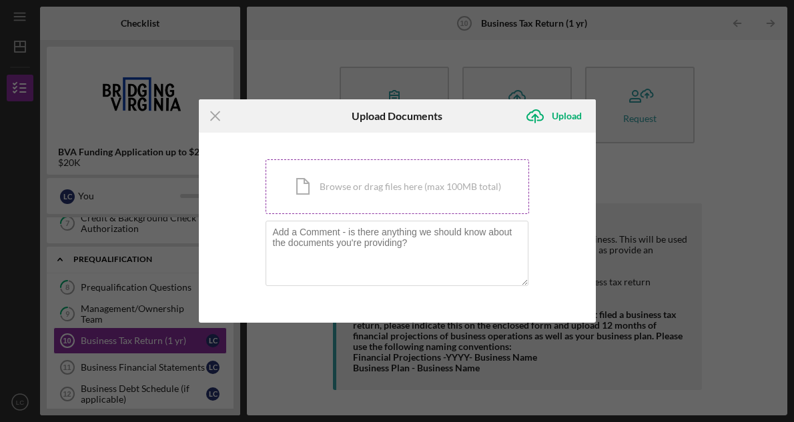
click at [432, 178] on div "Icon/Document Browse or drag files here (max 100MB total) Tap to choose files o…" at bounding box center [396, 186] width 263 height 55
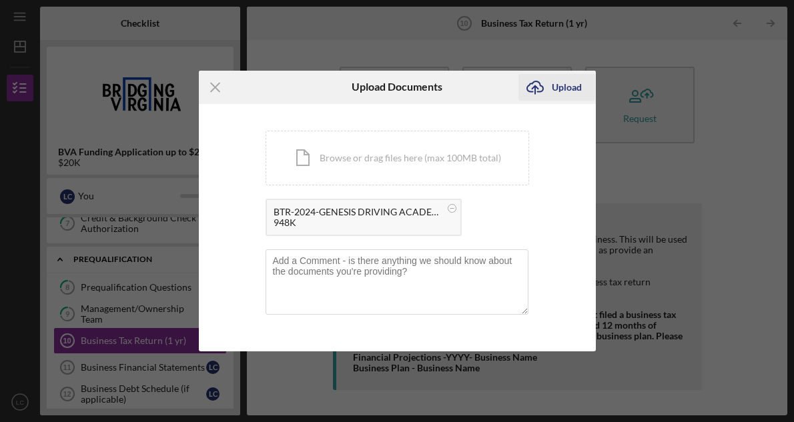
click at [564, 83] on div "Upload" at bounding box center [567, 87] width 30 height 27
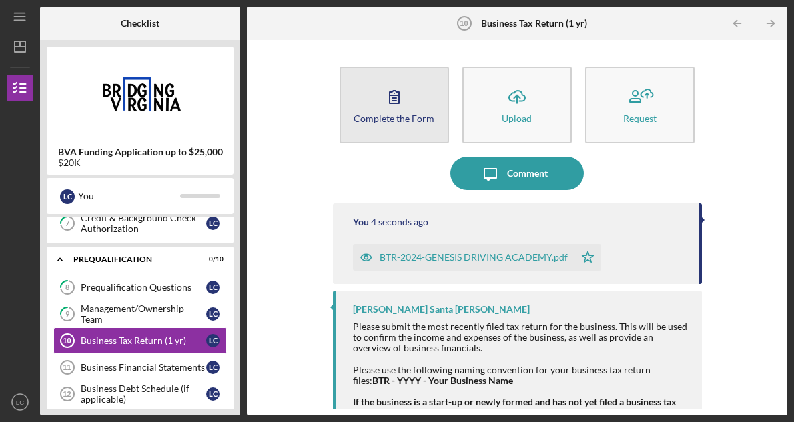
click at [402, 110] on icon "button" at bounding box center [394, 96] width 33 height 33
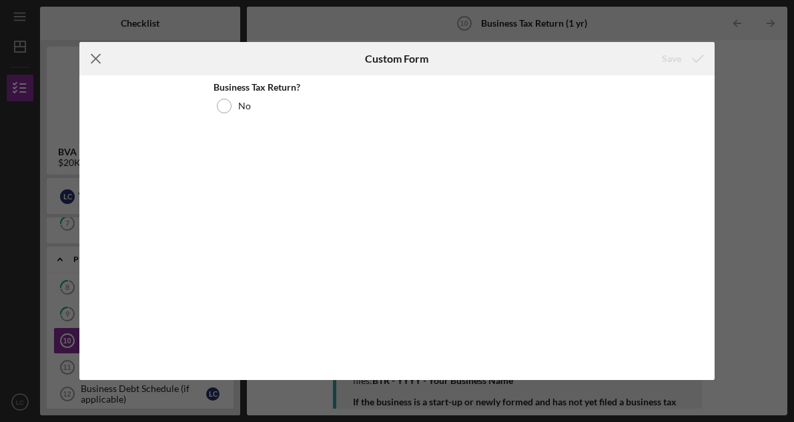
click at [101, 62] on icon "Icon/Menu Close" at bounding box center [95, 58] width 33 height 33
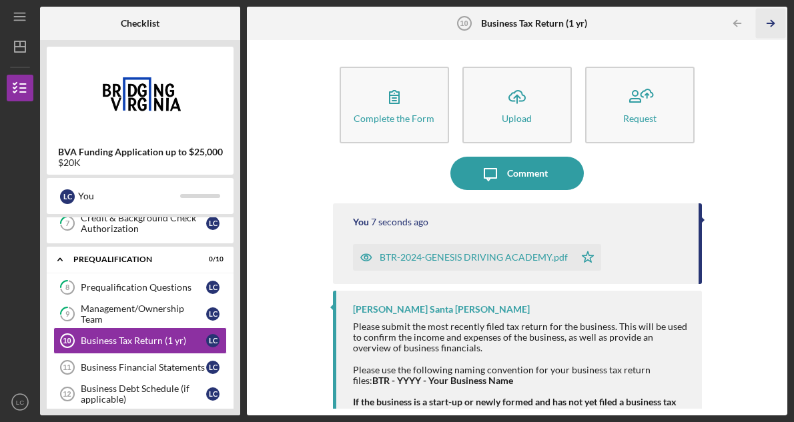
click at [771, 23] on icon "Icon/Table Pagination Arrow" at bounding box center [771, 24] width 30 height 30
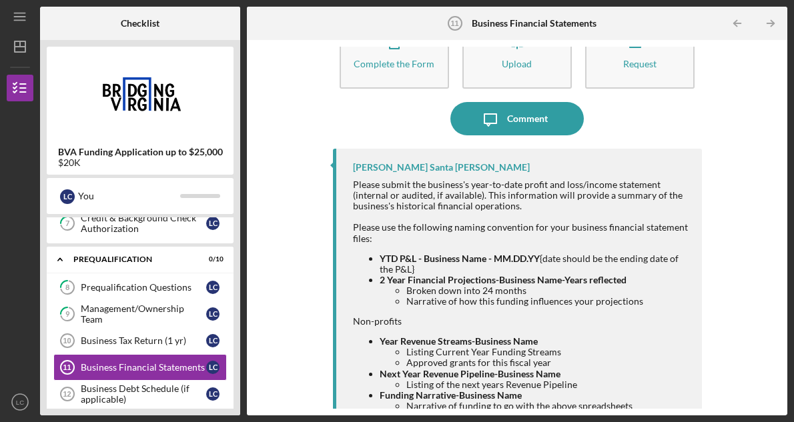
scroll to position [56, 0]
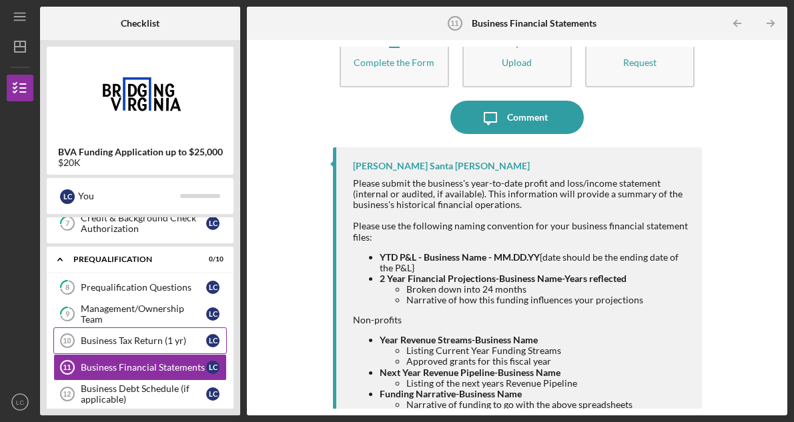
click at [95, 343] on div "Business Tax Return (1 yr)" at bounding box center [143, 340] width 125 height 11
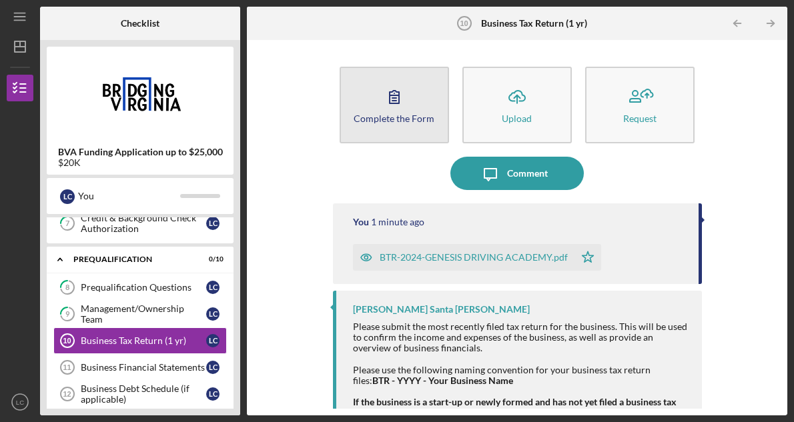
click at [393, 107] on icon "button" at bounding box center [394, 96] width 33 height 33
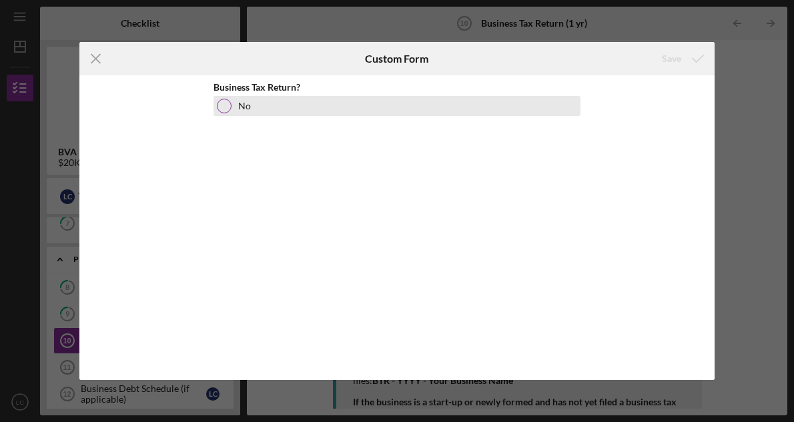
click at [240, 107] on label "No" at bounding box center [244, 106] width 13 height 11
click at [227, 107] on div at bounding box center [224, 106] width 15 height 15
click at [224, 107] on div at bounding box center [224, 106] width 7 height 7
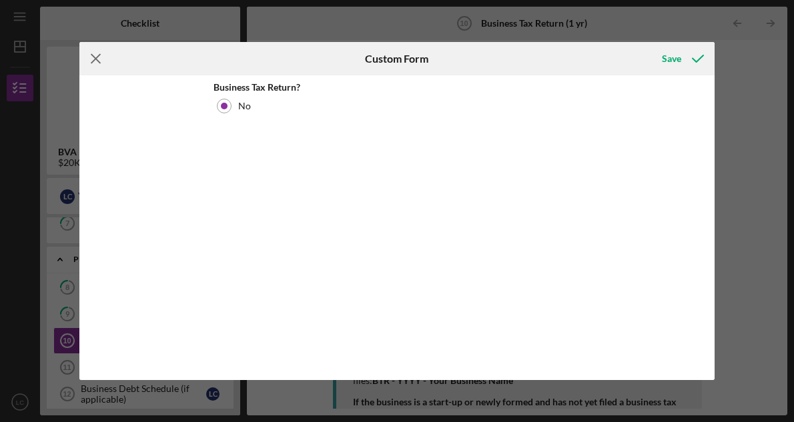
click at [95, 58] on line at bounding box center [95, 59] width 9 height 9
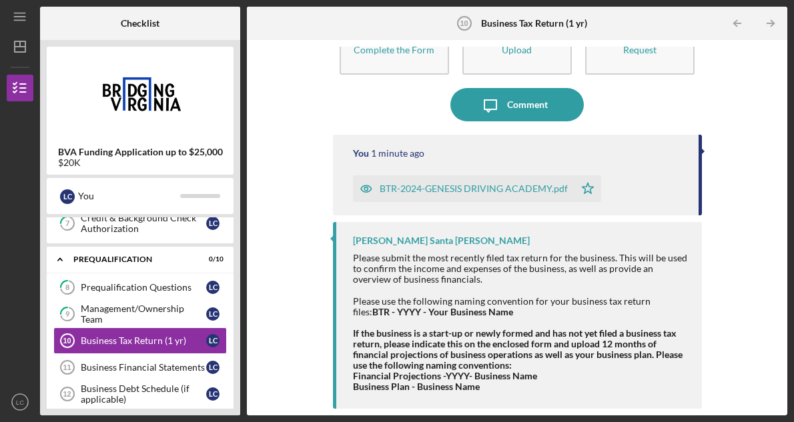
scroll to position [68, 0]
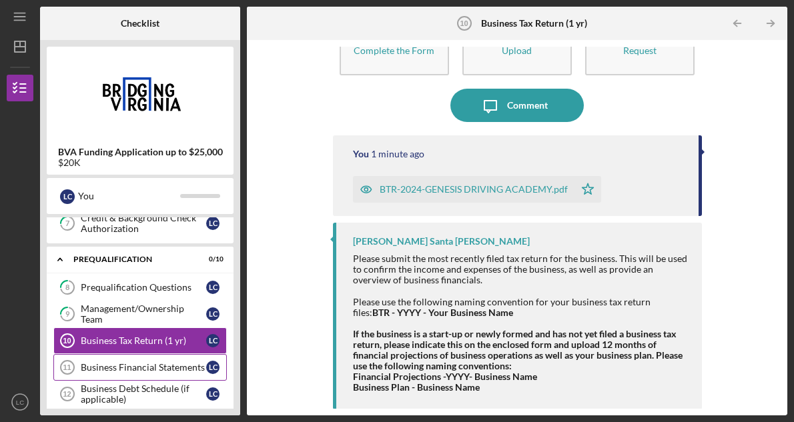
click at [145, 357] on link "Business Financial Statements 11 Business Financial Statements L C" at bounding box center [139, 367] width 173 height 27
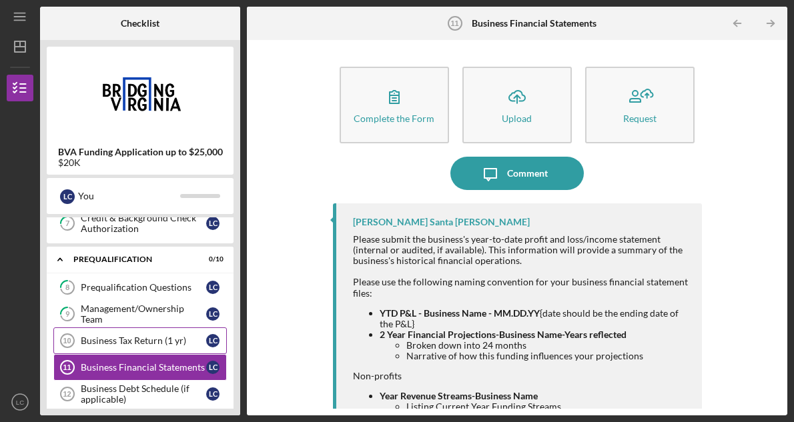
click at [186, 337] on div "Business Tax Return (1 yr)" at bounding box center [143, 340] width 125 height 11
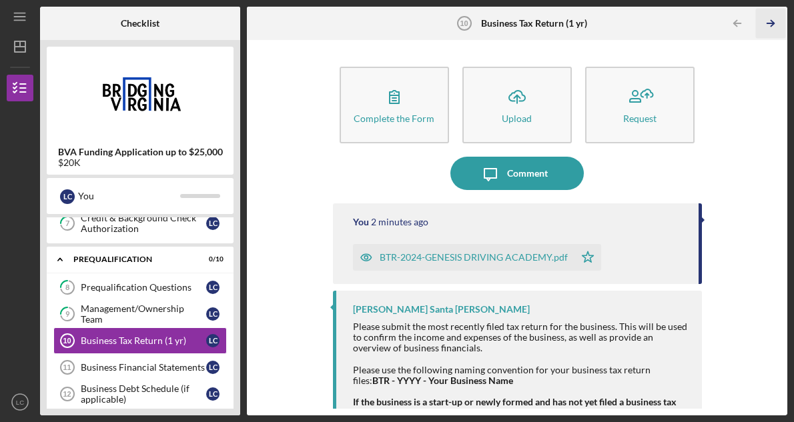
click at [770, 23] on line "button" at bounding box center [770, 23] width 7 height 0
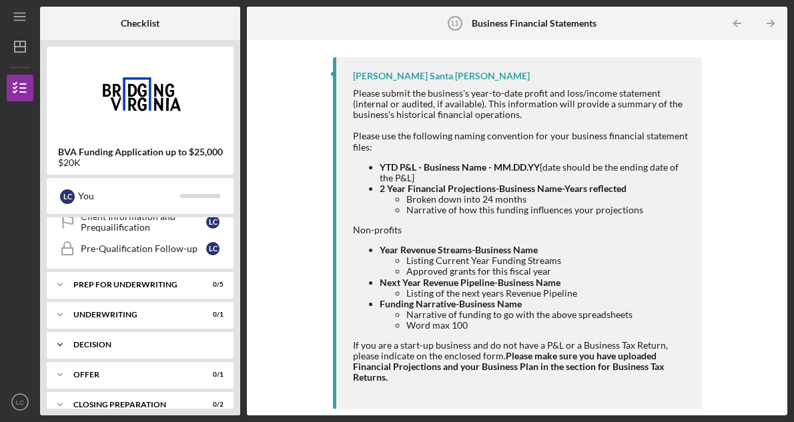
scroll to position [471, 0]
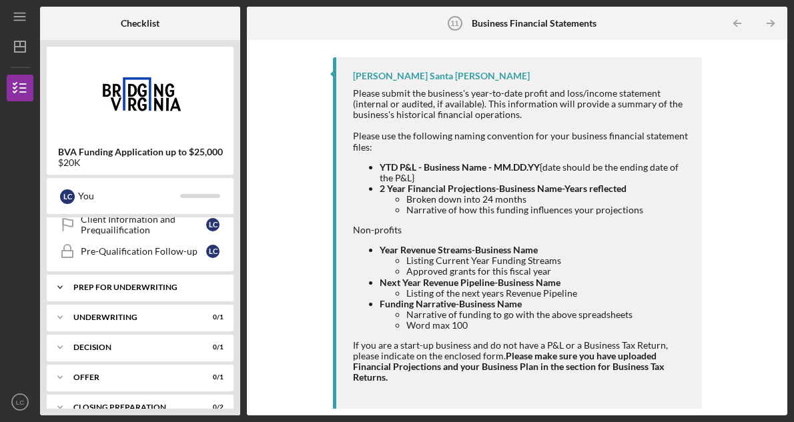
click at [171, 287] on div "Prep for Underwriting" at bounding box center [144, 287] width 143 height 8
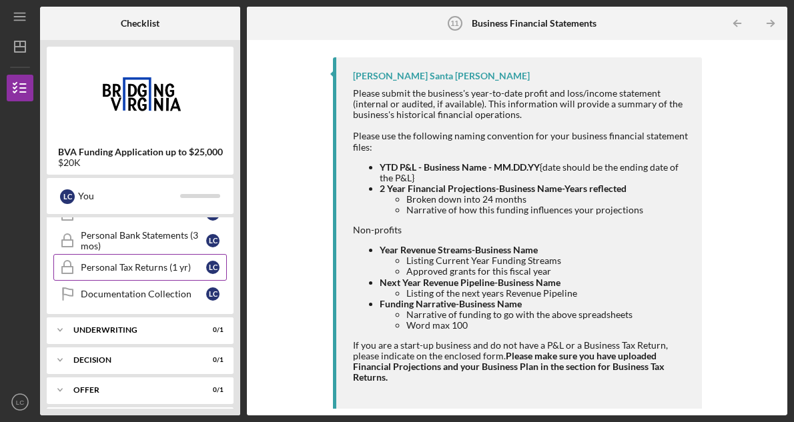
scroll to position [600, 0]
click at [148, 331] on div "Underwriting" at bounding box center [144, 329] width 143 height 8
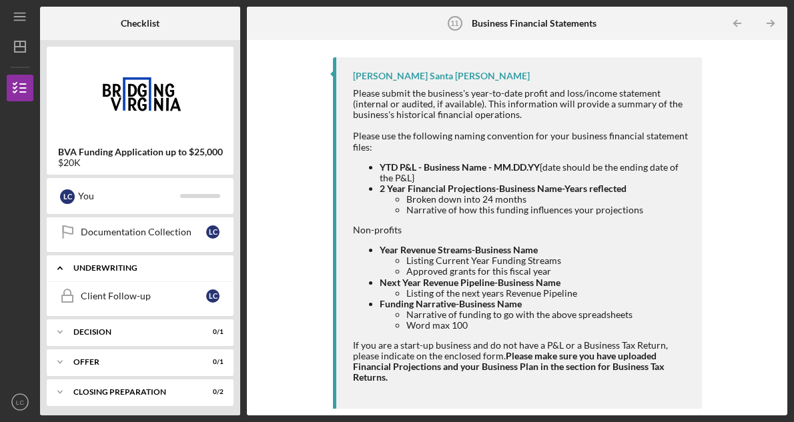
scroll to position [666, 0]
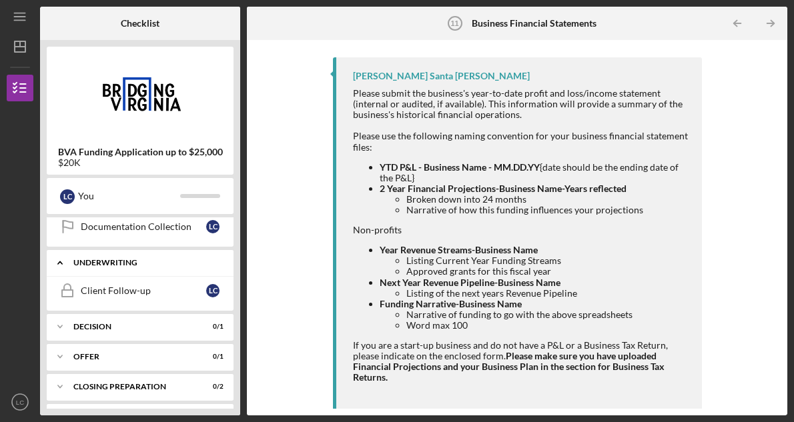
click at [141, 269] on div "Icon/Expander Underwriting 0 / 1" at bounding box center [140, 262] width 187 height 27
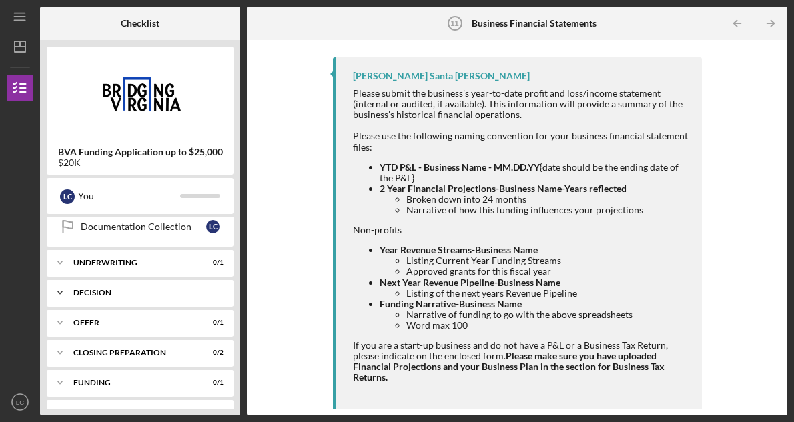
click at [135, 296] on div "Decision" at bounding box center [144, 293] width 143 height 8
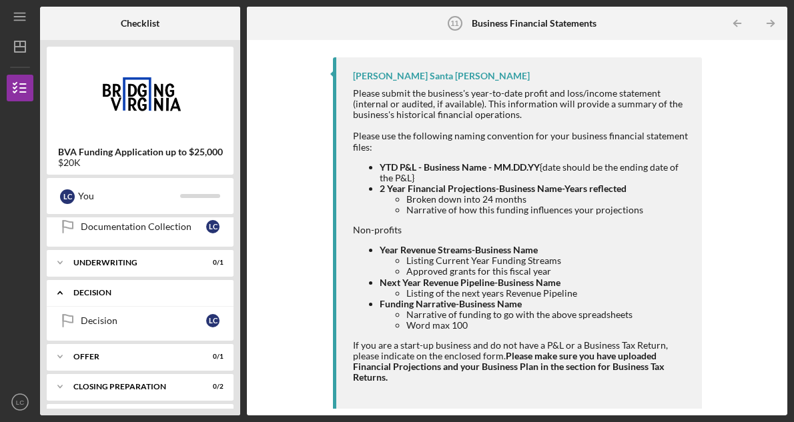
click at [135, 296] on div "Decision" at bounding box center [144, 293] width 143 height 8
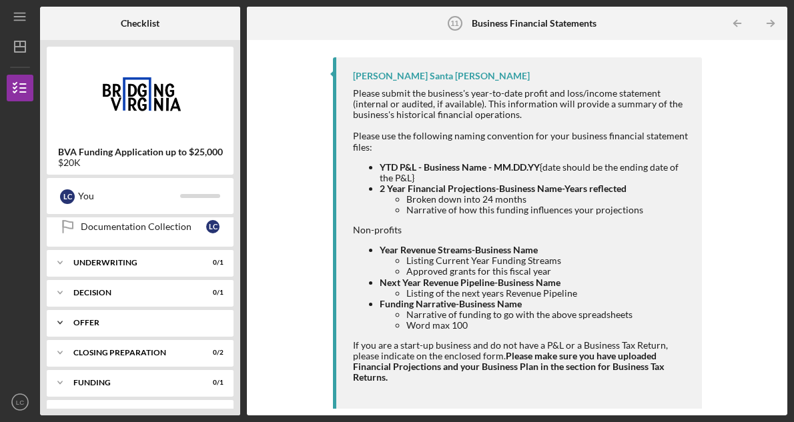
click at [132, 322] on div "Offer" at bounding box center [144, 323] width 143 height 8
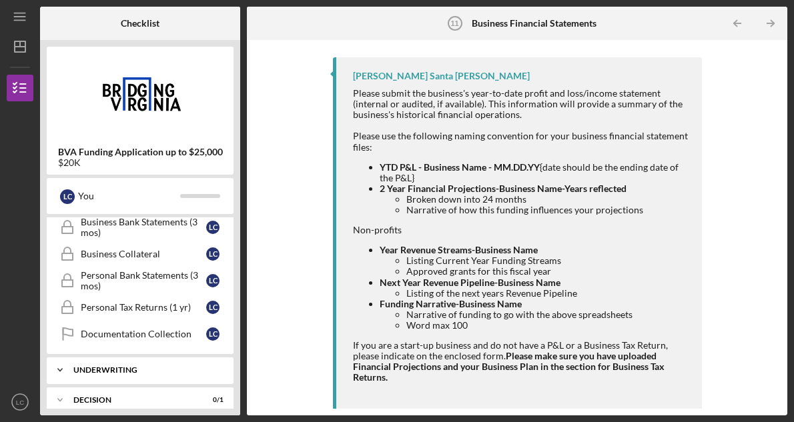
scroll to position [560, 0]
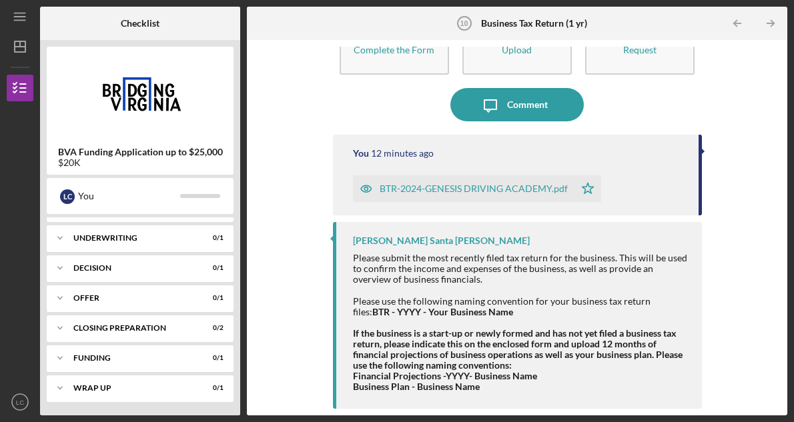
scroll to position [68, 0]
click at [164, 237] on div "Underwriting" at bounding box center [144, 238] width 143 height 8
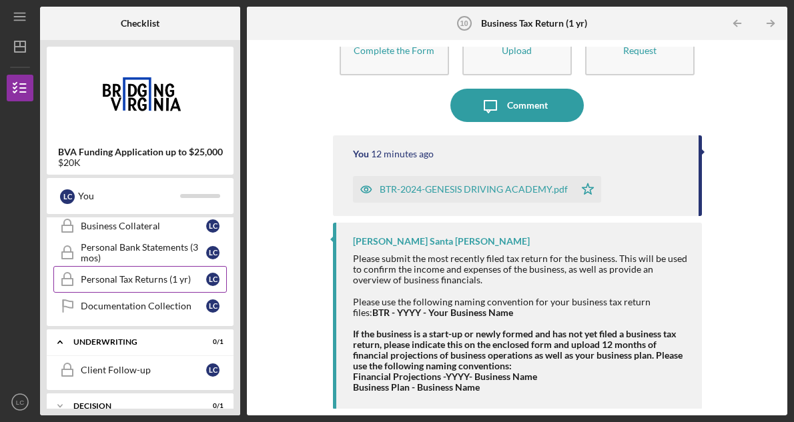
scroll to position [592, 0]
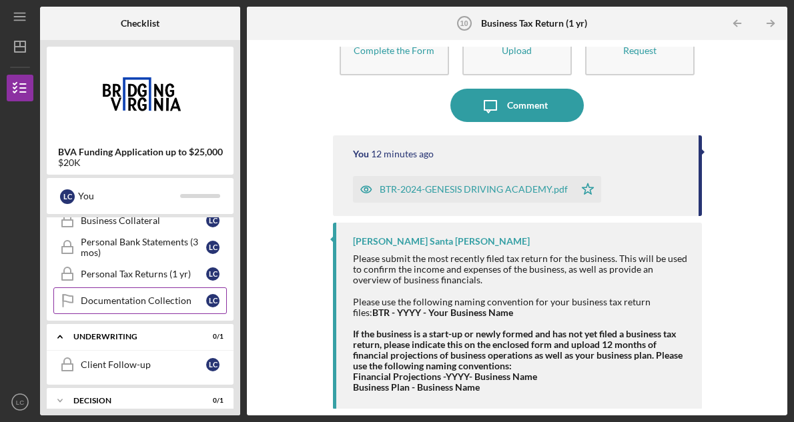
click at [155, 303] on div "Documentation Collection" at bounding box center [143, 300] width 125 height 11
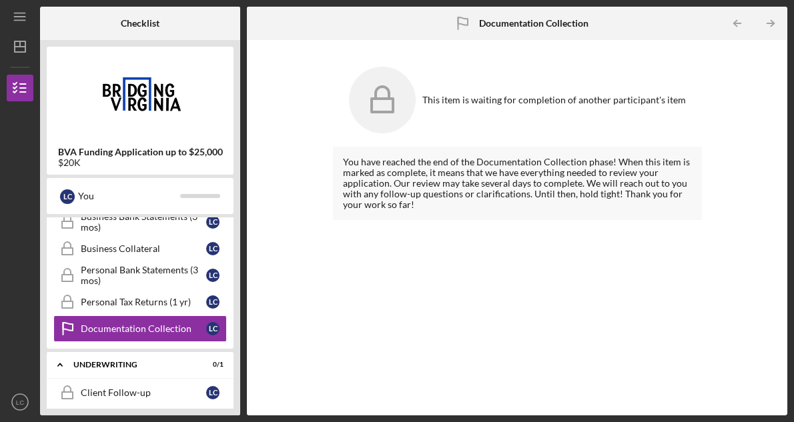
scroll to position [567, 0]
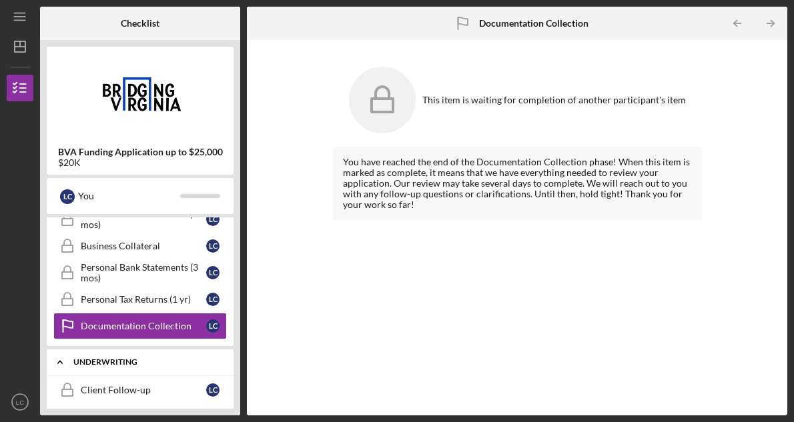
click at [98, 367] on div "Icon/Expander Underwriting 0 / 1" at bounding box center [140, 362] width 187 height 27
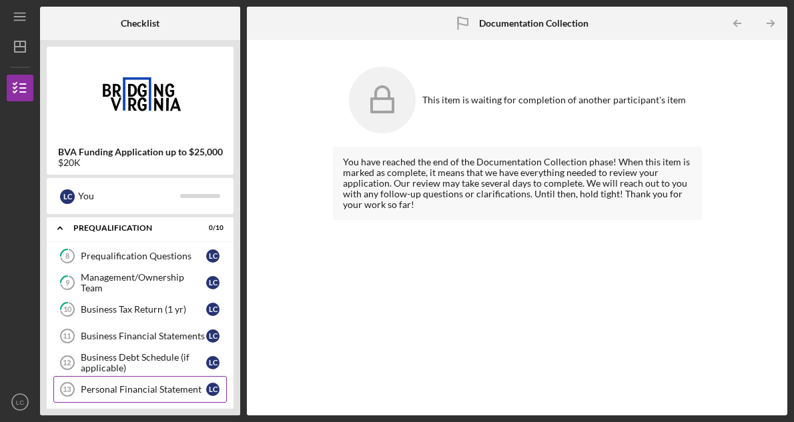
scroll to position [232, 0]
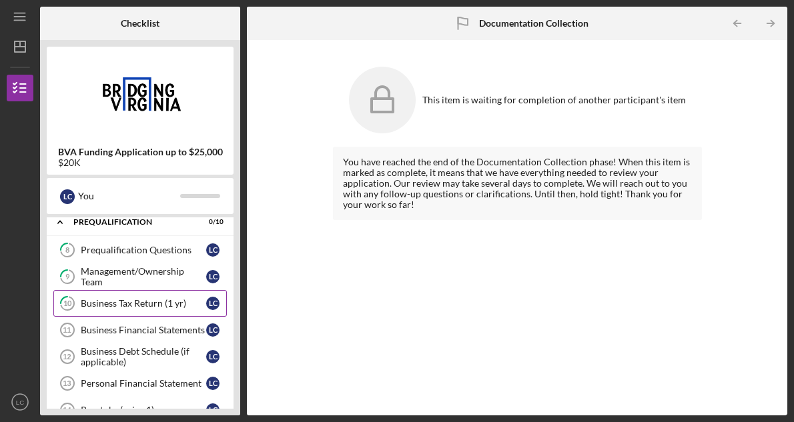
click at [126, 302] on div "Business Tax Return (1 yr)" at bounding box center [143, 303] width 125 height 11
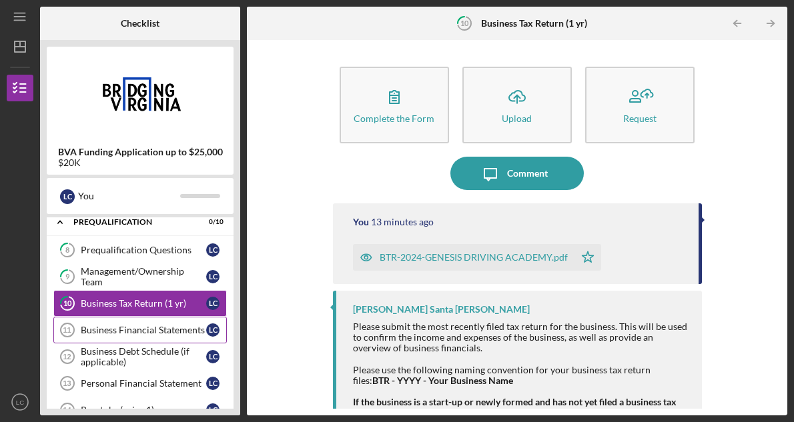
click at [147, 337] on link "Business Financial Statements 11 Business Financial Statements L C" at bounding box center [139, 330] width 173 height 27
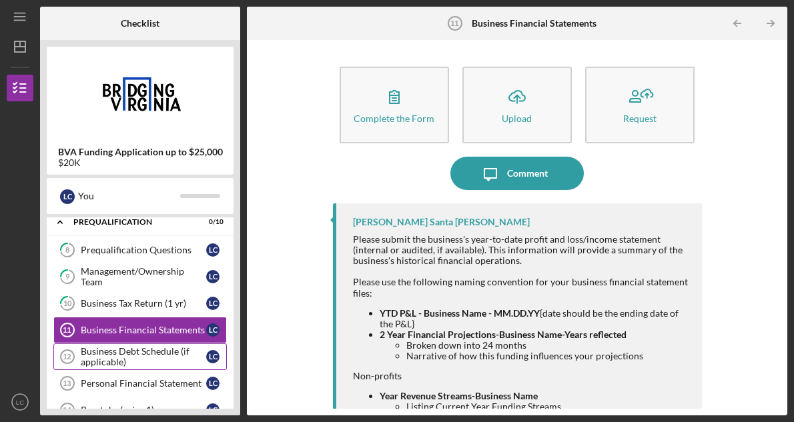
click at [177, 349] on div "Business Debt Schedule (if applicable)" at bounding box center [143, 356] width 125 height 21
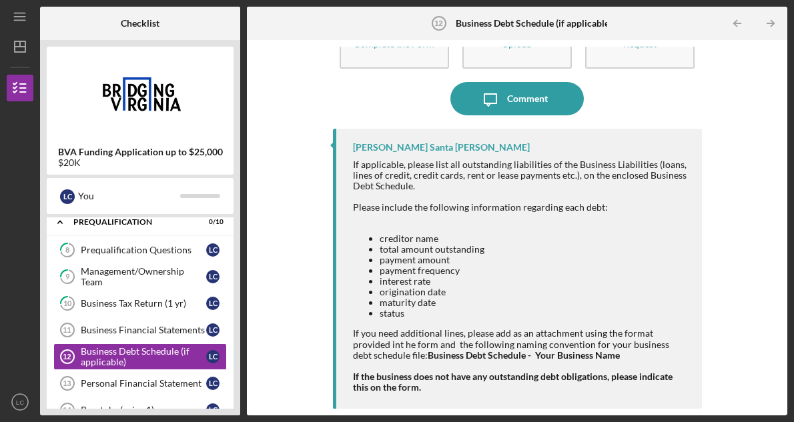
scroll to position [74, 0]
